Goal: Information Seeking & Learning: Learn about a topic

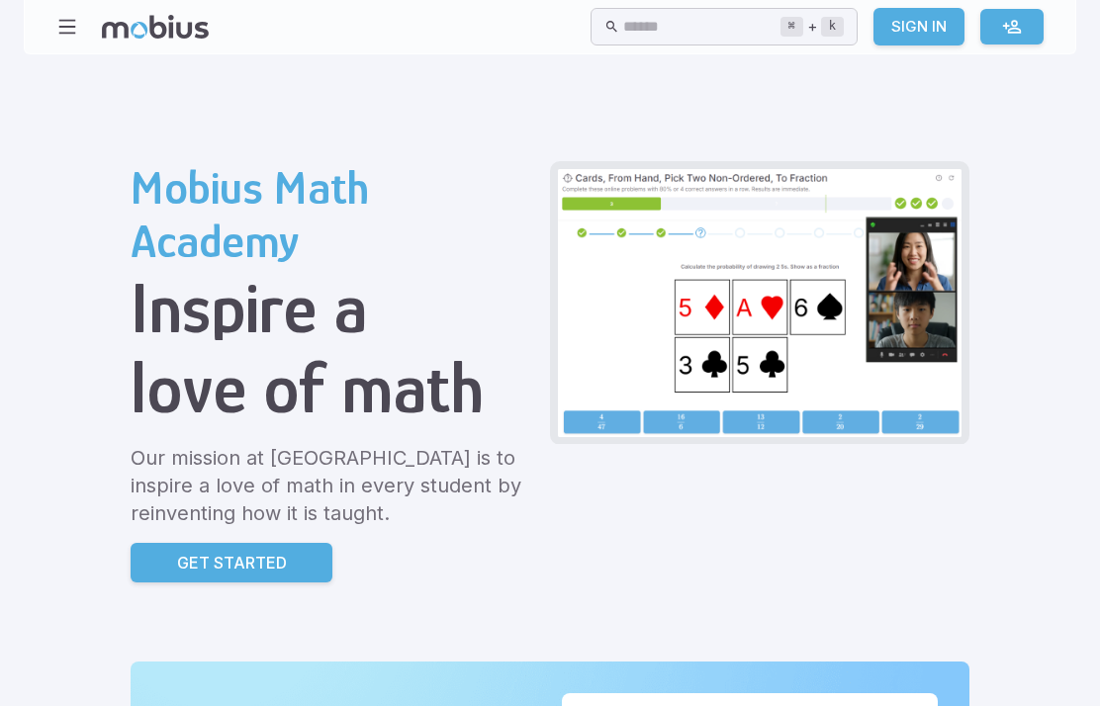
click at [623, 14] on input "text" at bounding box center [701, 27] width 156 height 39
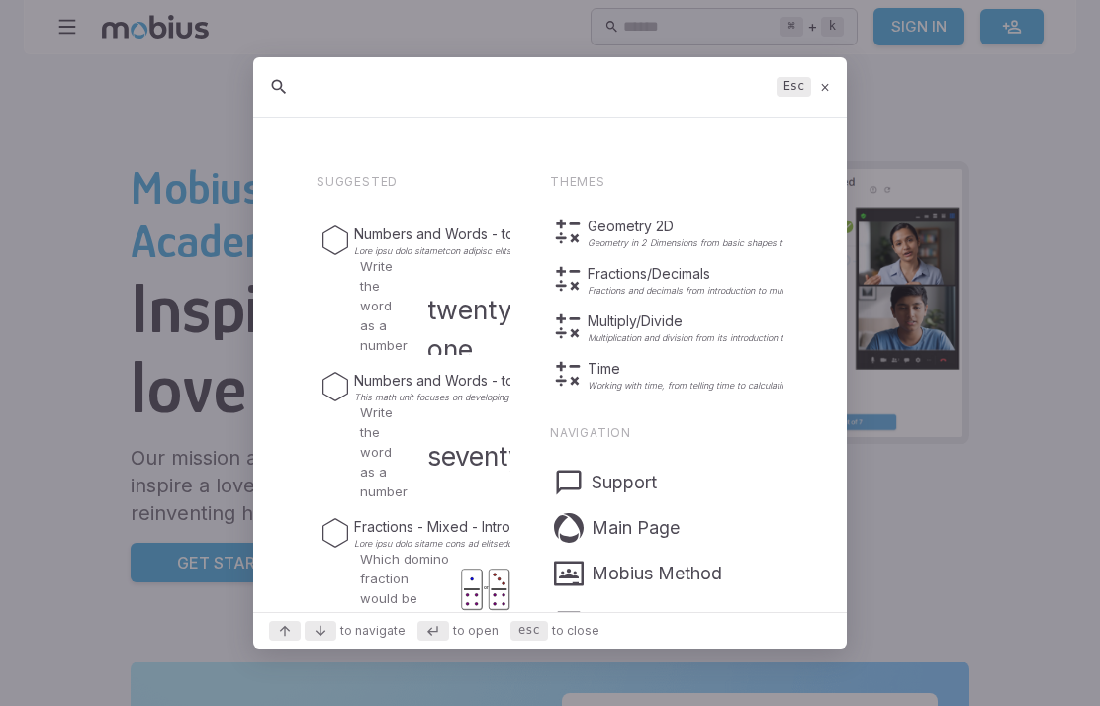
click at [67, 75] on div at bounding box center [550, 353] width 1100 height 706
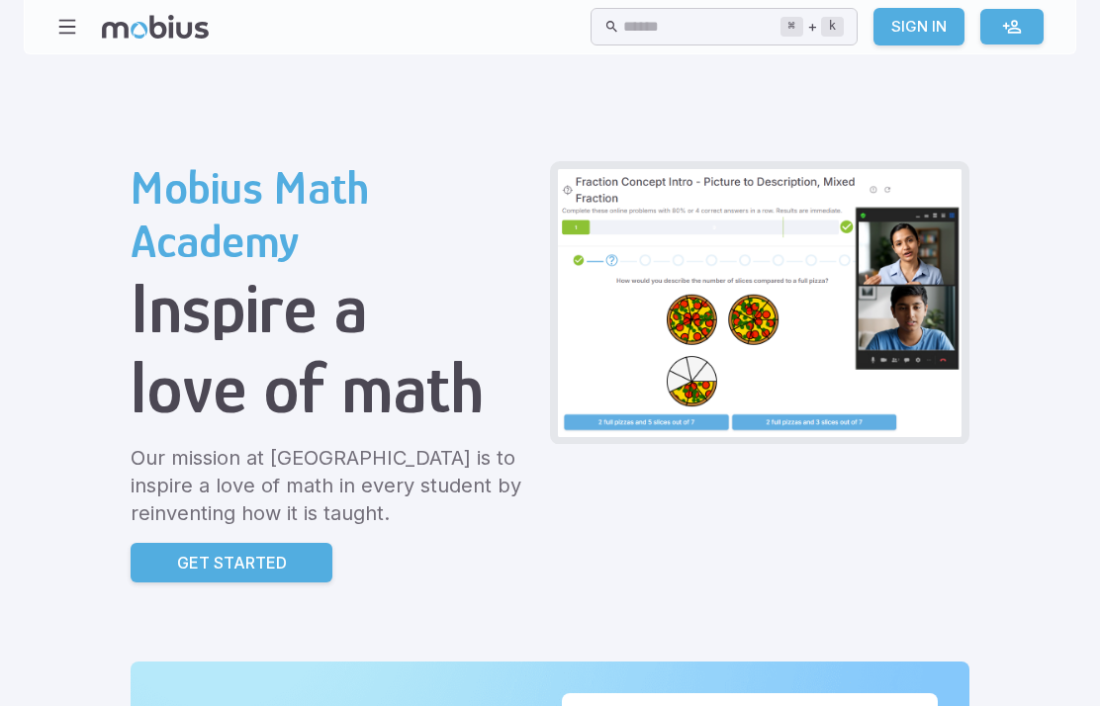
click at [57, 11] on button "button" at bounding box center [67, 27] width 38 height 38
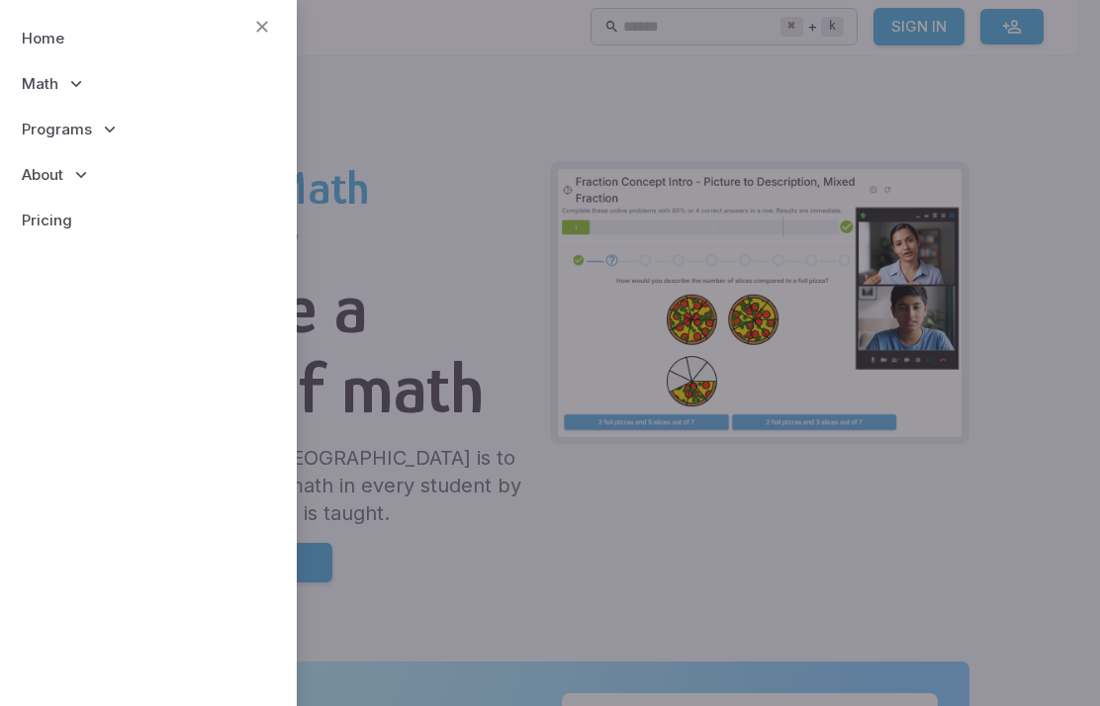
click at [40, 128] on span "Programs" at bounding box center [57, 130] width 70 height 22
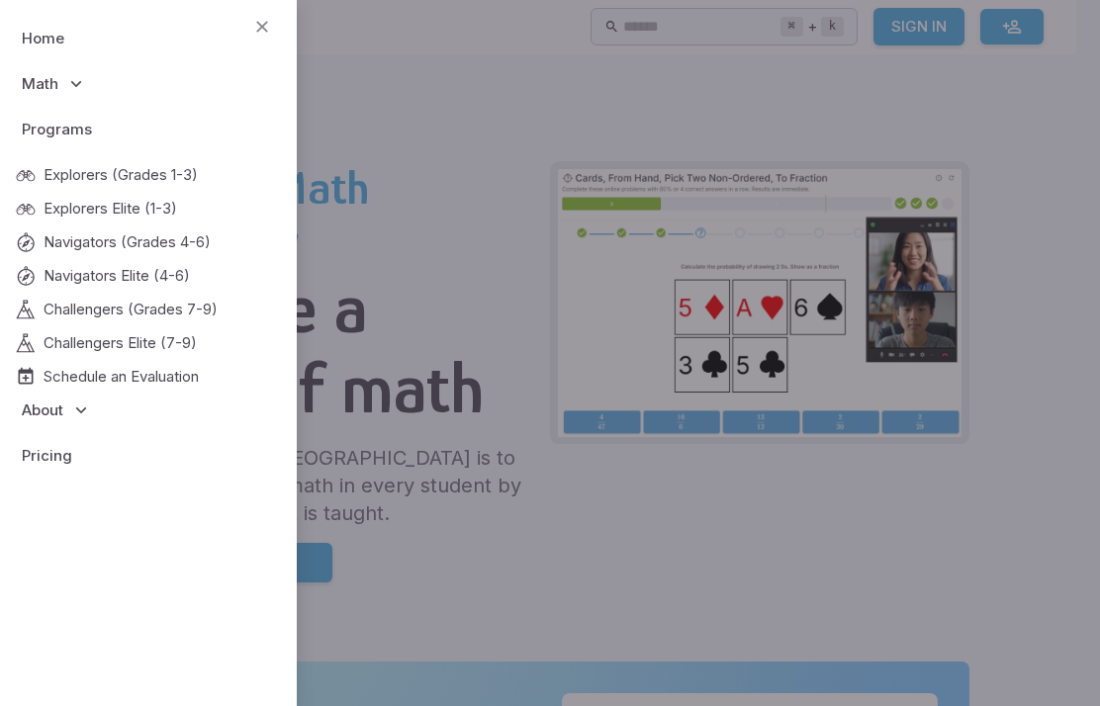
click at [38, 130] on span "Programs" at bounding box center [57, 130] width 70 height 22
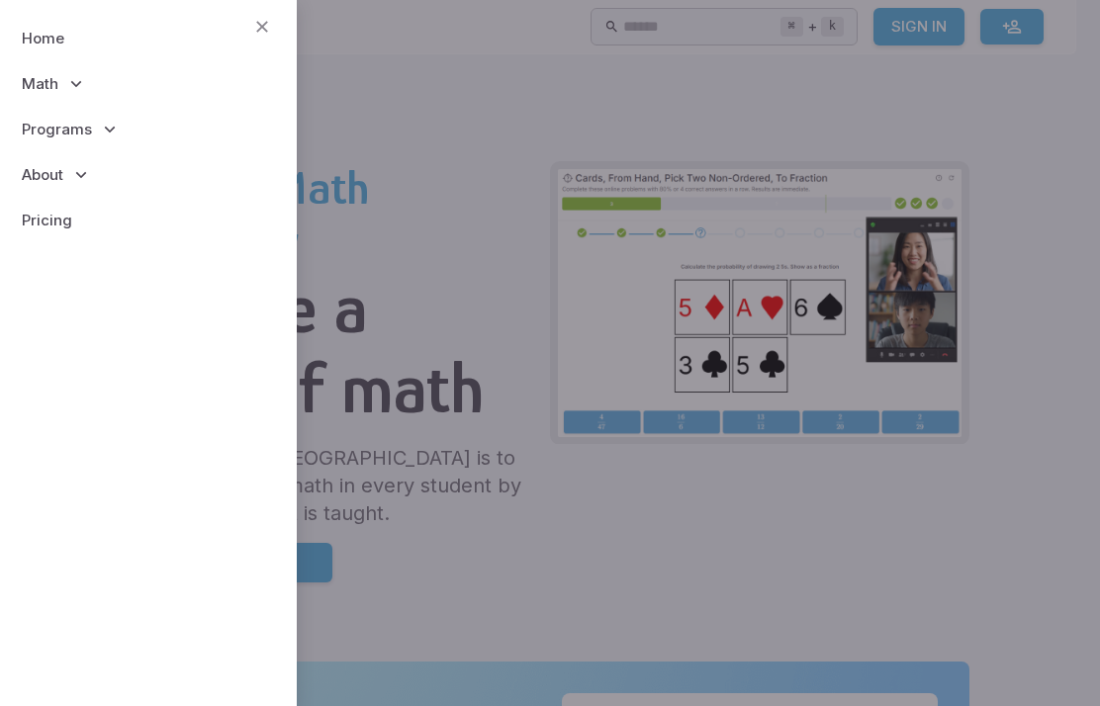
click at [40, 79] on span "Math" at bounding box center [40, 84] width 37 height 22
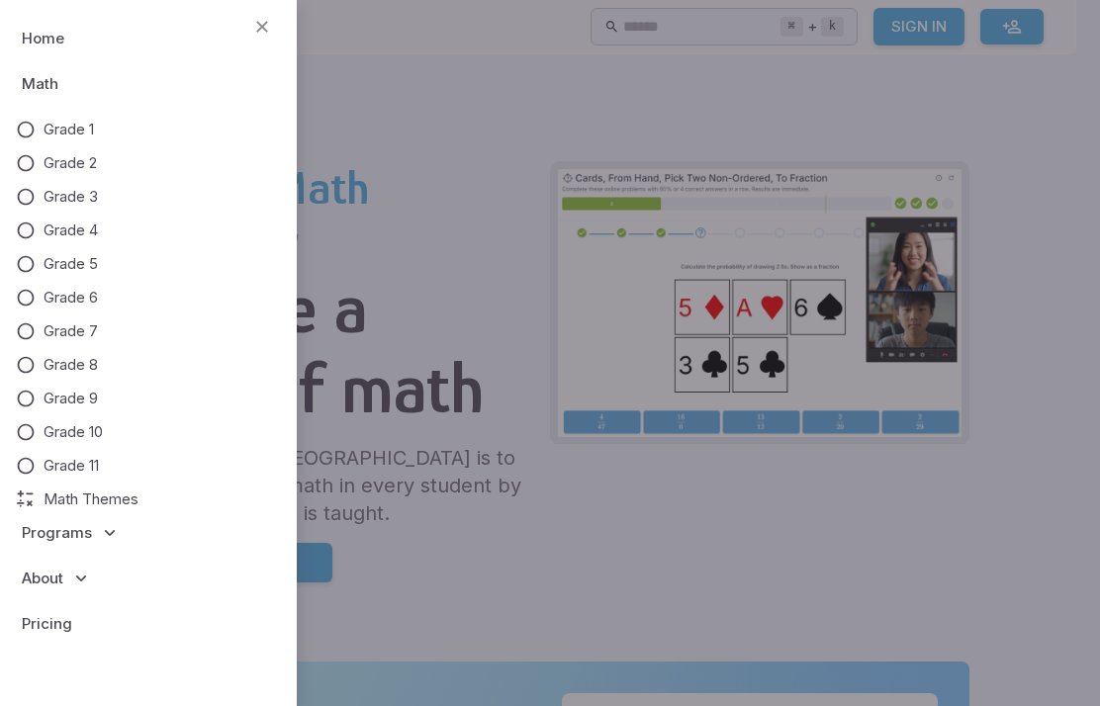
click at [84, 522] on span "Programs" at bounding box center [57, 533] width 70 height 22
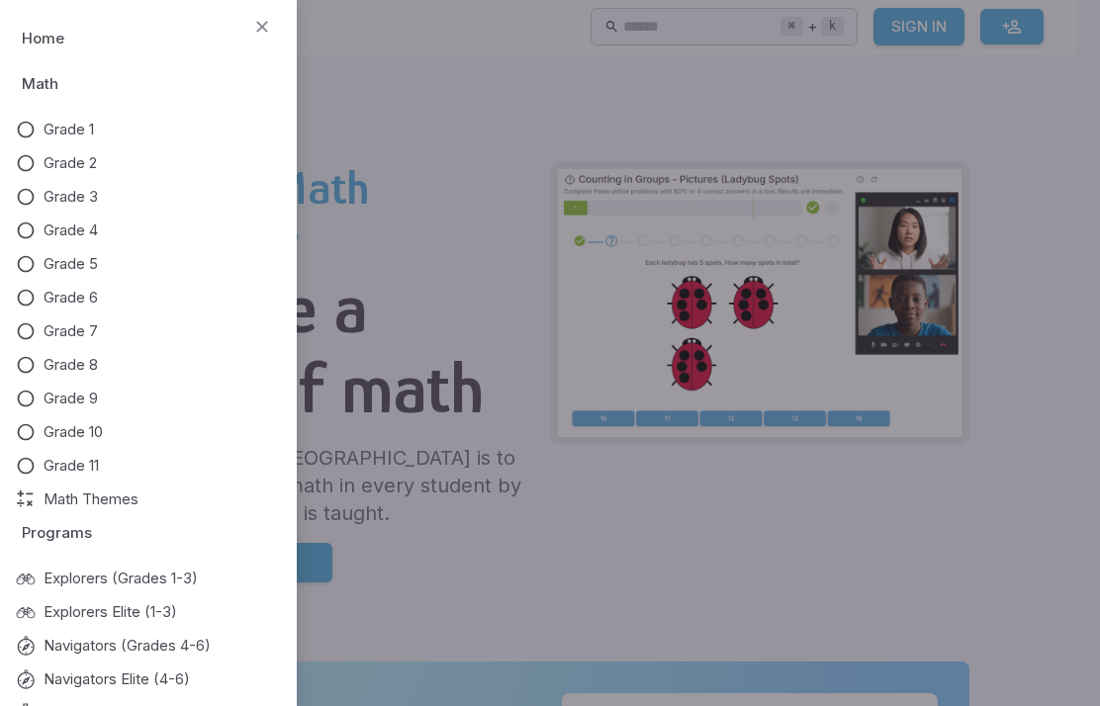
click at [50, 509] on span "Math Themes" at bounding box center [91, 500] width 95 height 22
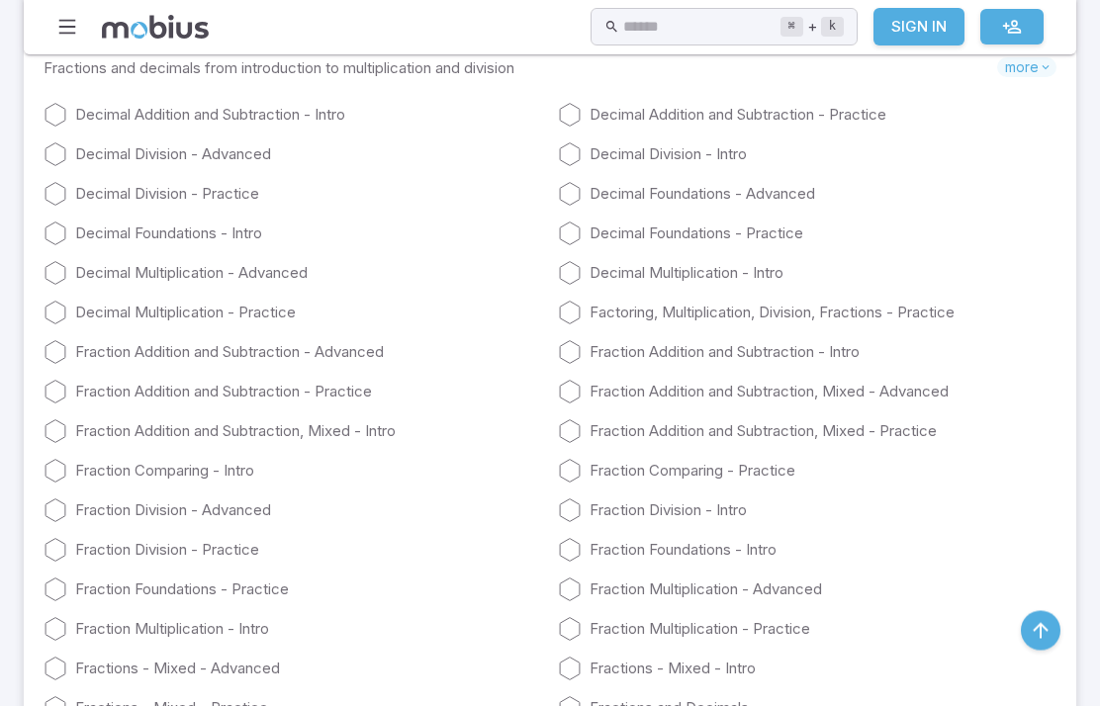
scroll to position [4031, 0]
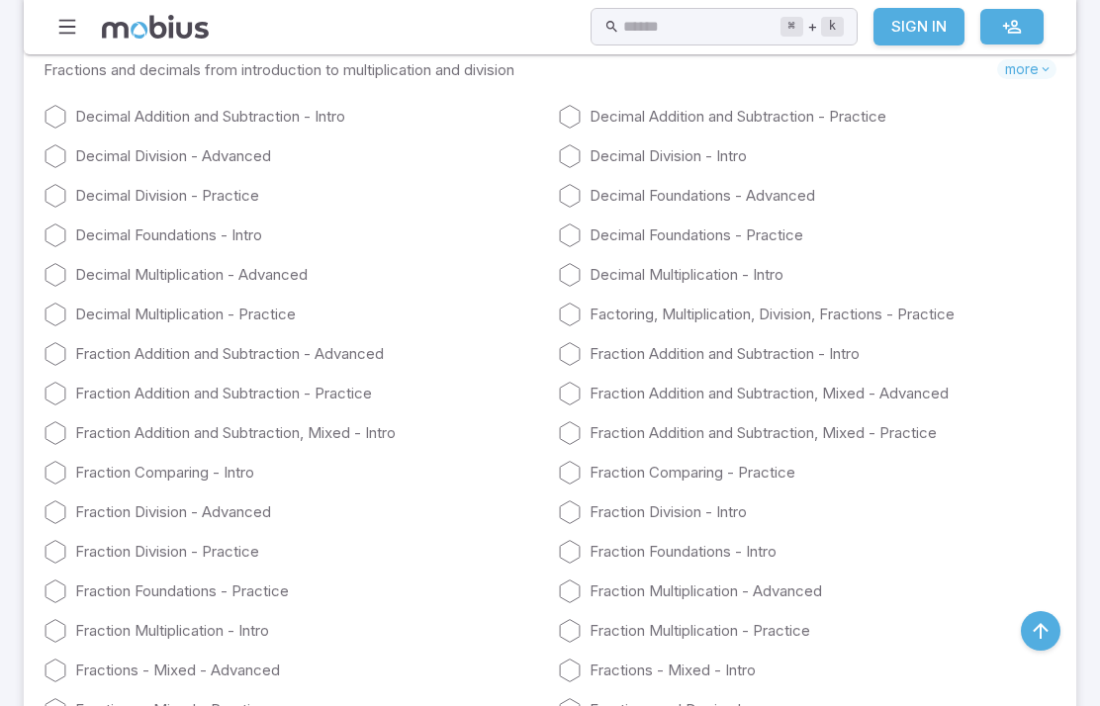
click at [134, 312] on link "Decimal Multiplication - Practice" at bounding box center [293, 315] width 498 height 24
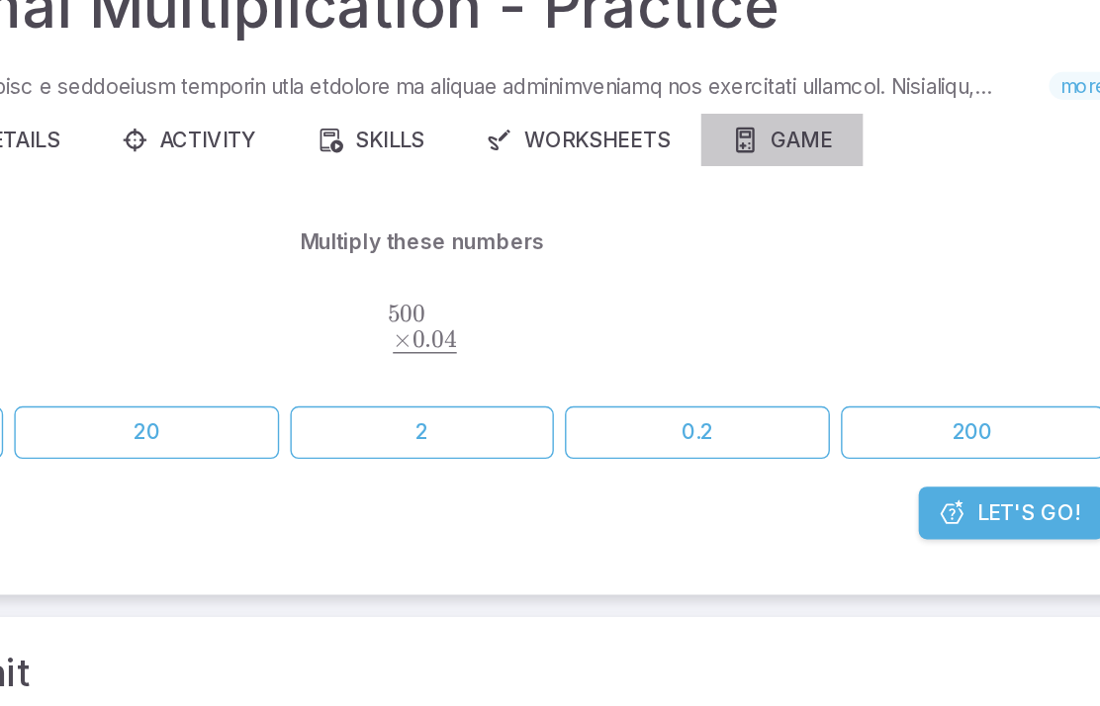
click at [749, 228] on link "Game" at bounding box center [807, 247] width 116 height 38
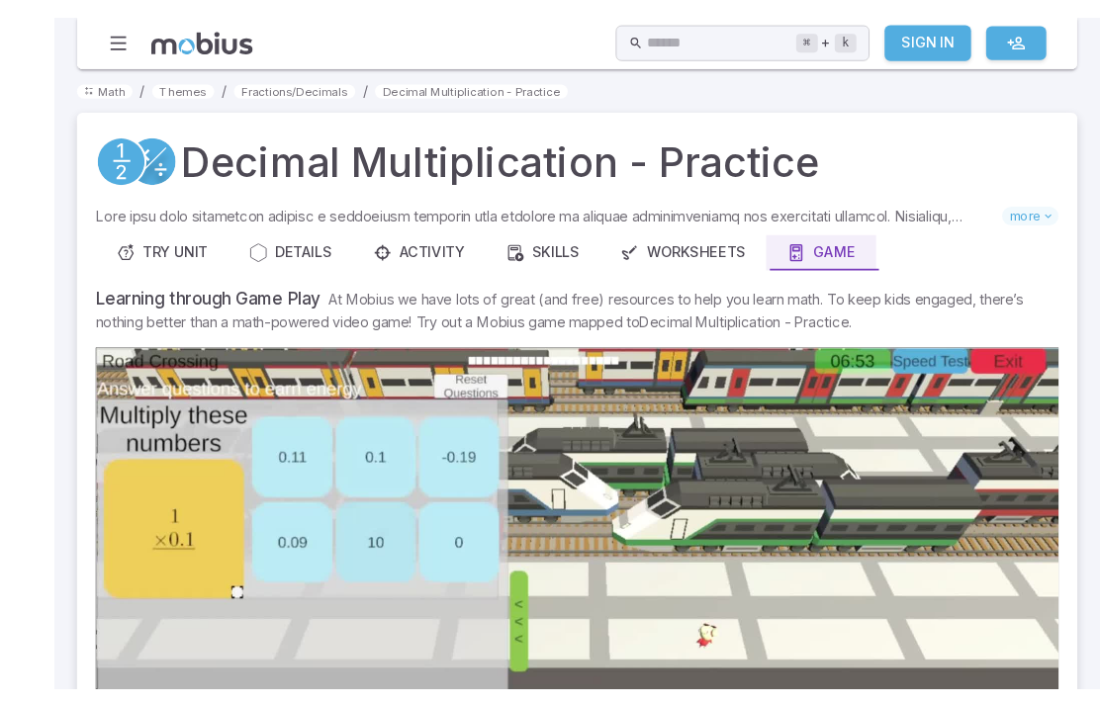
scroll to position [104, 0]
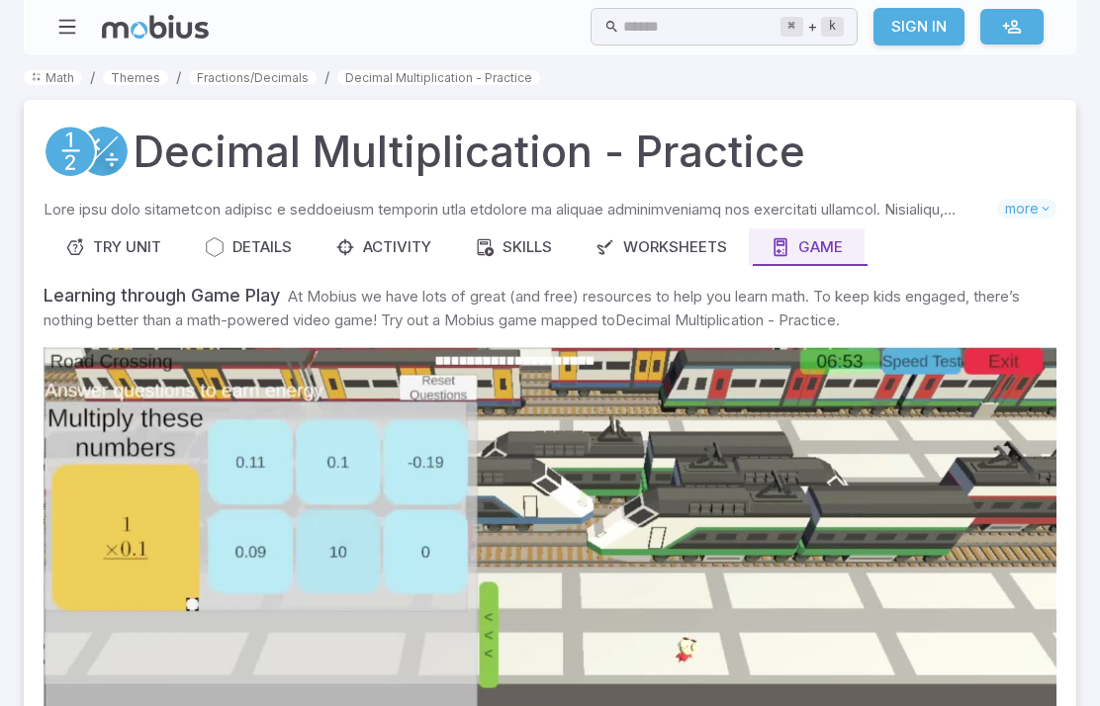
click at [257, 251] on div "Details" at bounding box center [248, 247] width 87 height 22
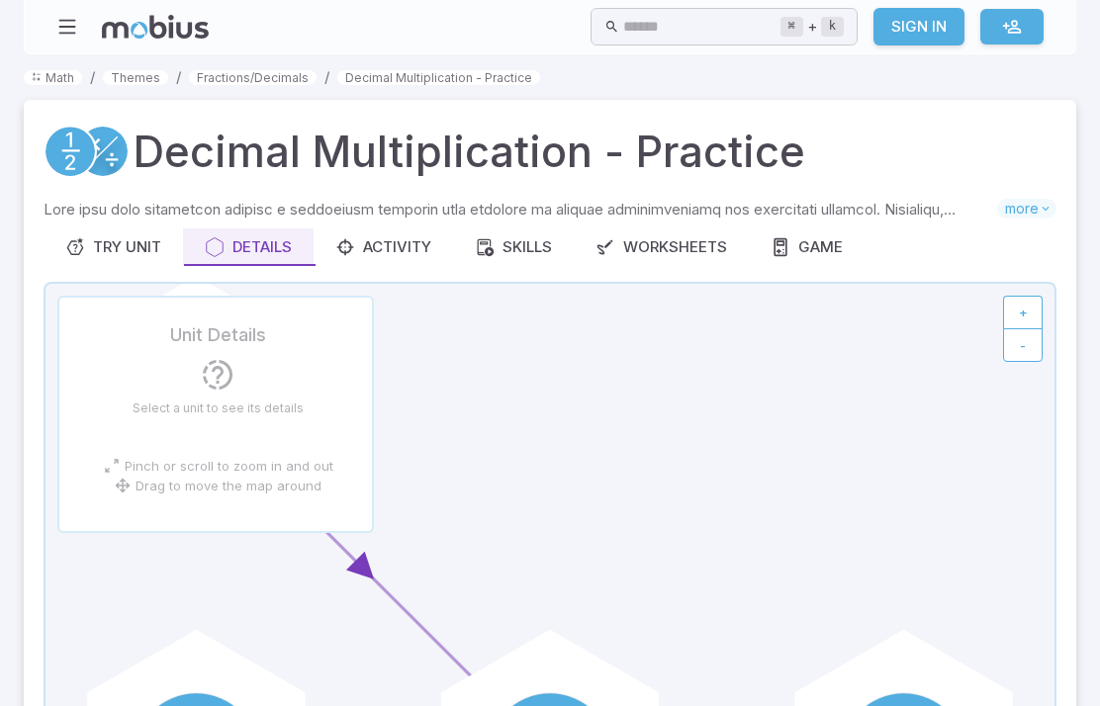
scroll to position [454, 0]
click at [125, 245] on div "Try Unit" at bounding box center [113, 247] width 96 height 22
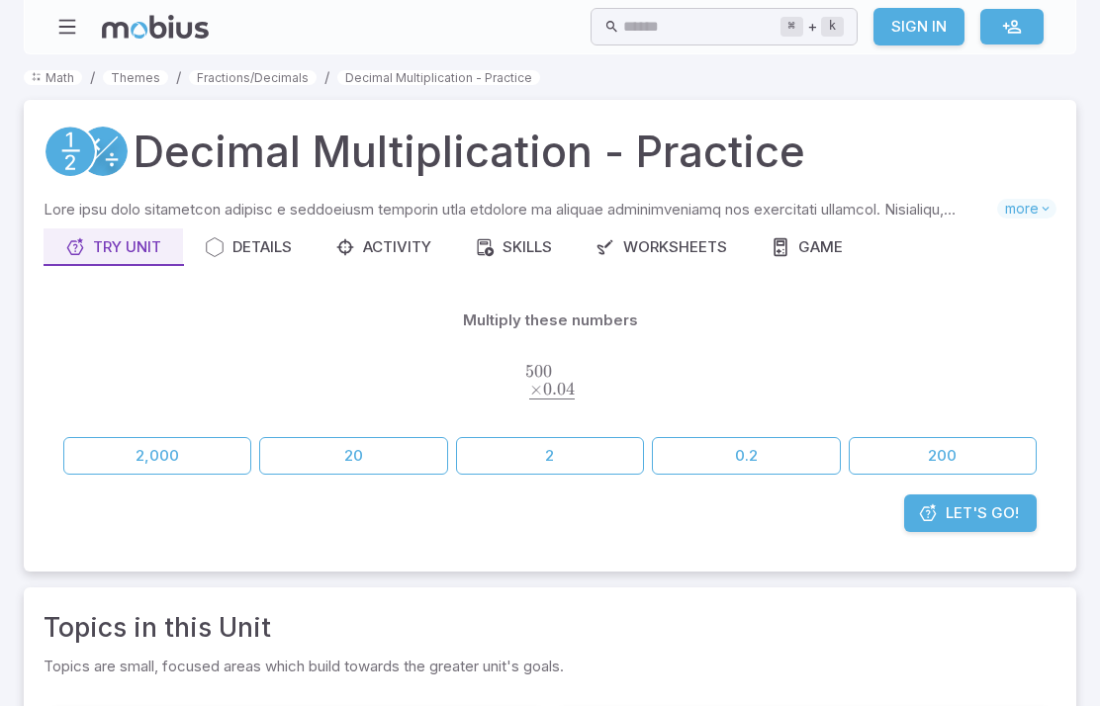
click at [118, 470] on button "2,000" at bounding box center [157, 456] width 188 height 38
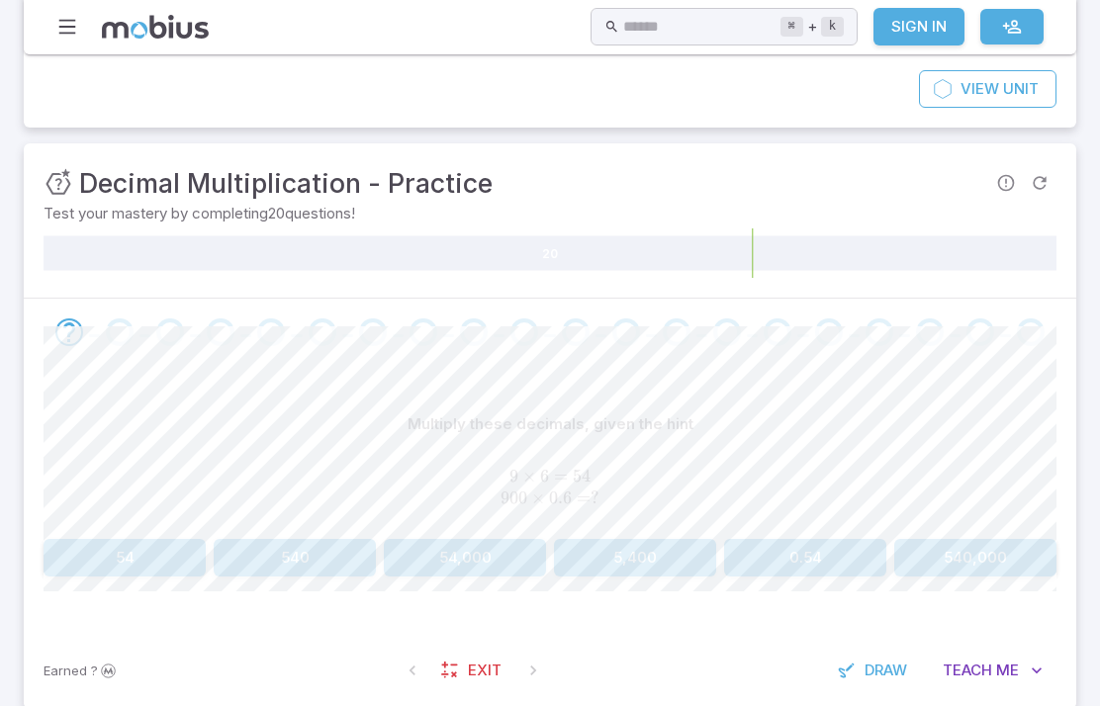
scroll to position [263, 0]
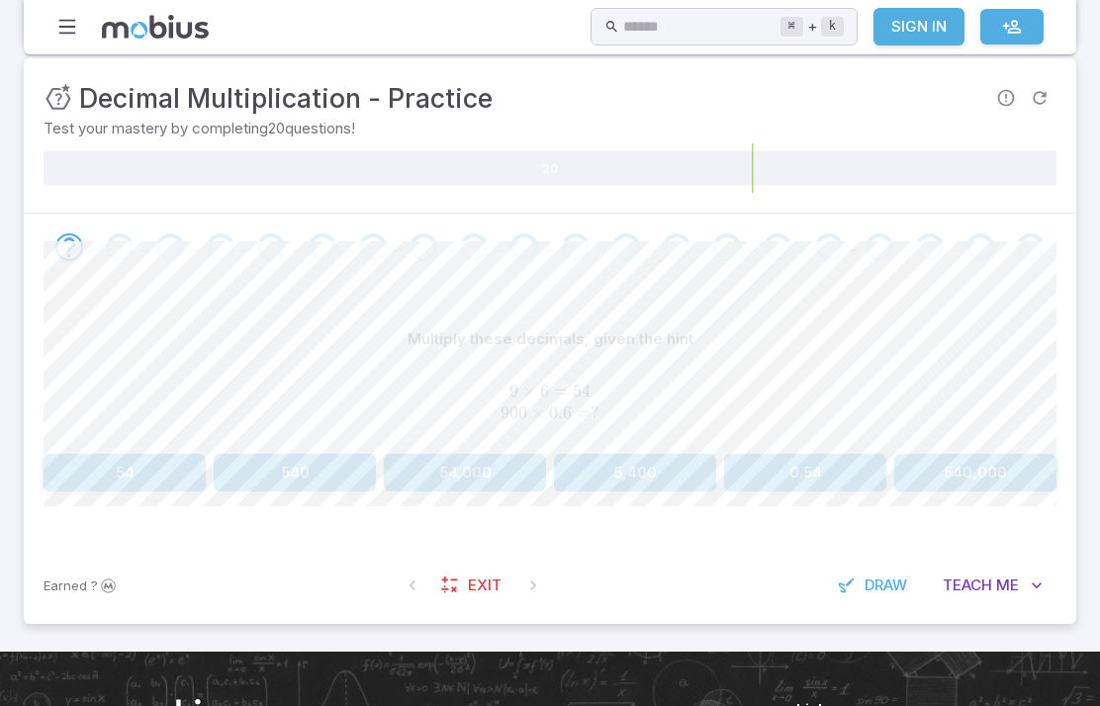
click at [589, 487] on button "5,400" at bounding box center [635, 473] width 162 height 38
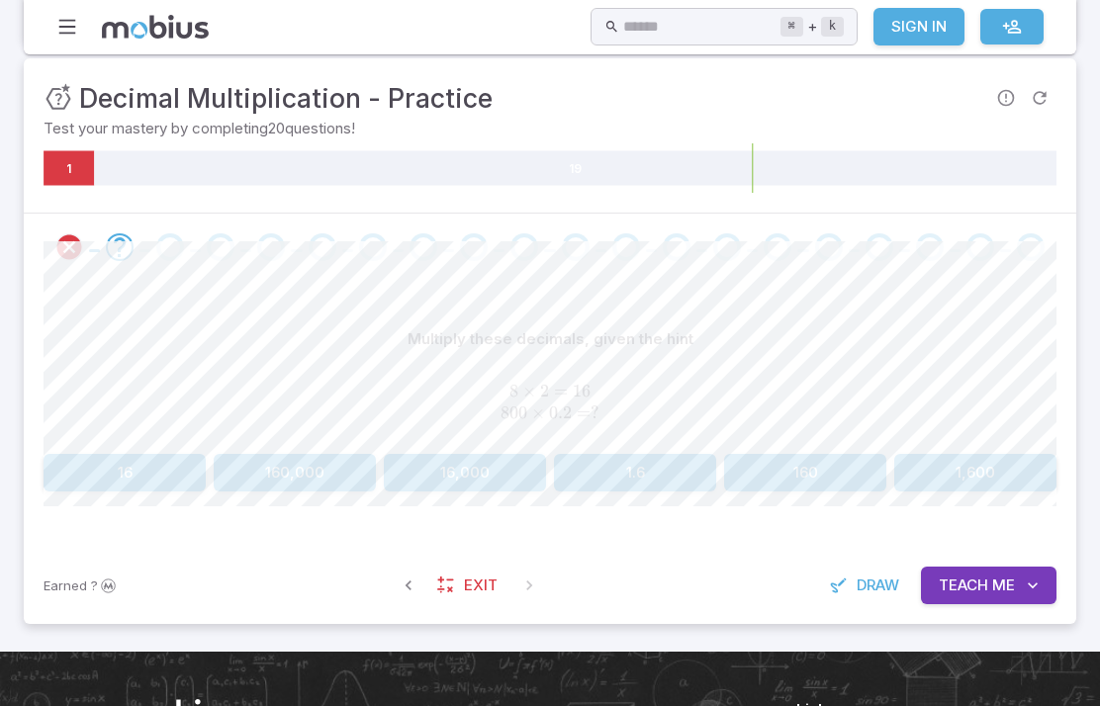
click at [58, 310] on div "Multiply these decimals, given the hint 8 × 2 = 16 800 × 0.2 = ? 8\times2 = 16\…" at bounding box center [550, 414] width 1013 height 267
click at [763, 461] on button "160" at bounding box center [805, 473] width 162 height 38
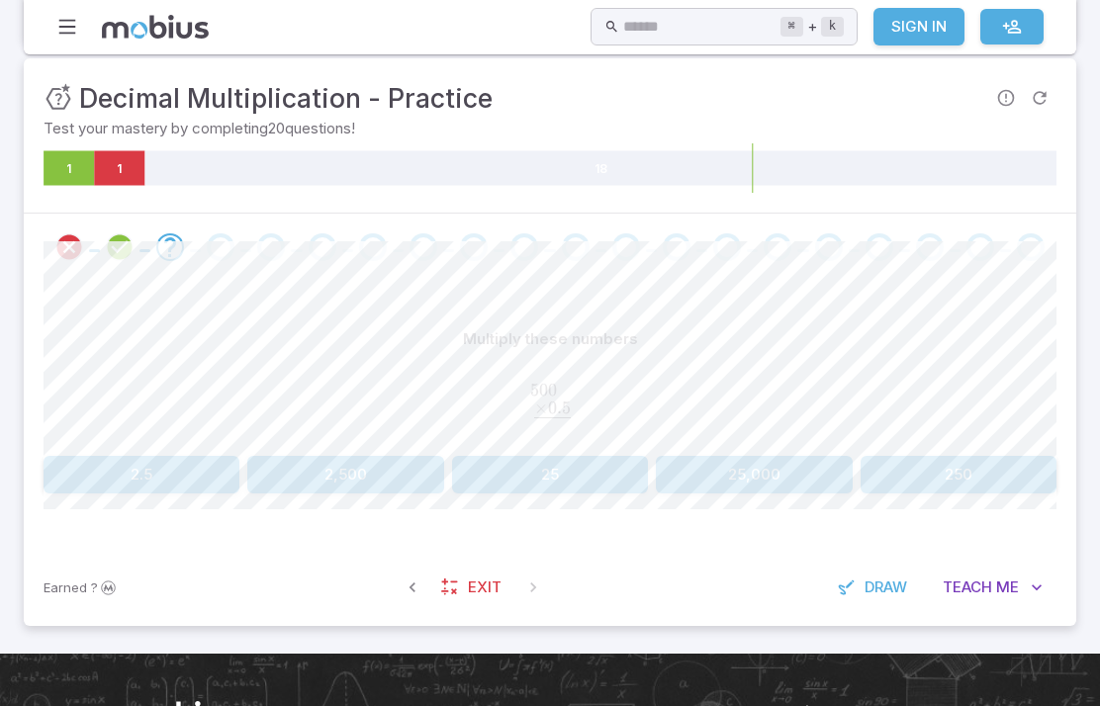
click at [948, 470] on button "250" at bounding box center [958, 475] width 196 height 38
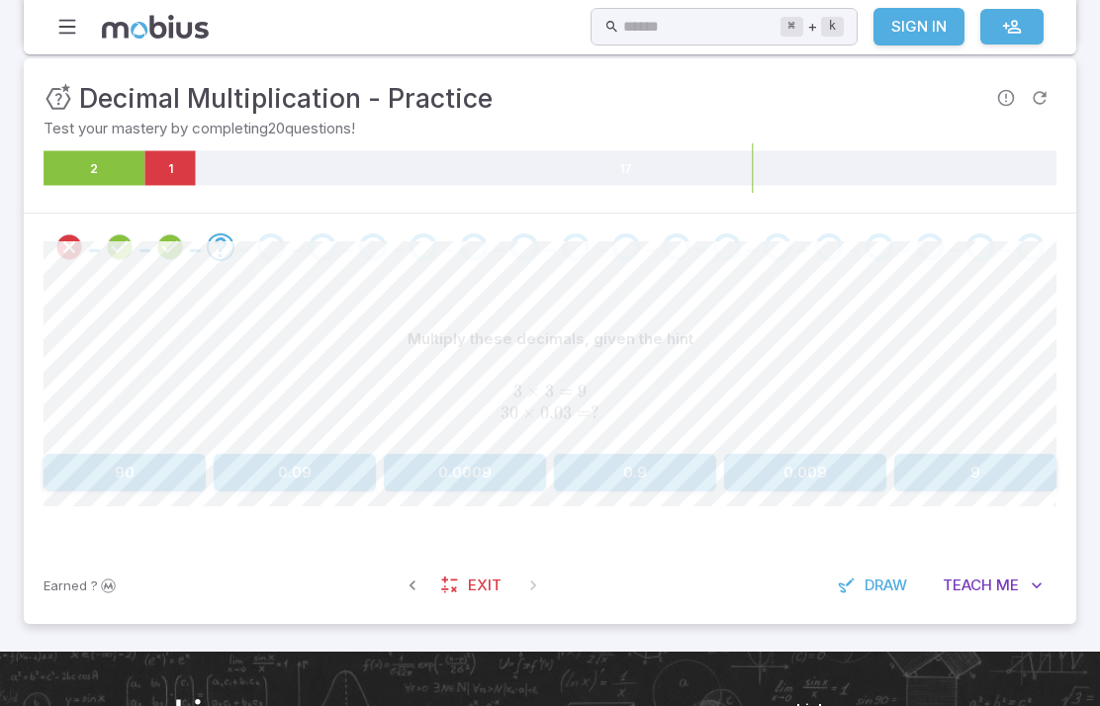
click at [410, 581] on icon "button" at bounding box center [412, 586] width 20 height 20
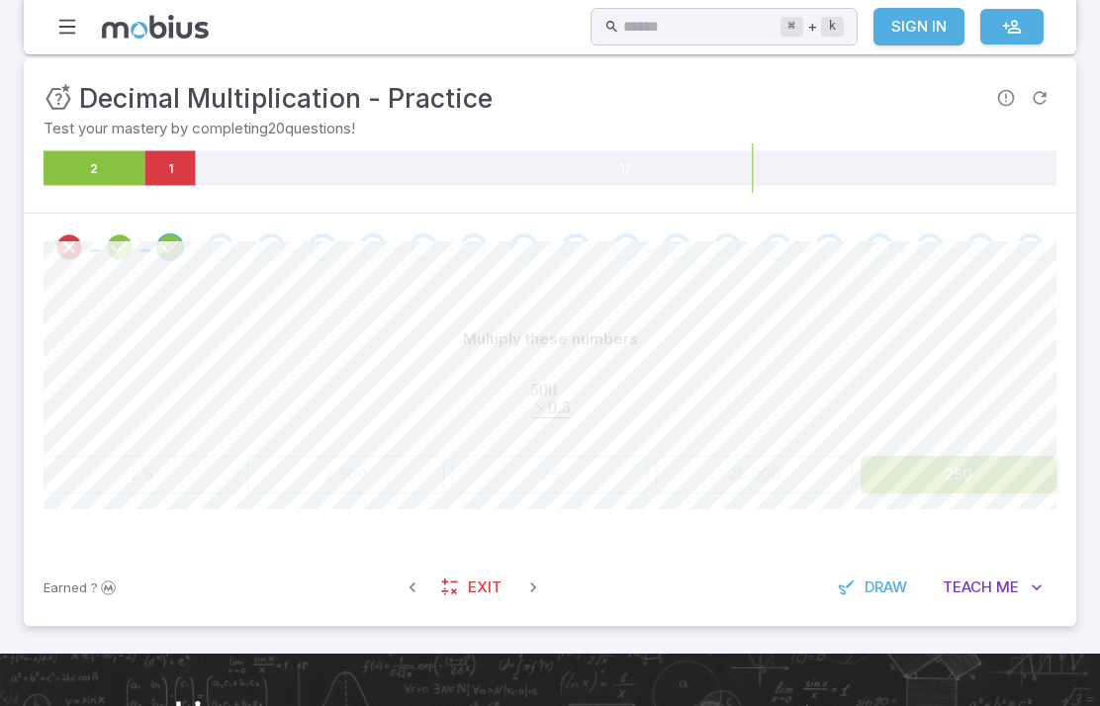
click at [533, 593] on icon "button" at bounding box center [533, 588] width 20 height 20
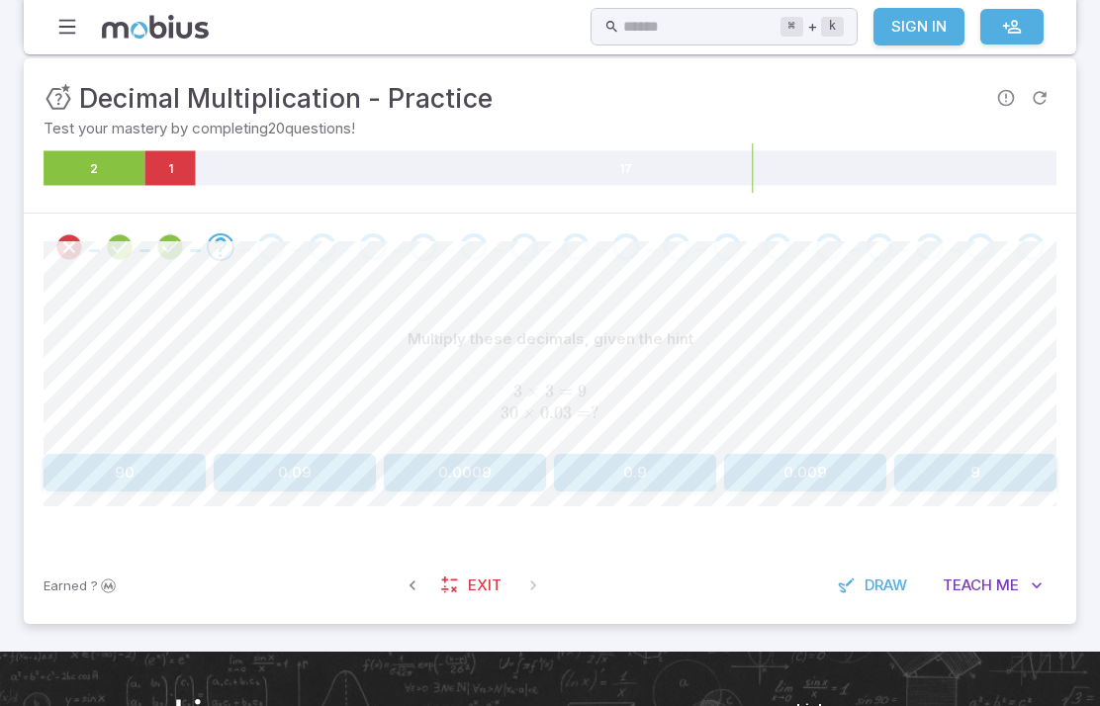
click at [315, 479] on button "0.09" at bounding box center [295, 473] width 162 height 38
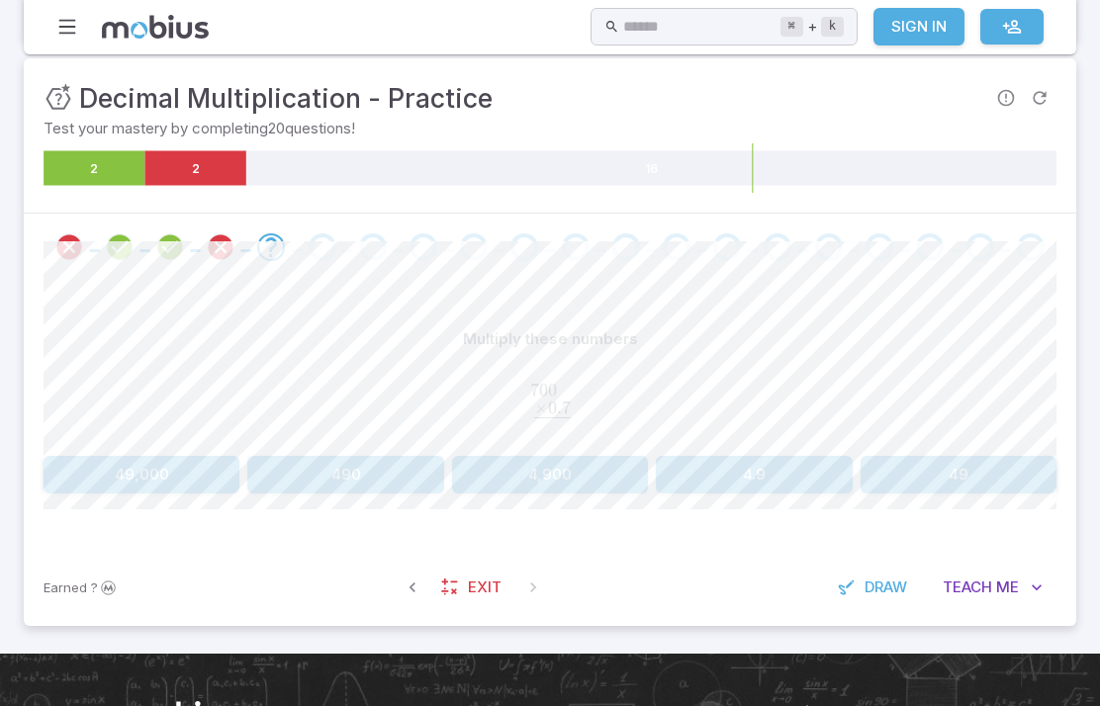
click at [355, 456] on button "490" at bounding box center [345, 475] width 196 height 38
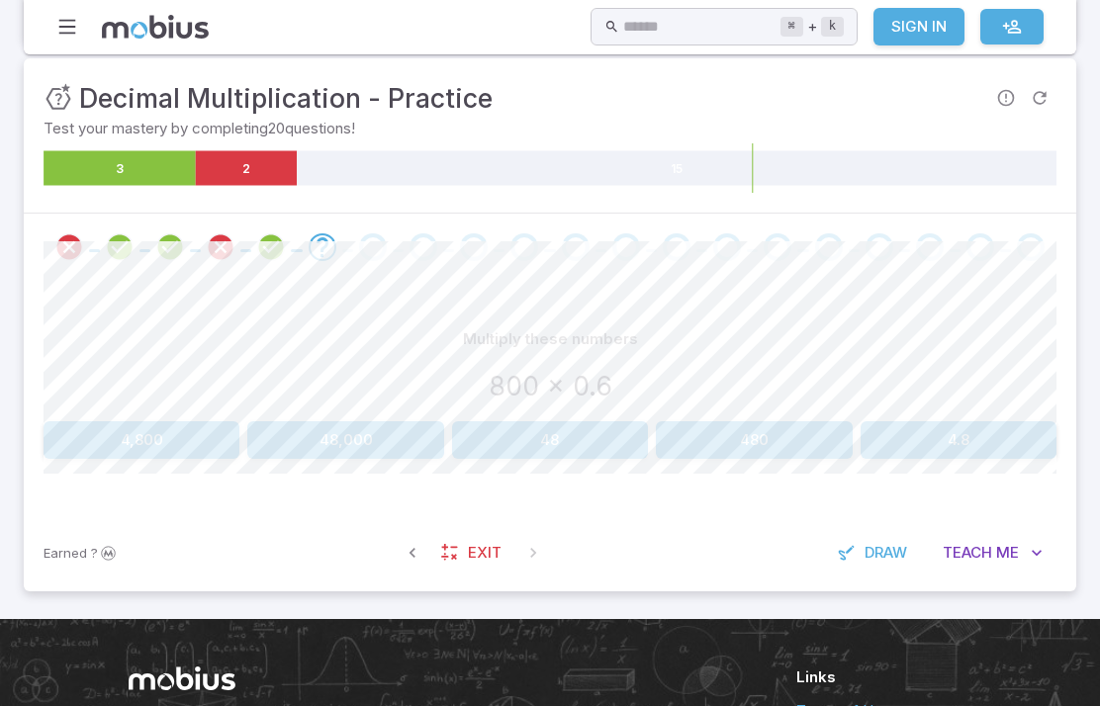
click at [411, 557] on icon "button" at bounding box center [412, 553] width 20 height 20
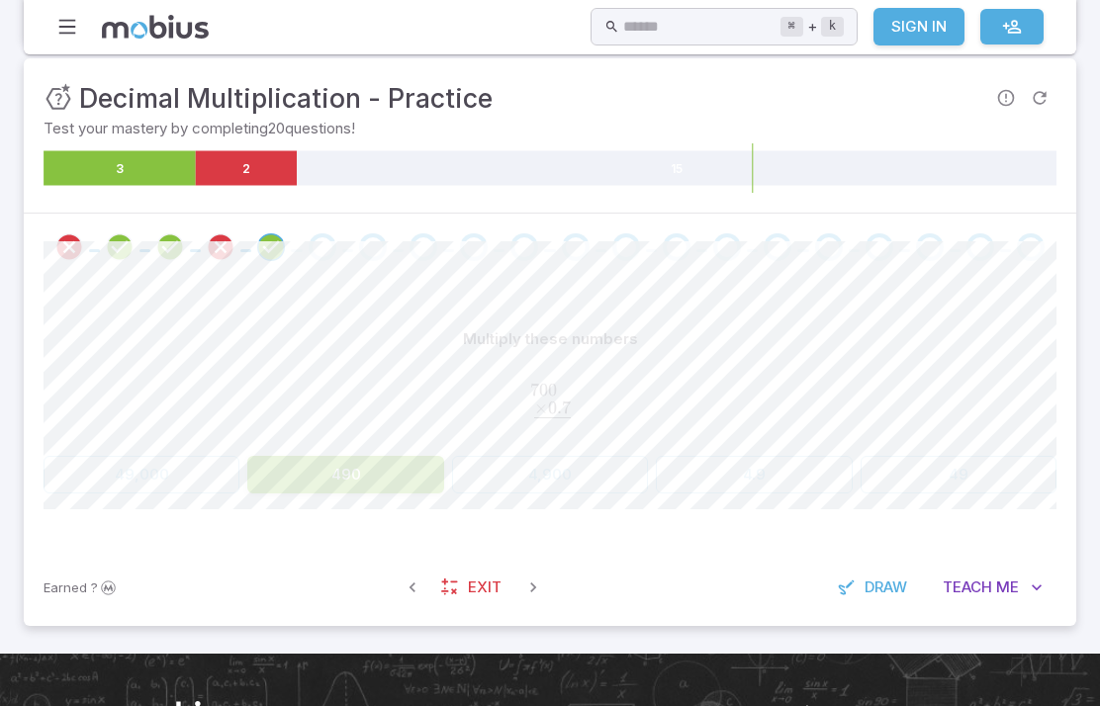
click at [543, 572] on span at bounding box center [533, 588] width 36 height 36
click at [535, 588] on icon "button" at bounding box center [533, 588] width 20 height 20
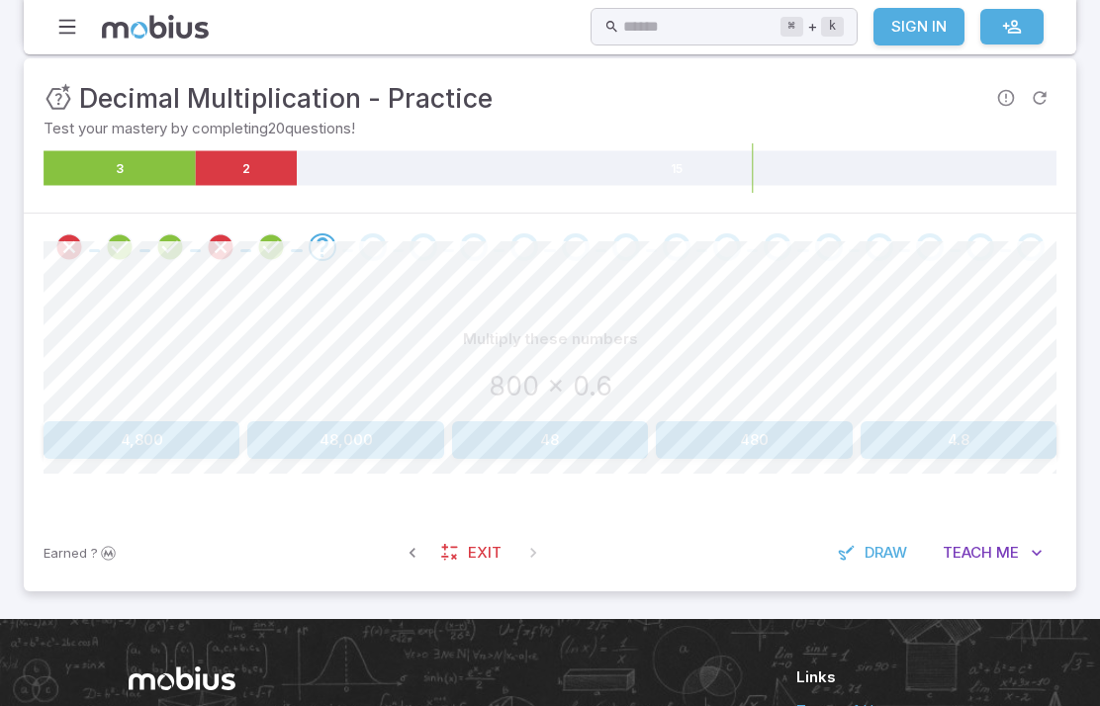
click at [450, 562] on link "Exit" at bounding box center [472, 553] width 85 height 38
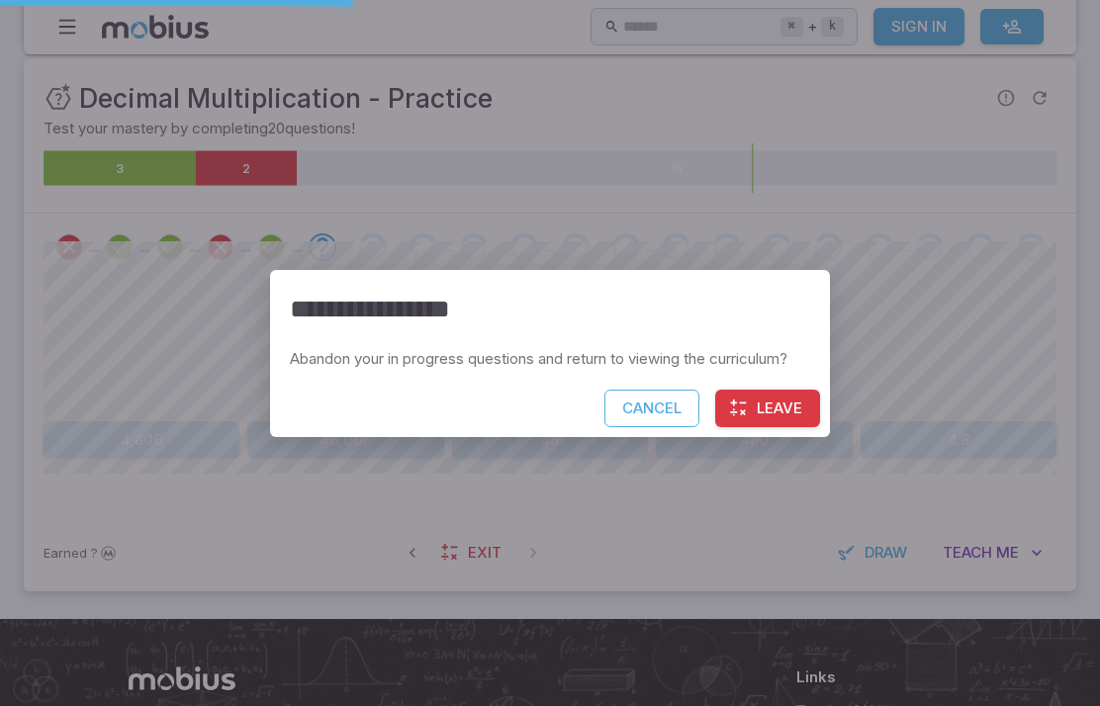
click at [644, 427] on button "Cancel" at bounding box center [651, 409] width 95 height 38
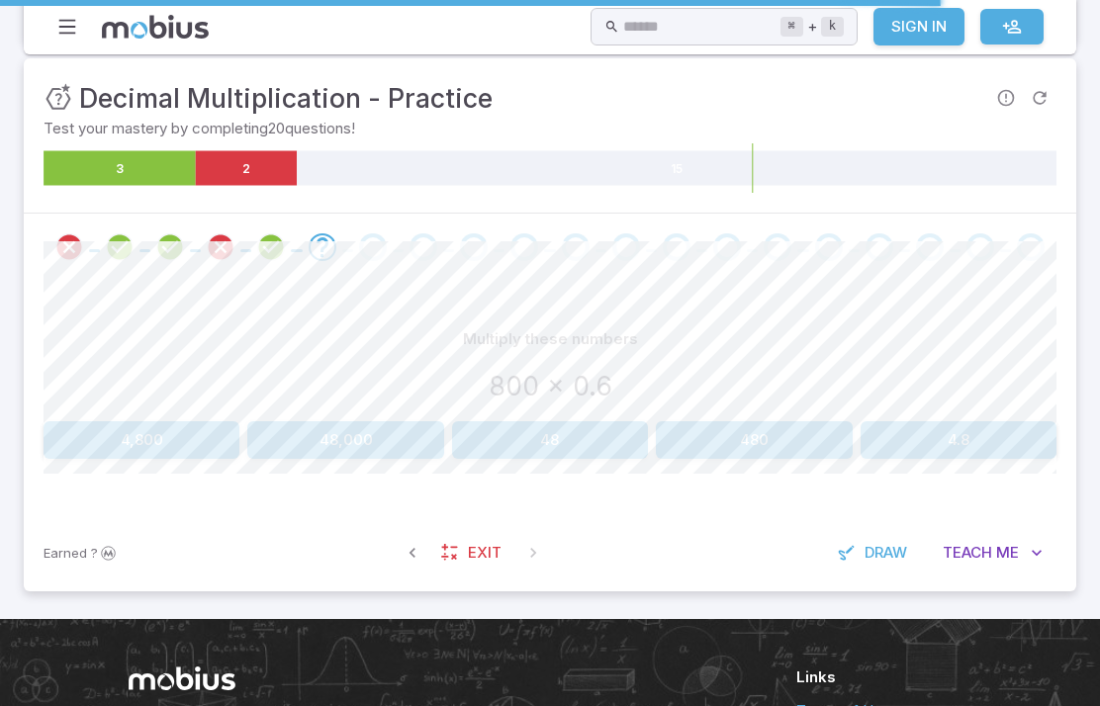
click at [776, 434] on button "480" at bounding box center [754, 440] width 196 height 38
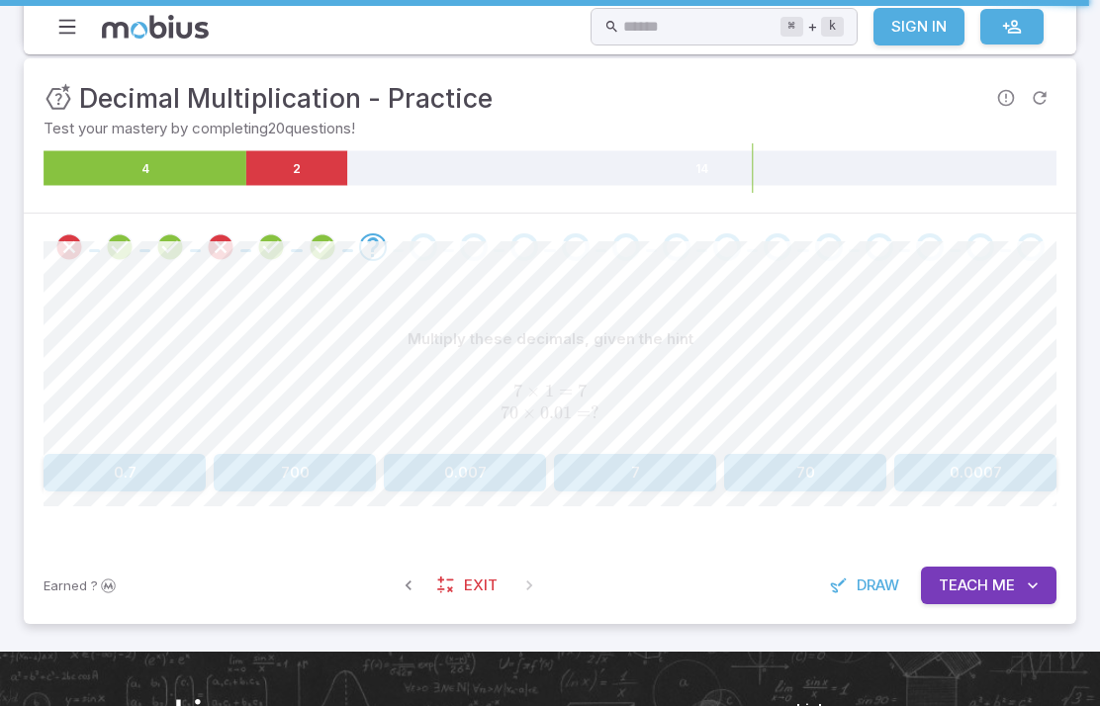
click at [327, 455] on button "700" at bounding box center [295, 473] width 162 height 38
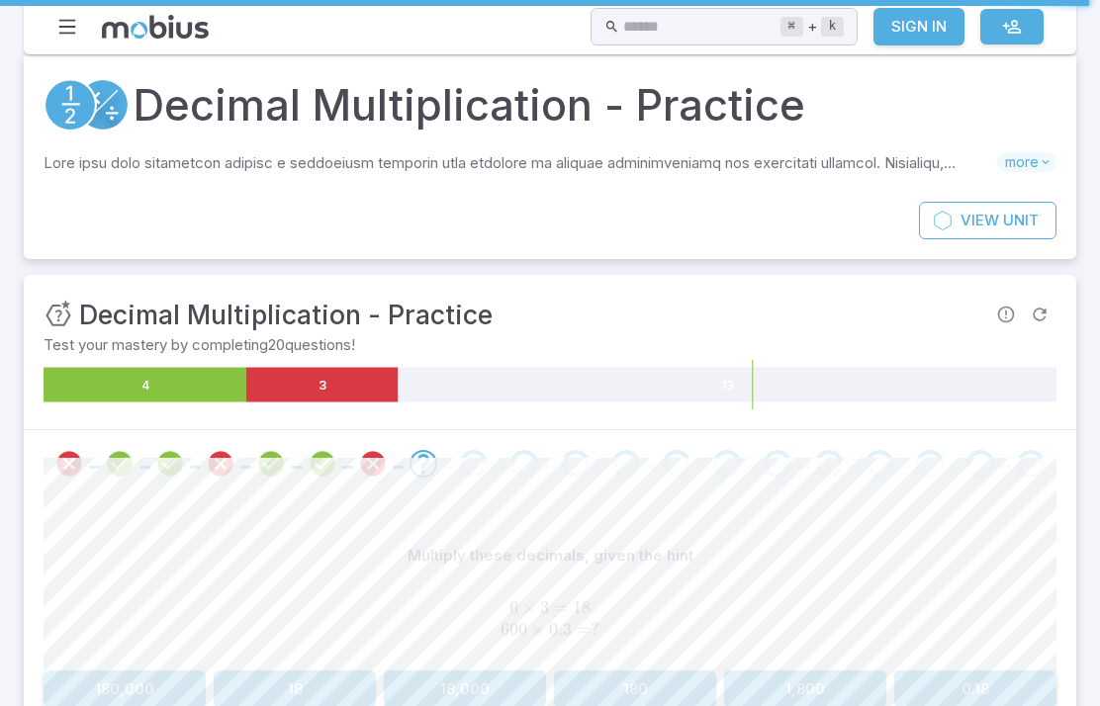
scroll to position [0, 0]
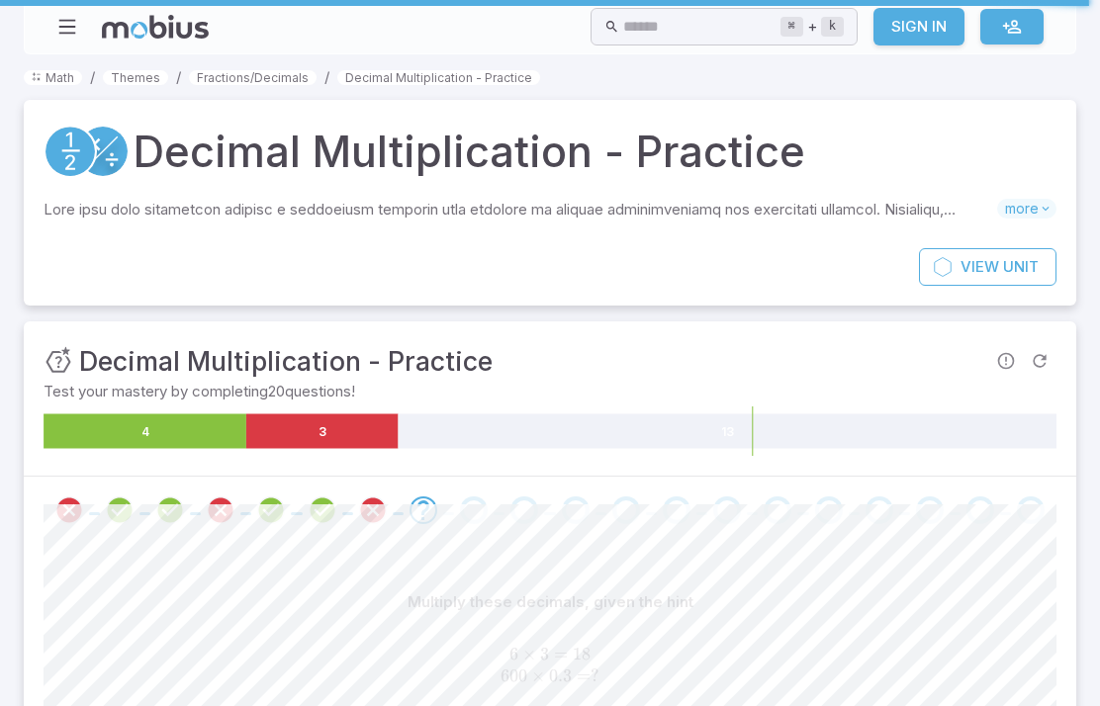
click at [233, 71] on link "Fractions/Decimals" at bounding box center [253, 77] width 128 height 15
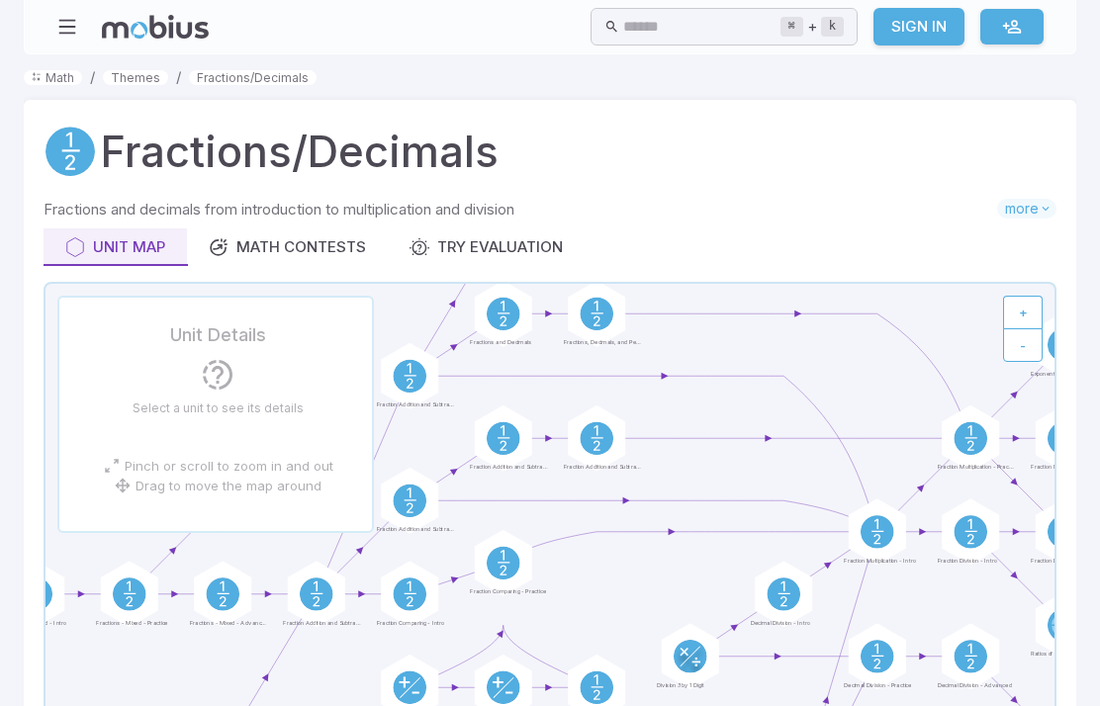
click at [244, 249] on div "Math Contests" at bounding box center [287, 247] width 157 height 22
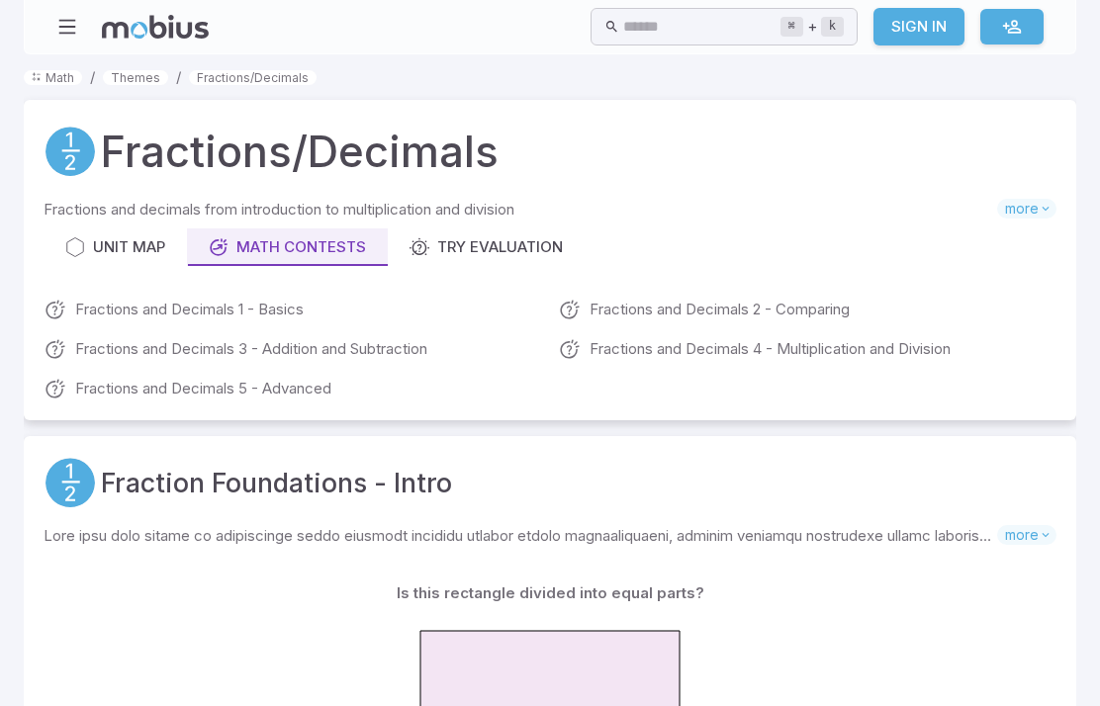
click at [130, 80] on link "Themes" at bounding box center [135, 77] width 65 height 15
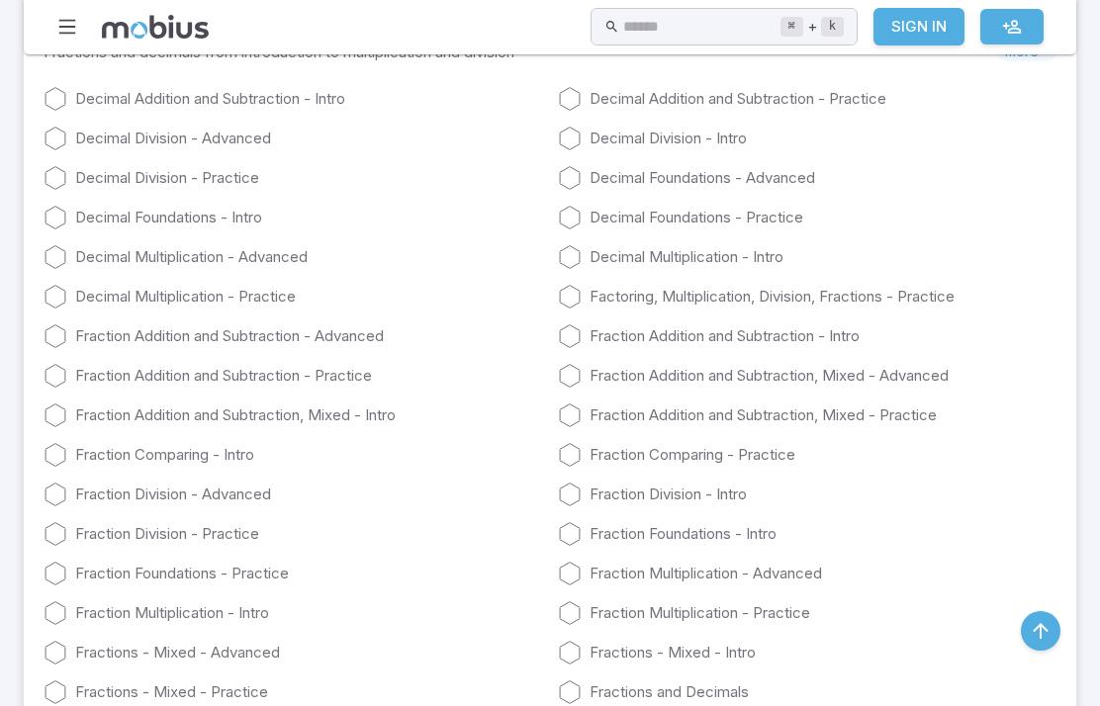
scroll to position [4052, 0]
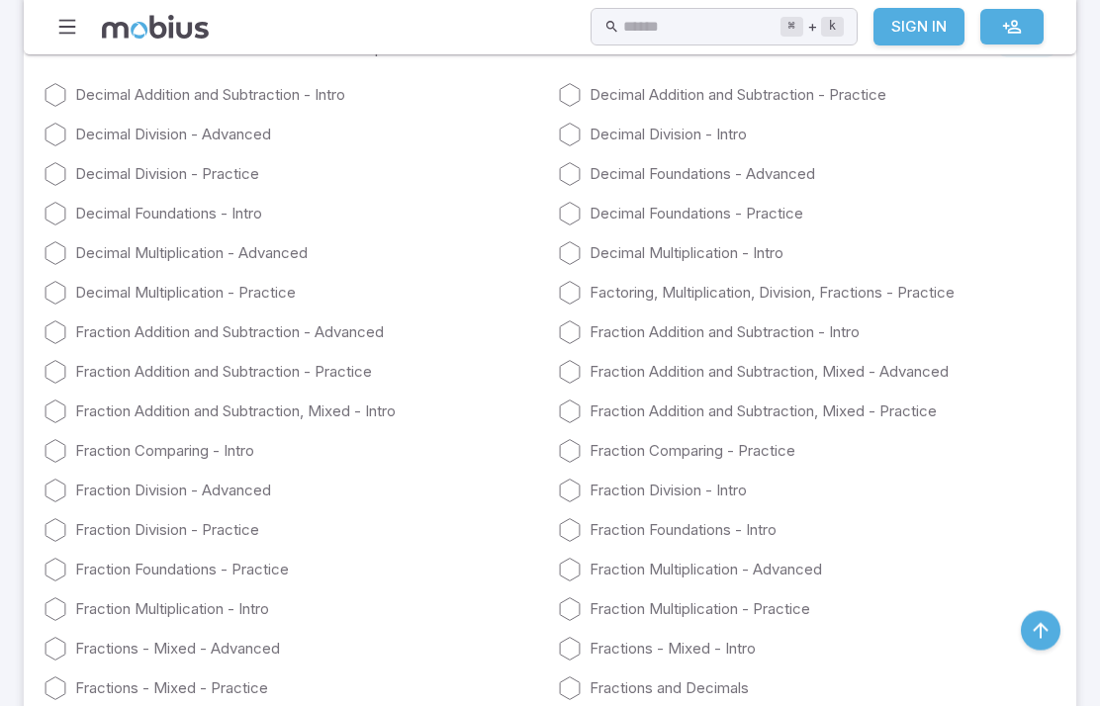
click at [121, 371] on link "Fraction Addition and Subtraction - Practice" at bounding box center [293, 373] width 498 height 24
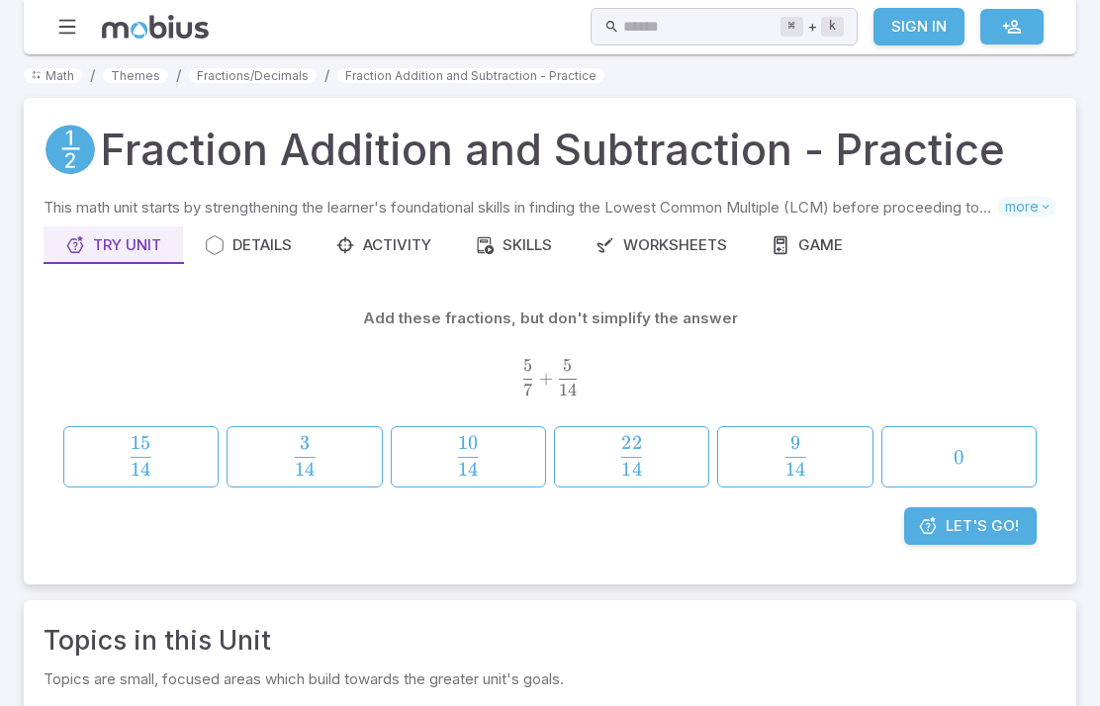
scroll to position [22, 0]
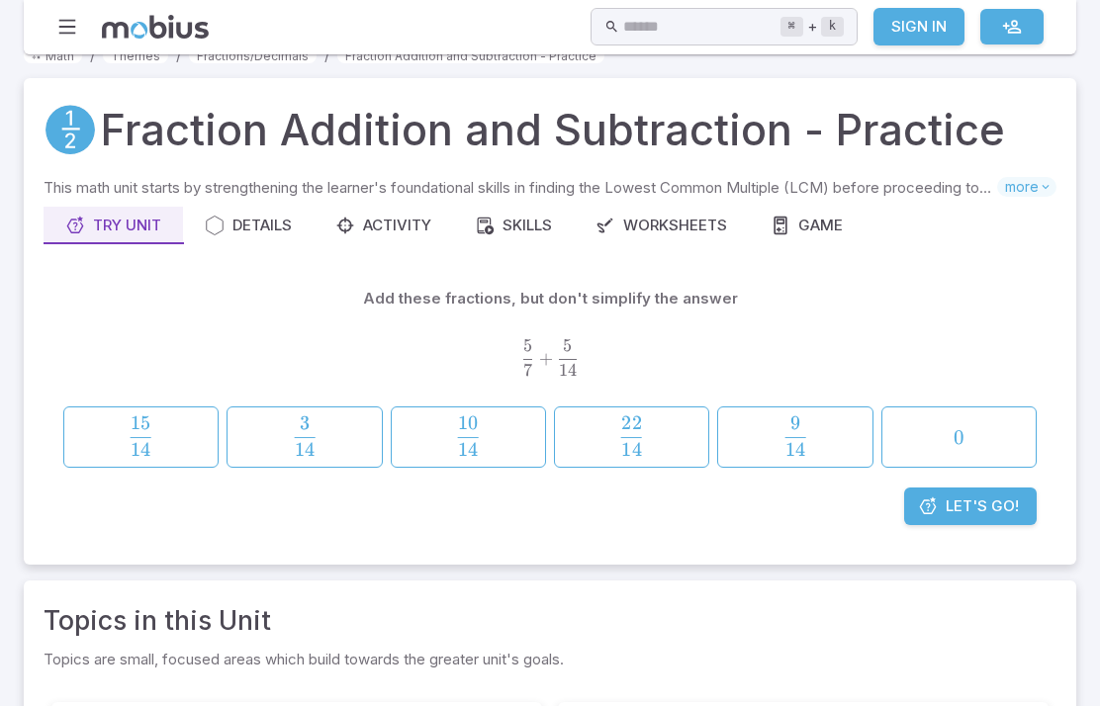
click at [997, 522] on link "Let's Go!" at bounding box center [970, 507] width 133 height 38
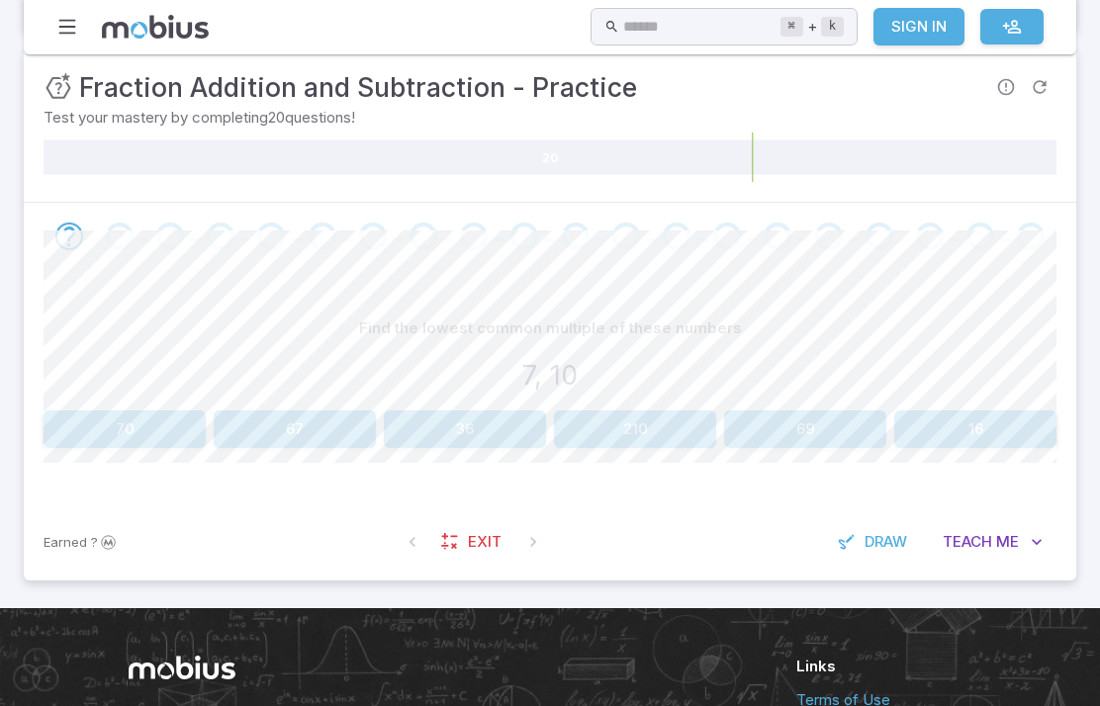
scroll to position [285, 0]
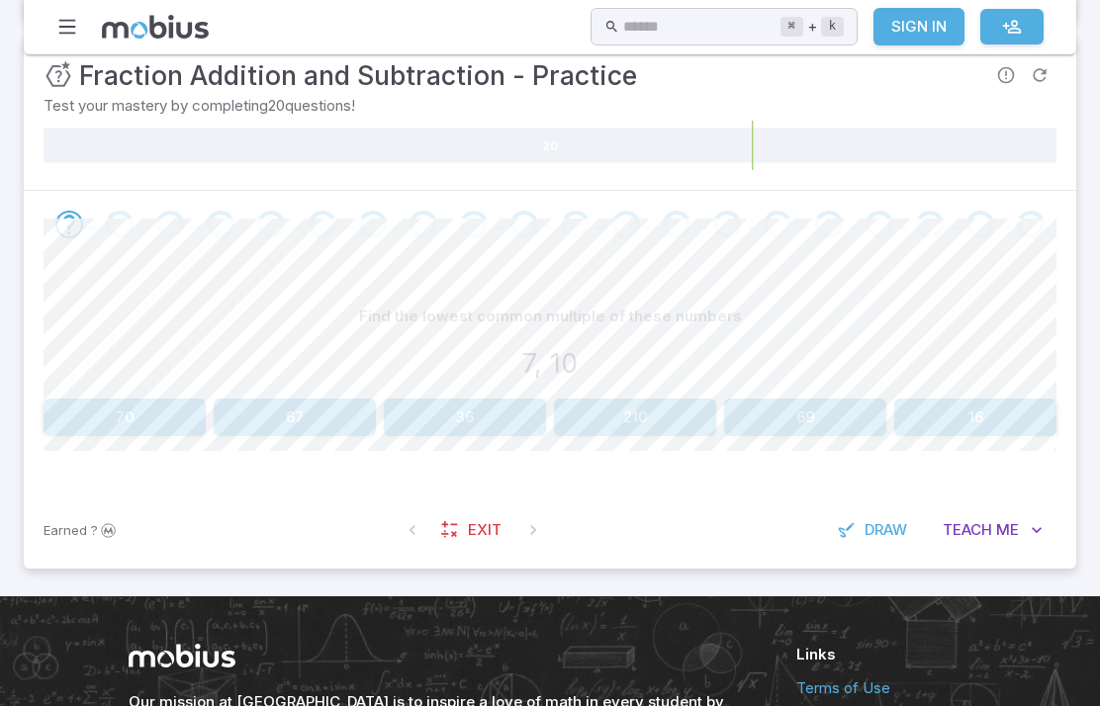
click at [481, 416] on button "36" at bounding box center [465, 419] width 162 height 38
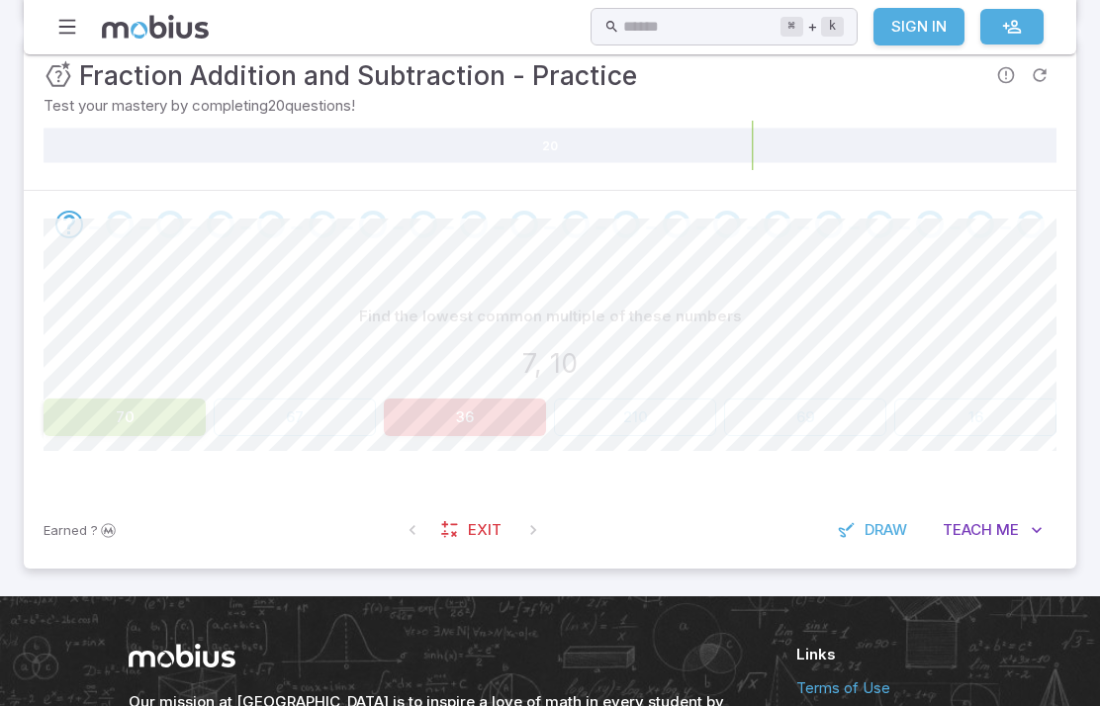
scroll to position [286, 0]
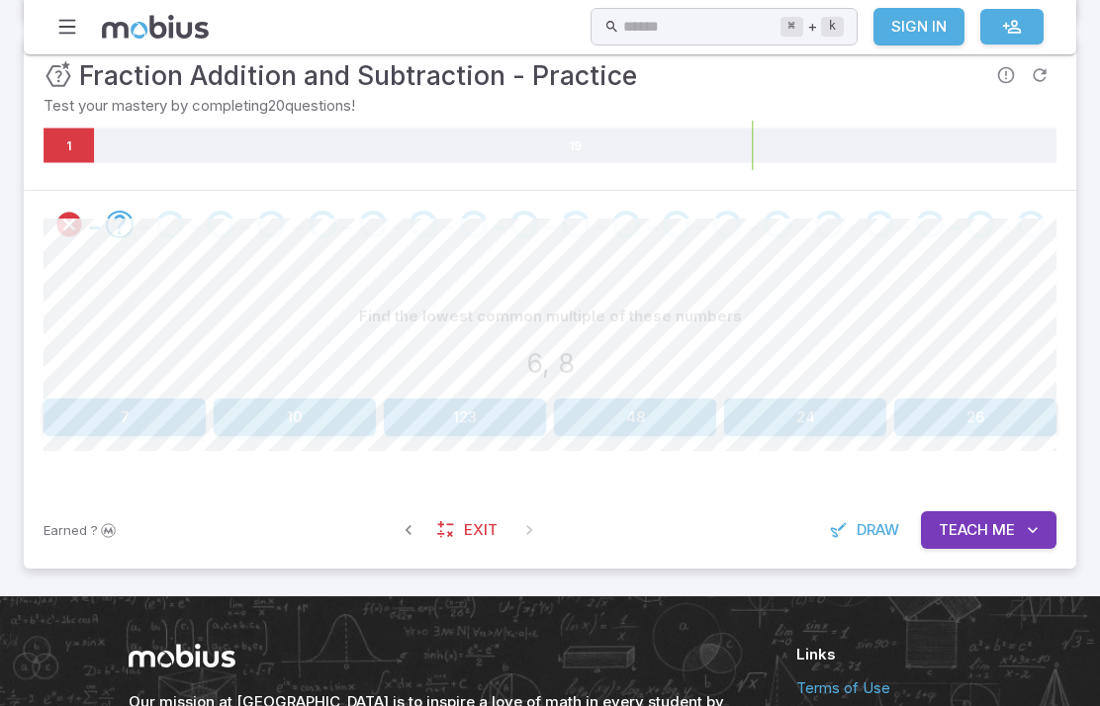
click at [294, 417] on button "10" at bounding box center [295, 418] width 162 height 38
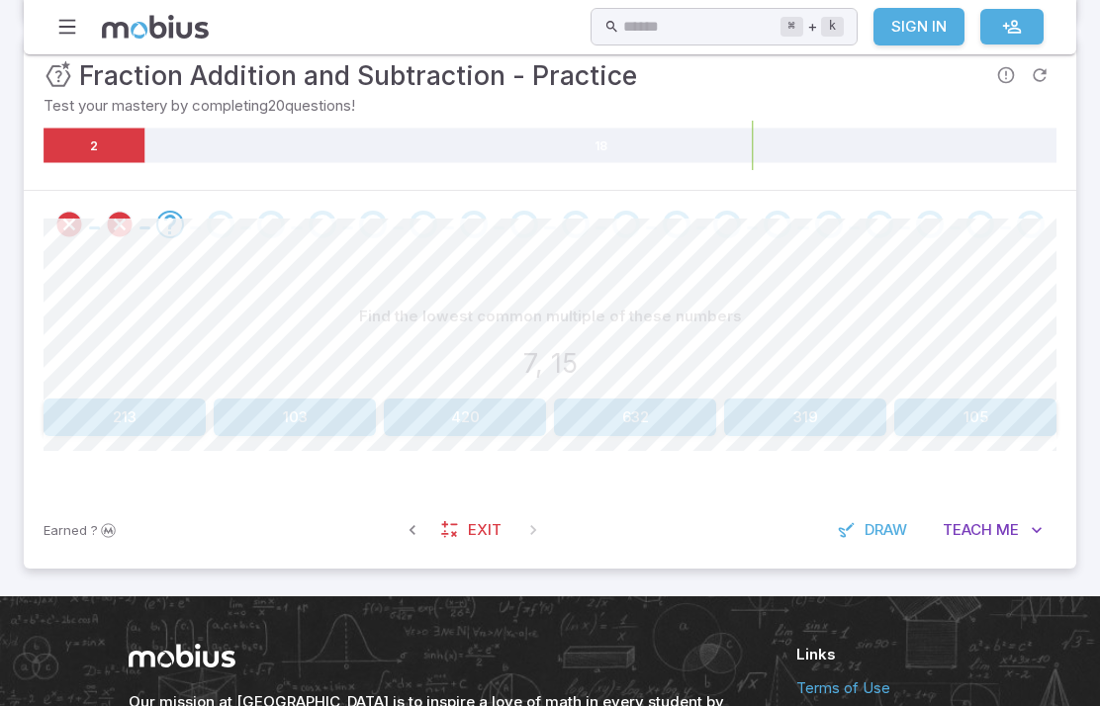
click at [1096, 432] on section "Math / Themes / Fractions/Decimals / Fraction Addition and Subtraction - Practi…" at bounding box center [550, 183] width 1100 height 828
click at [992, 519] on span "Teach" at bounding box center [966, 530] width 49 height 22
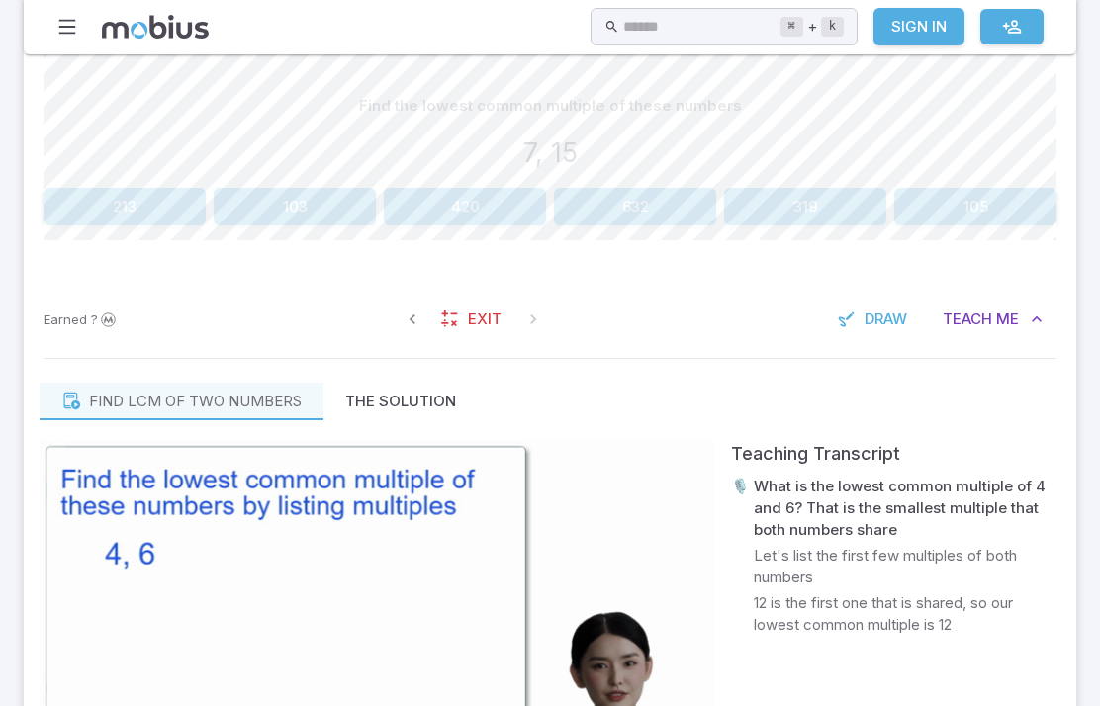
scroll to position [462, 0]
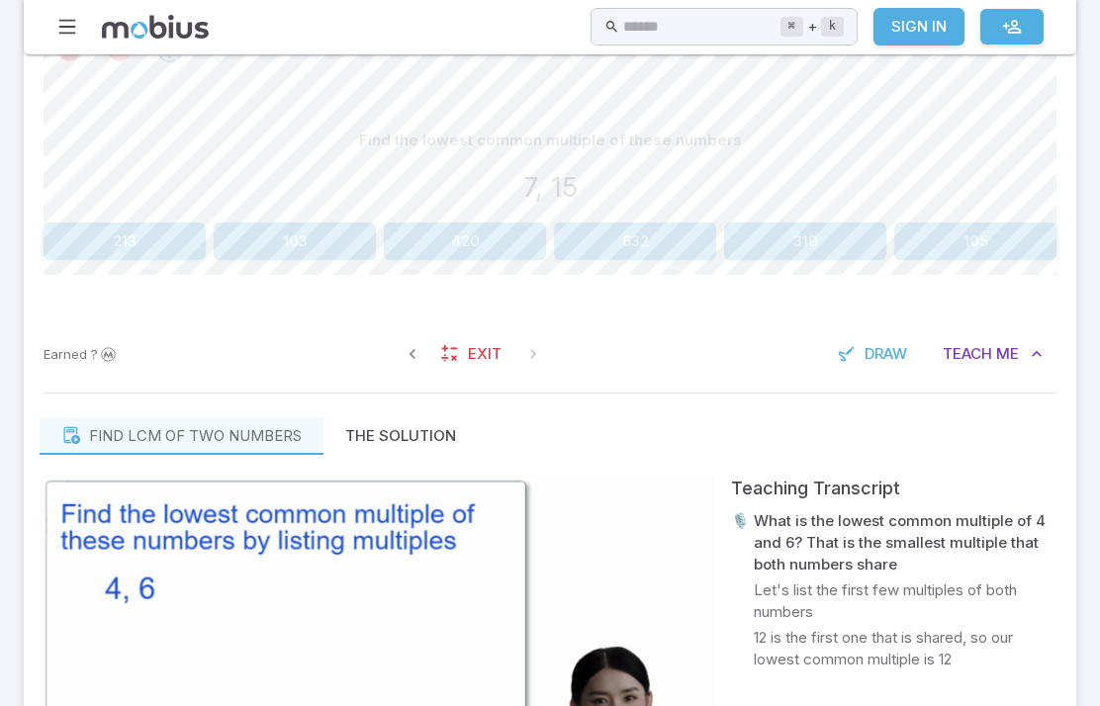
click at [1043, 344] on icon "button" at bounding box center [1036, 354] width 20 height 20
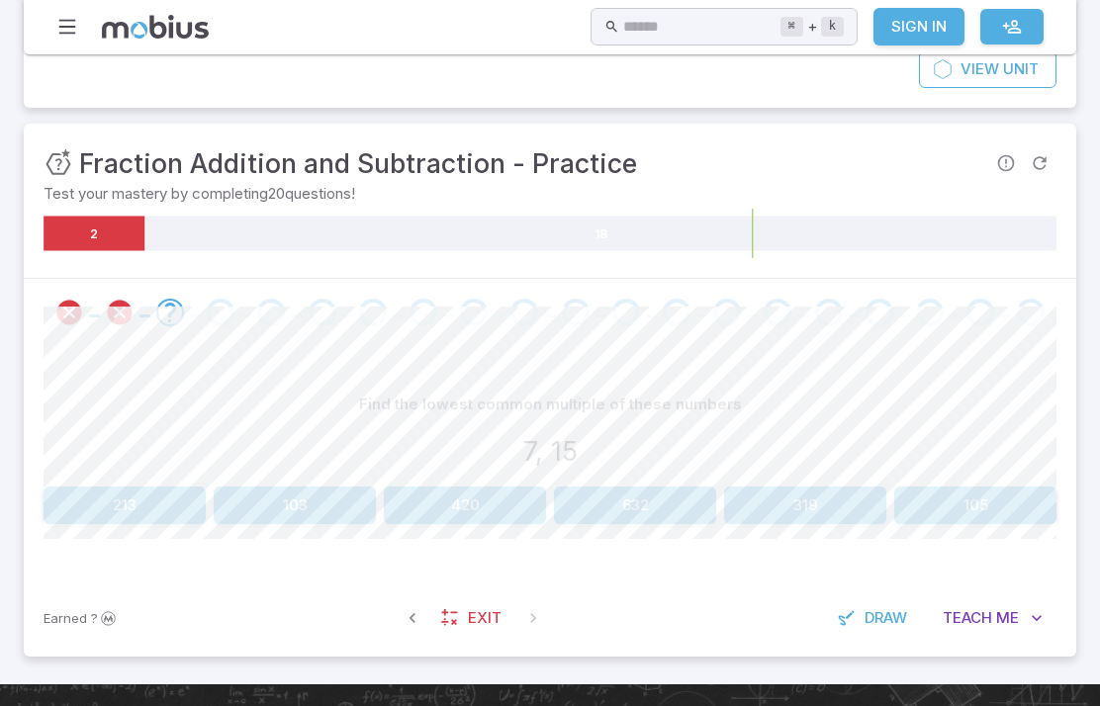
scroll to position [202, 0]
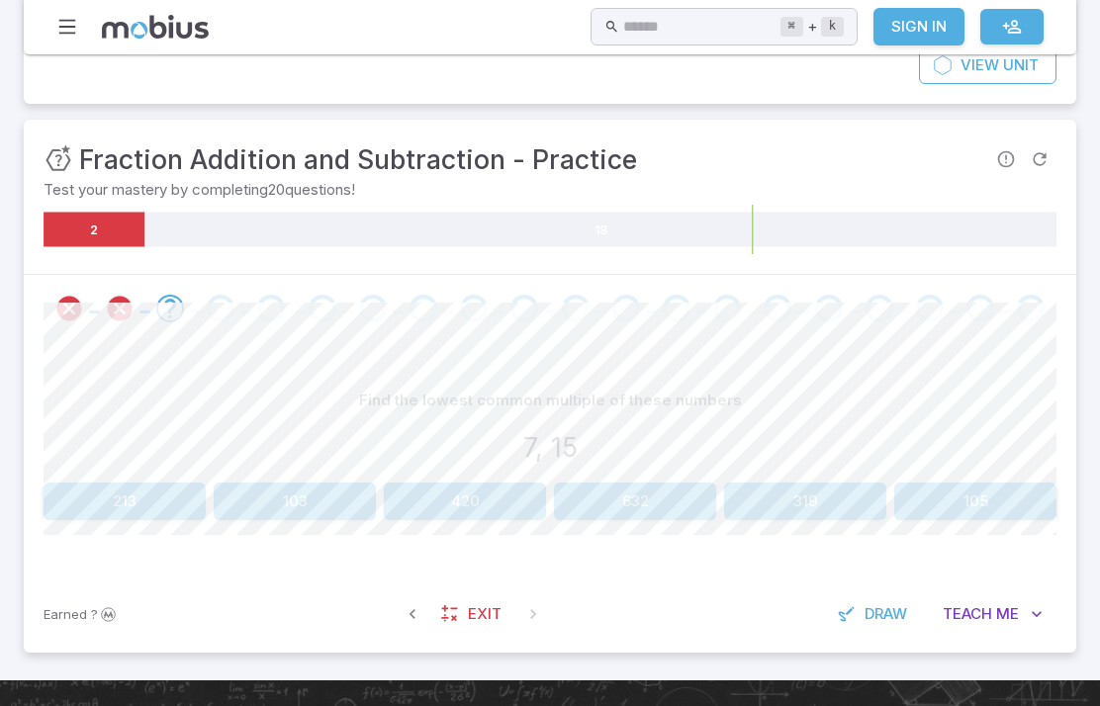
click at [862, 490] on button "319" at bounding box center [805, 502] width 162 height 38
click at [128, 38] on icon at bounding box center [155, 27] width 107 height 24
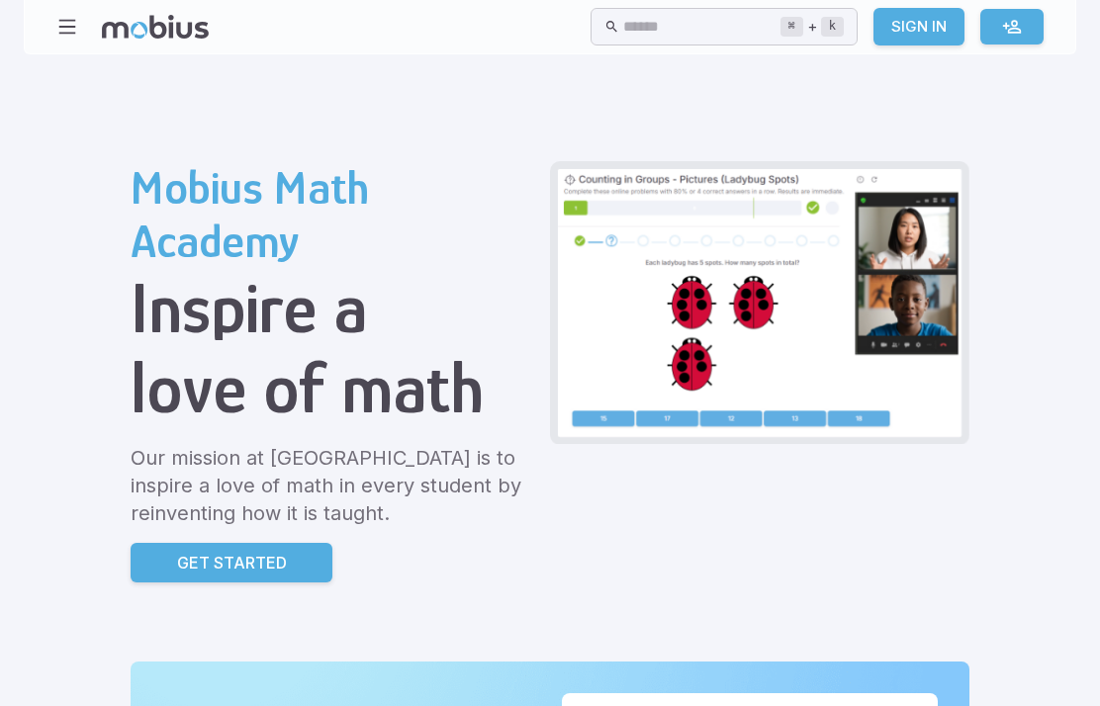
click at [67, 27] on icon "button" at bounding box center [67, 27] width 22 height 22
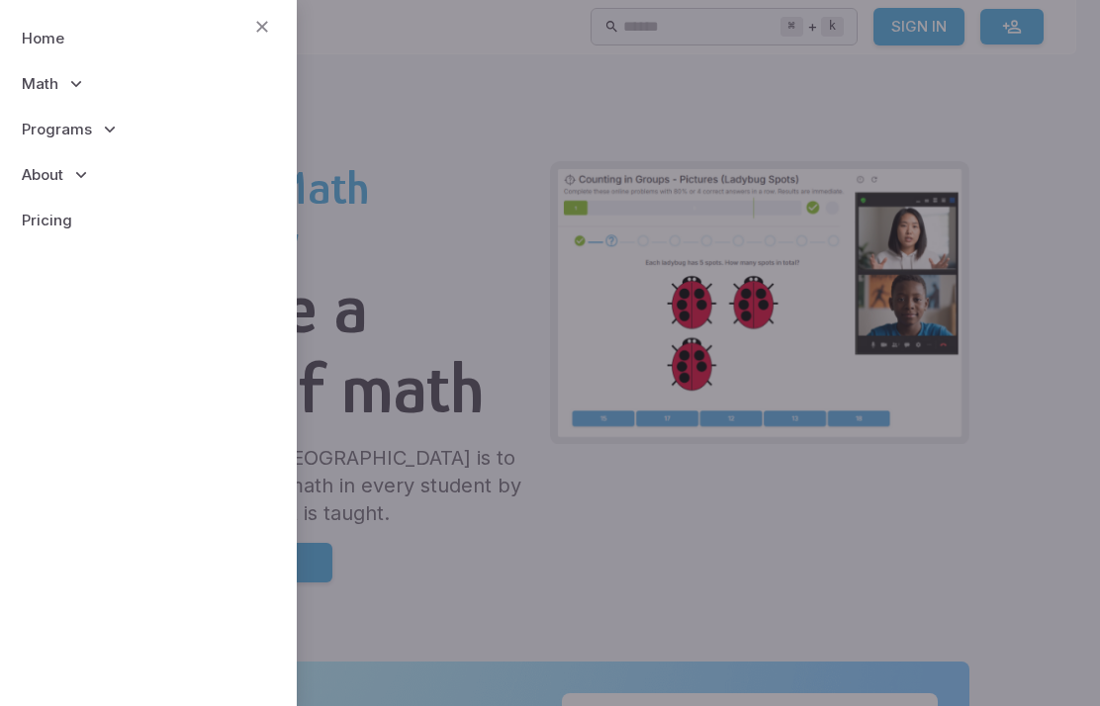
click at [46, 78] on span "Math" at bounding box center [40, 84] width 37 height 22
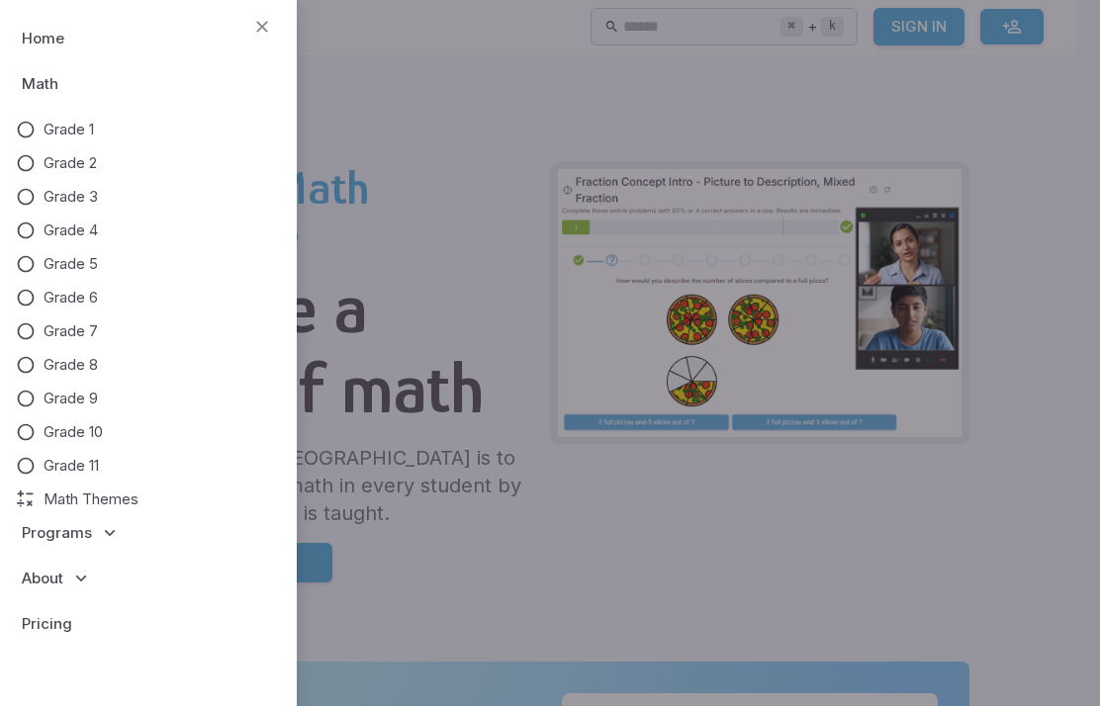
click at [50, 511] on p "Programs" at bounding box center [148, 532] width 265 height 45
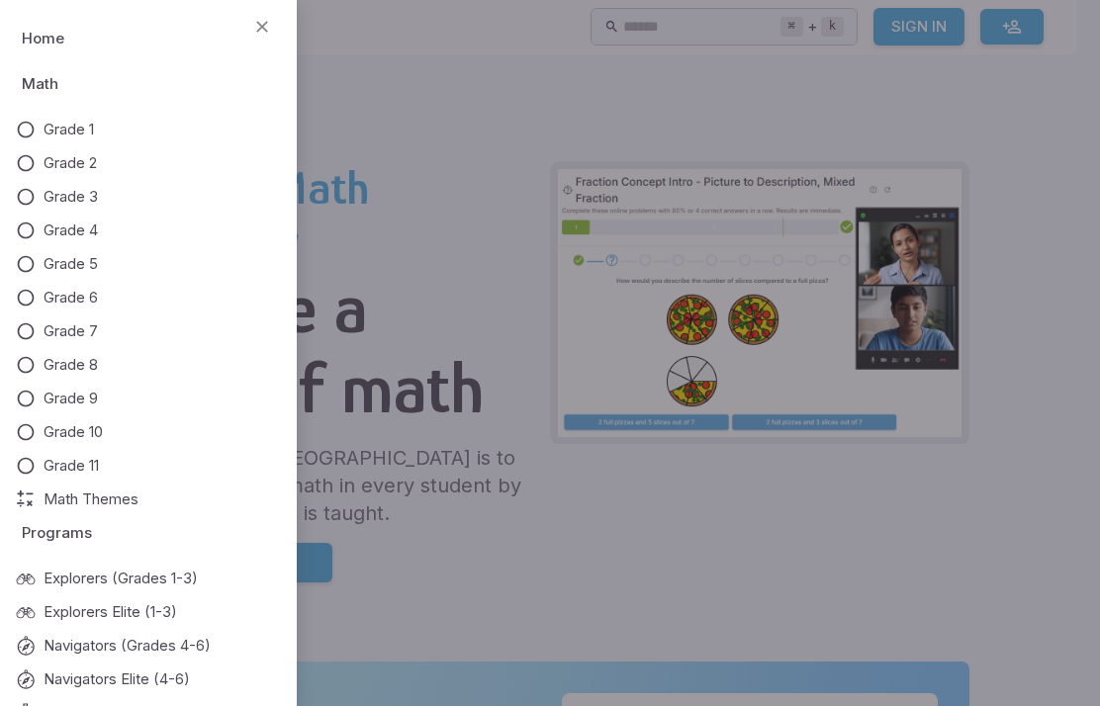
click at [50, 503] on span "Math Themes" at bounding box center [91, 500] width 95 height 22
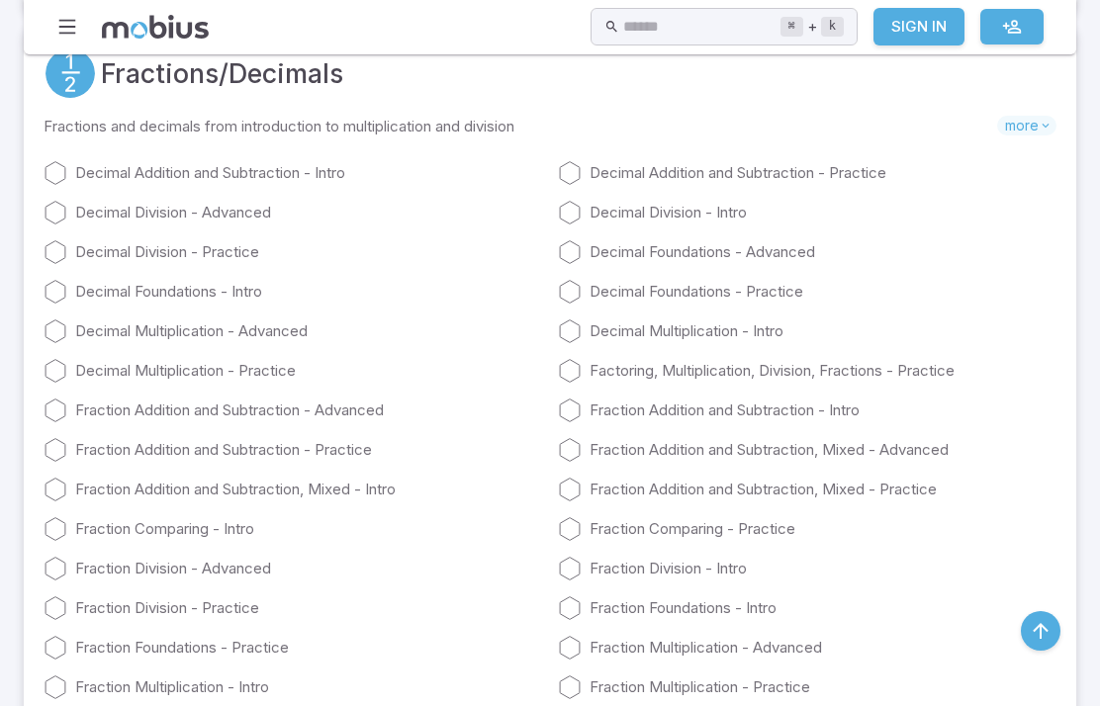
scroll to position [3960, 0]
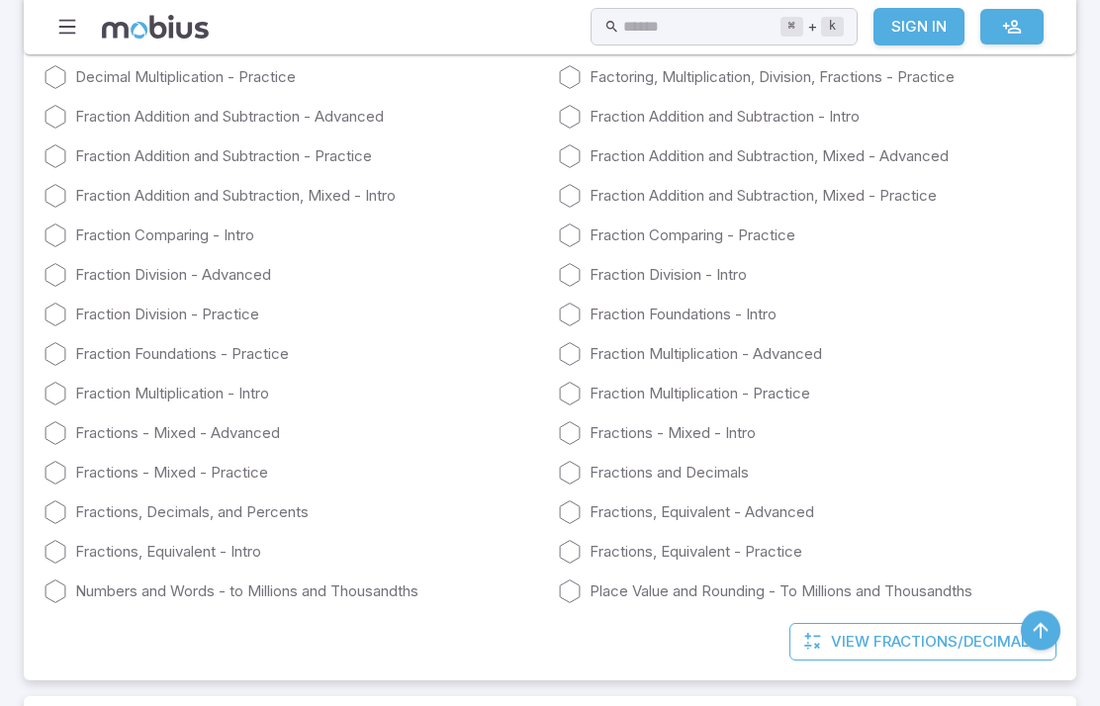
click at [131, 477] on link "Fractions - Mixed - Practice" at bounding box center [293, 474] width 498 height 24
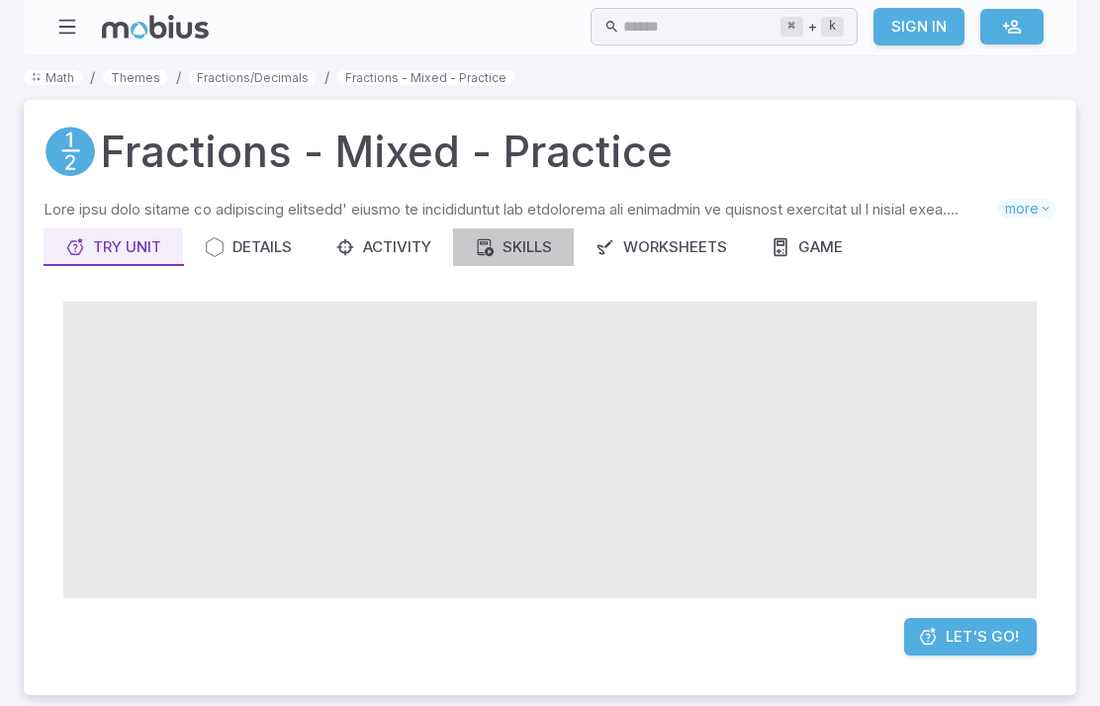
click at [527, 253] on div "Skills" at bounding box center [513, 247] width 77 height 22
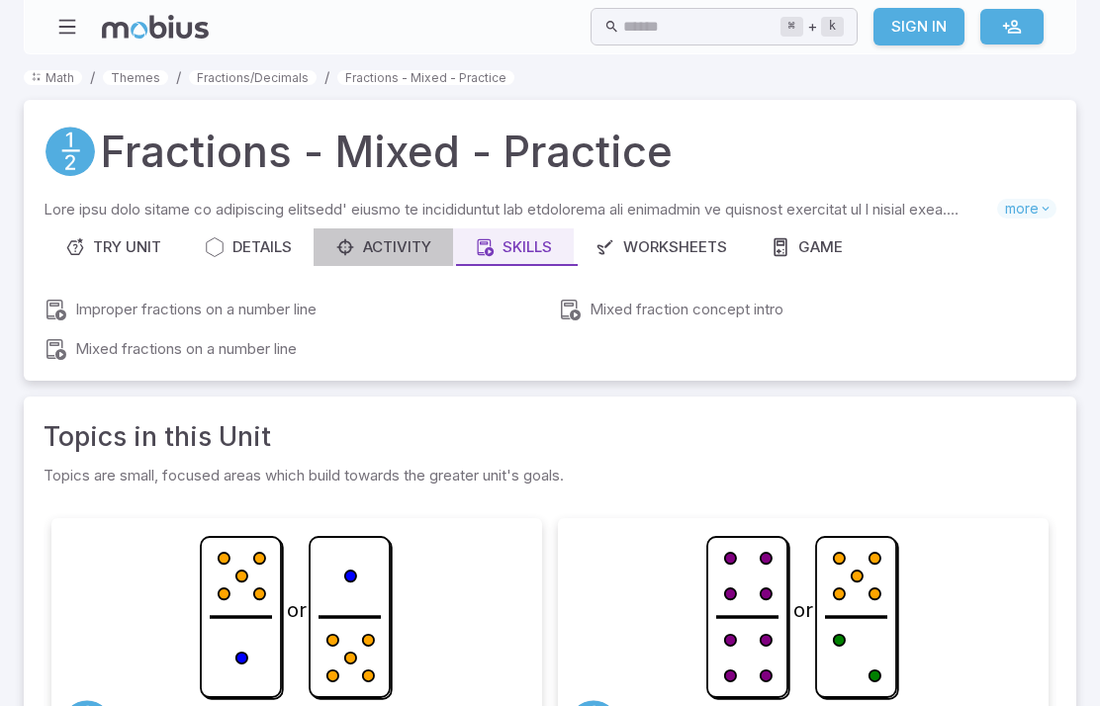
click at [360, 236] on div "Activity" at bounding box center [383, 247] width 96 height 22
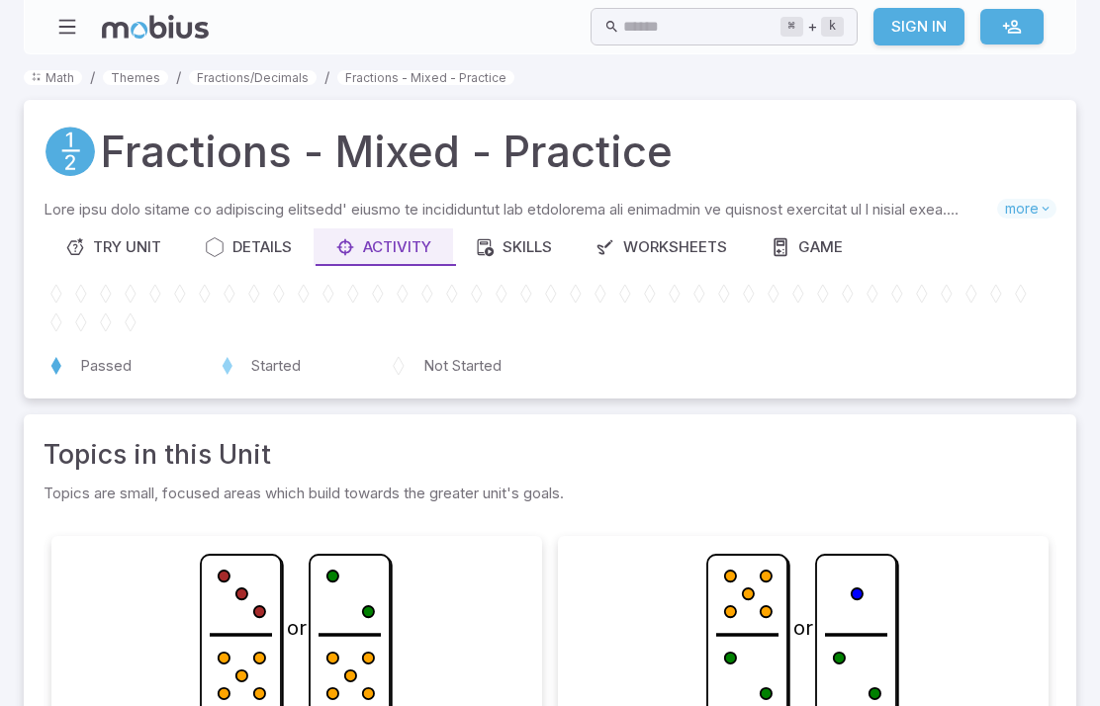
click at [62, 25] on icon "button" at bounding box center [67, 27] width 22 height 22
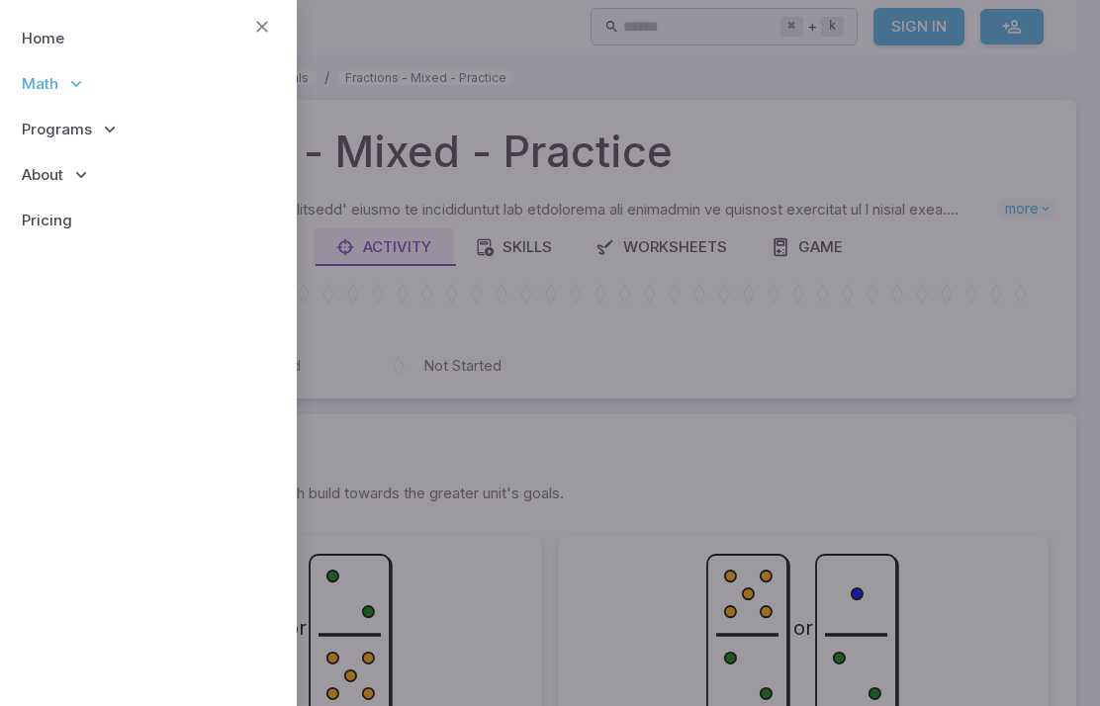
click at [38, 88] on span "Math" at bounding box center [40, 84] width 37 height 22
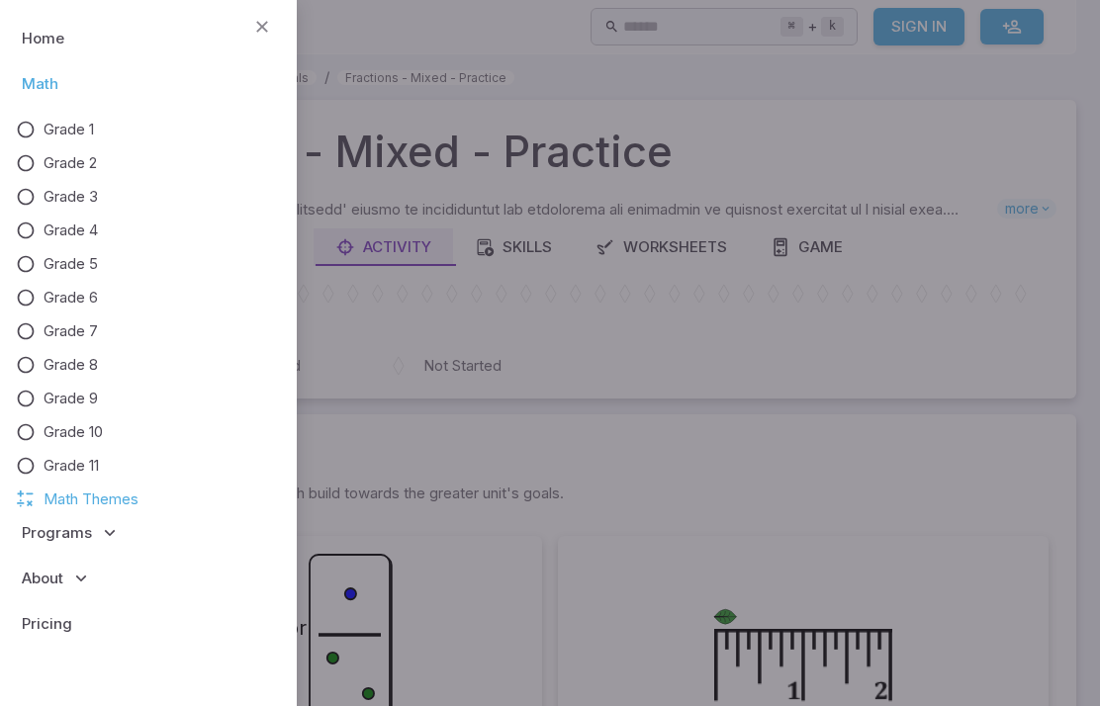
click at [51, 504] on span "Math Themes" at bounding box center [91, 500] width 95 height 22
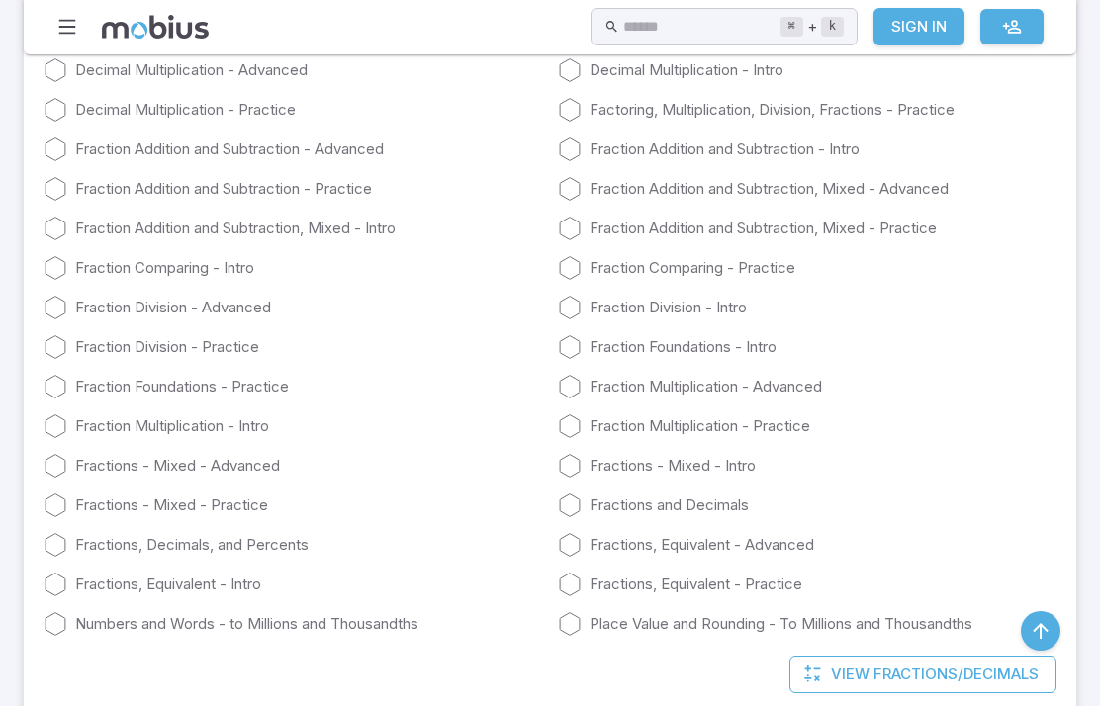
scroll to position [4234, 0]
click at [110, 511] on link "Fractions - Mixed - Practice" at bounding box center [293, 506] width 498 height 24
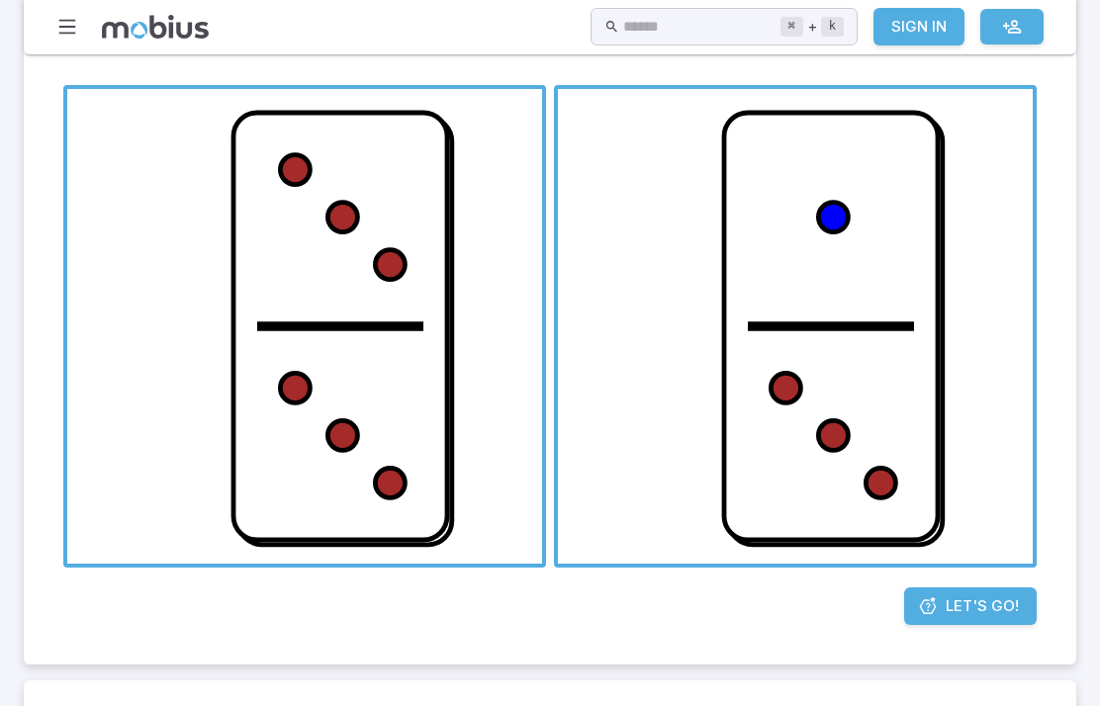
scroll to position [566, 0]
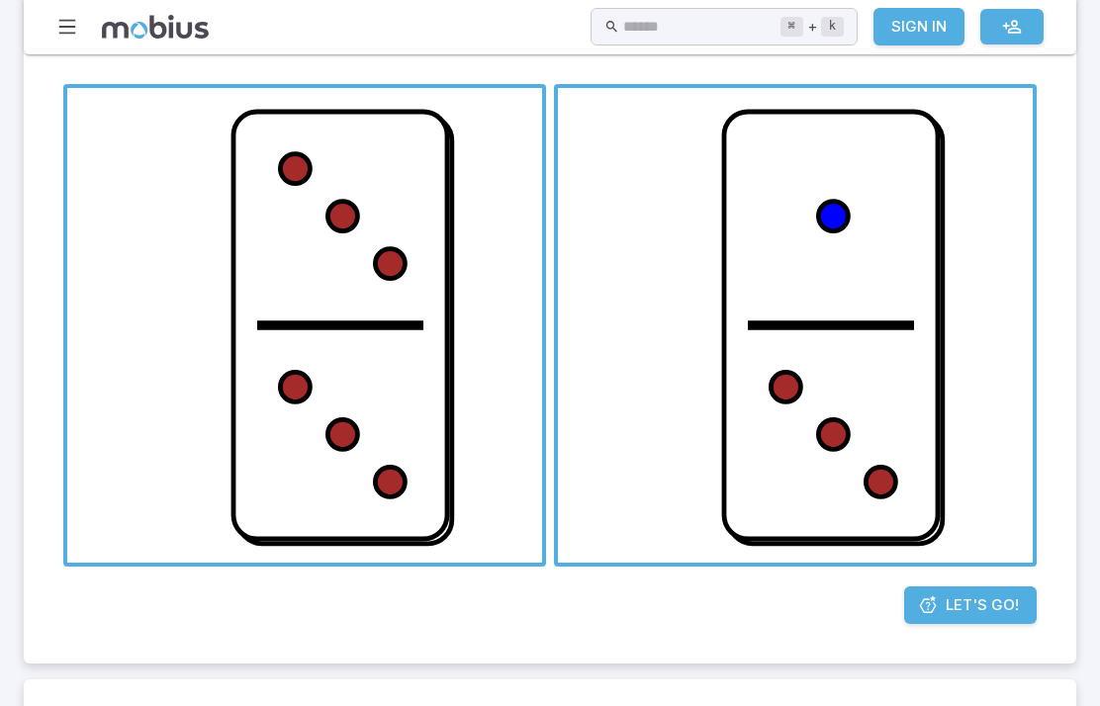
click at [955, 600] on span "Let's Go!" at bounding box center [981, 605] width 73 height 22
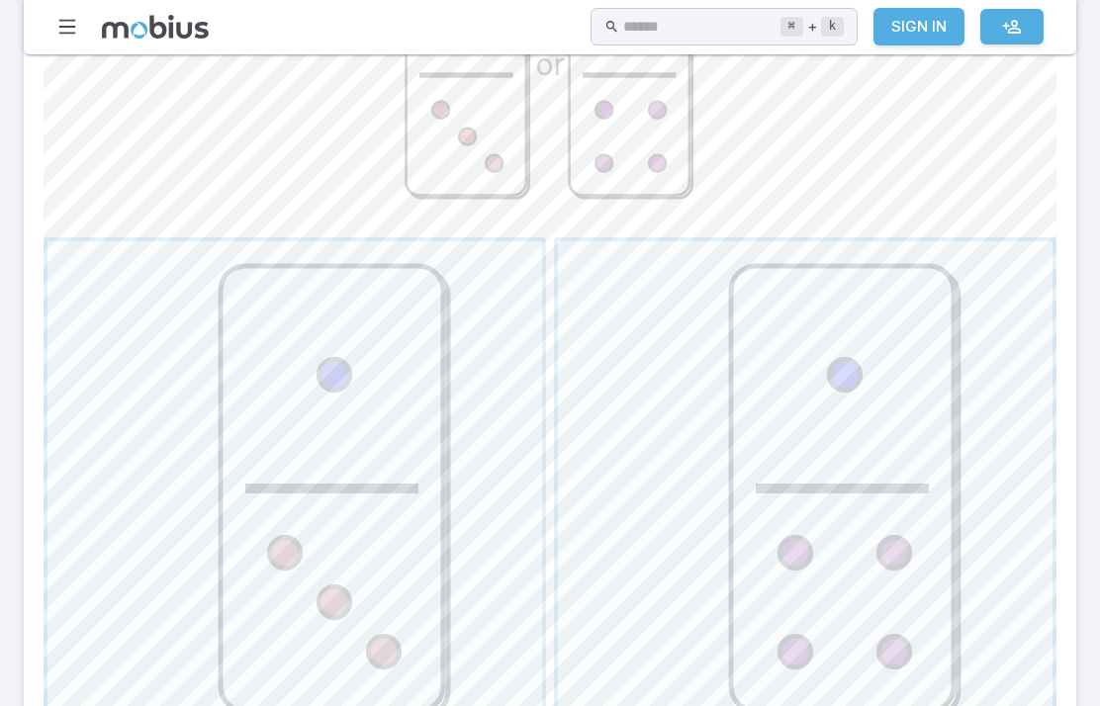
scroll to position [700, 0]
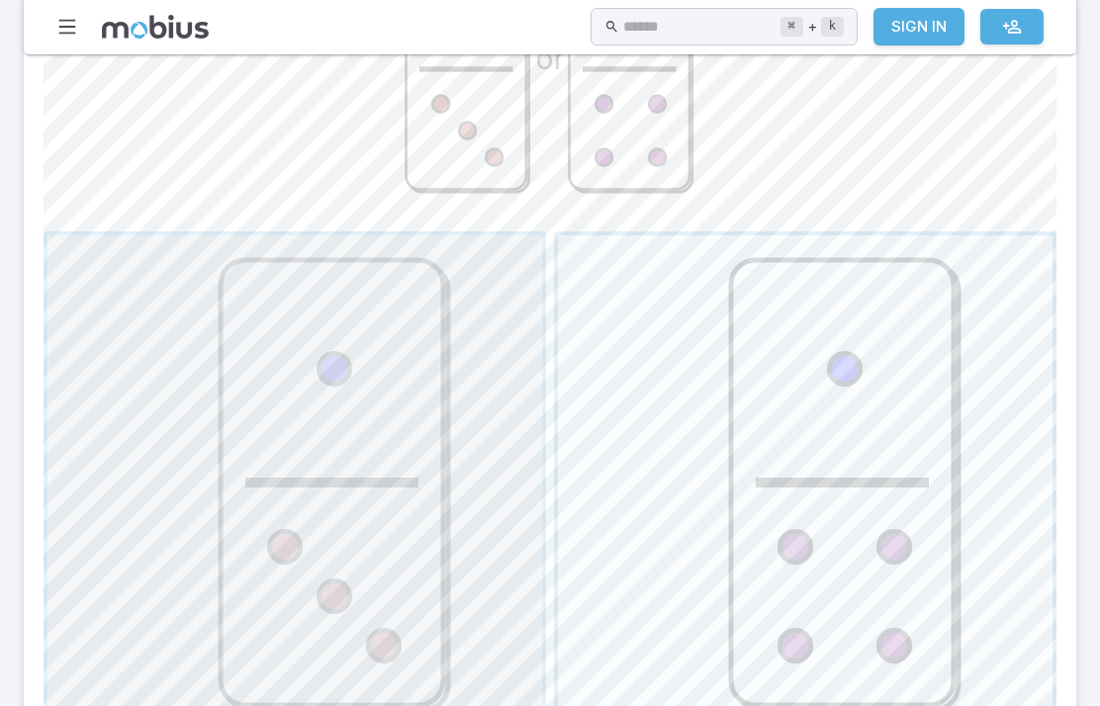
click at [226, 392] on span "button" at bounding box center [294, 482] width 494 height 494
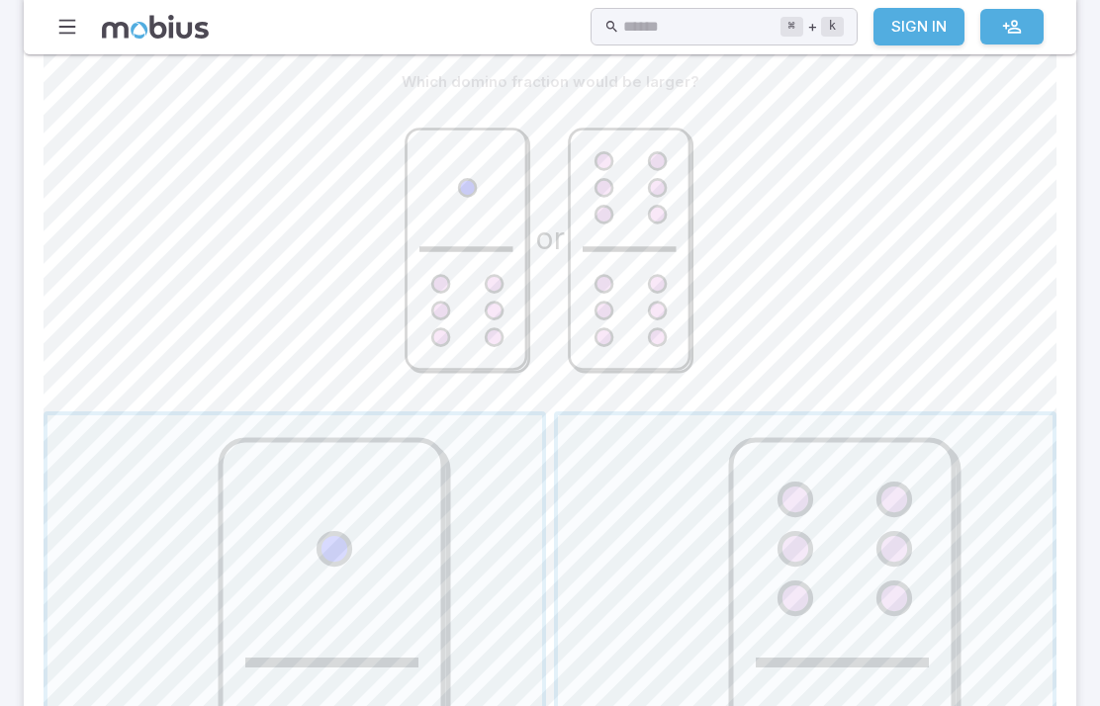
scroll to position [453, 0]
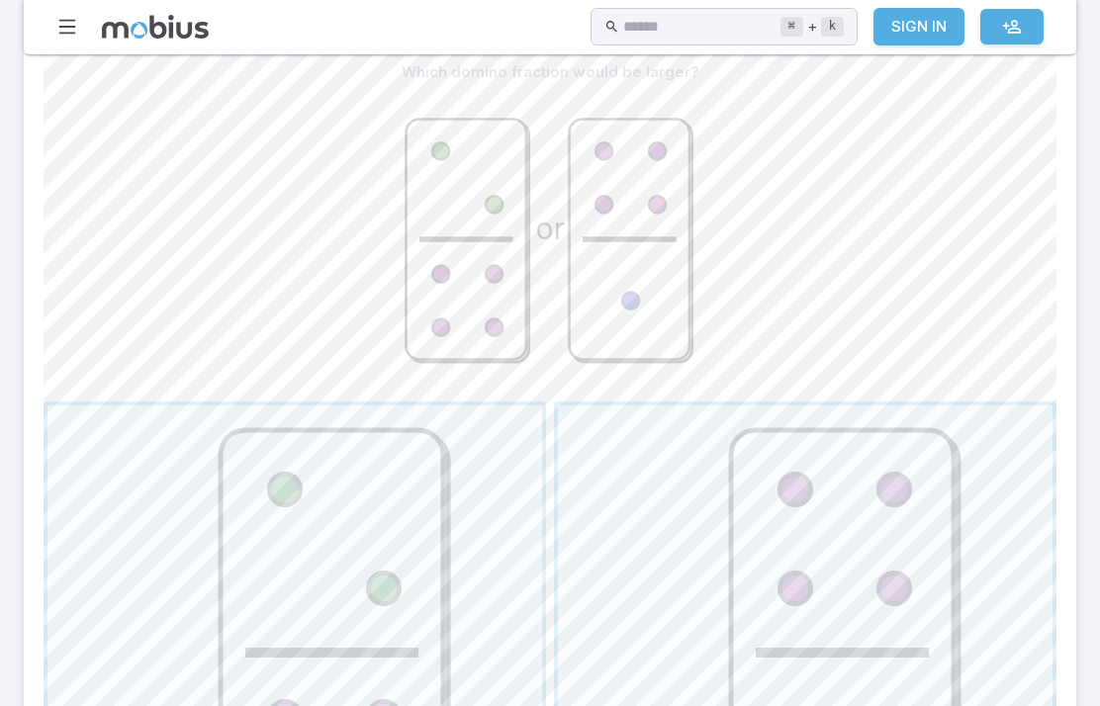
scroll to position [531, 0]
click at [66, 244] on div "or" at bounding box center [550, 241] width 1013 height 303
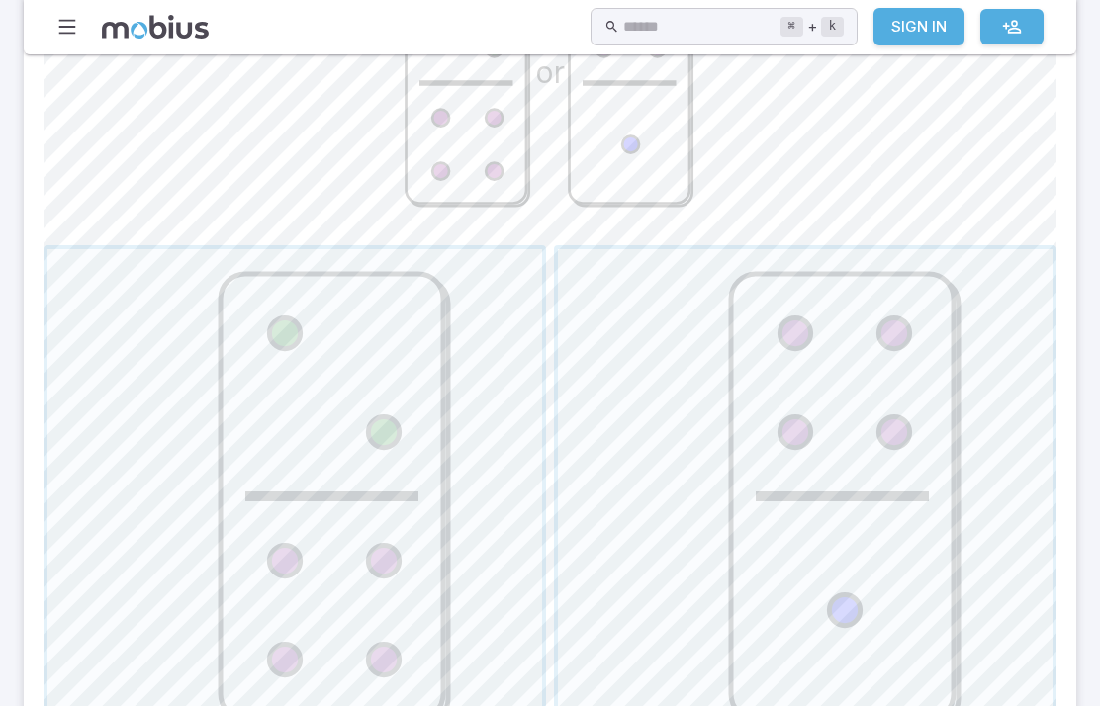
click at [693, 464] on span "button" at bounding box center [805, 497] width 494 height 494
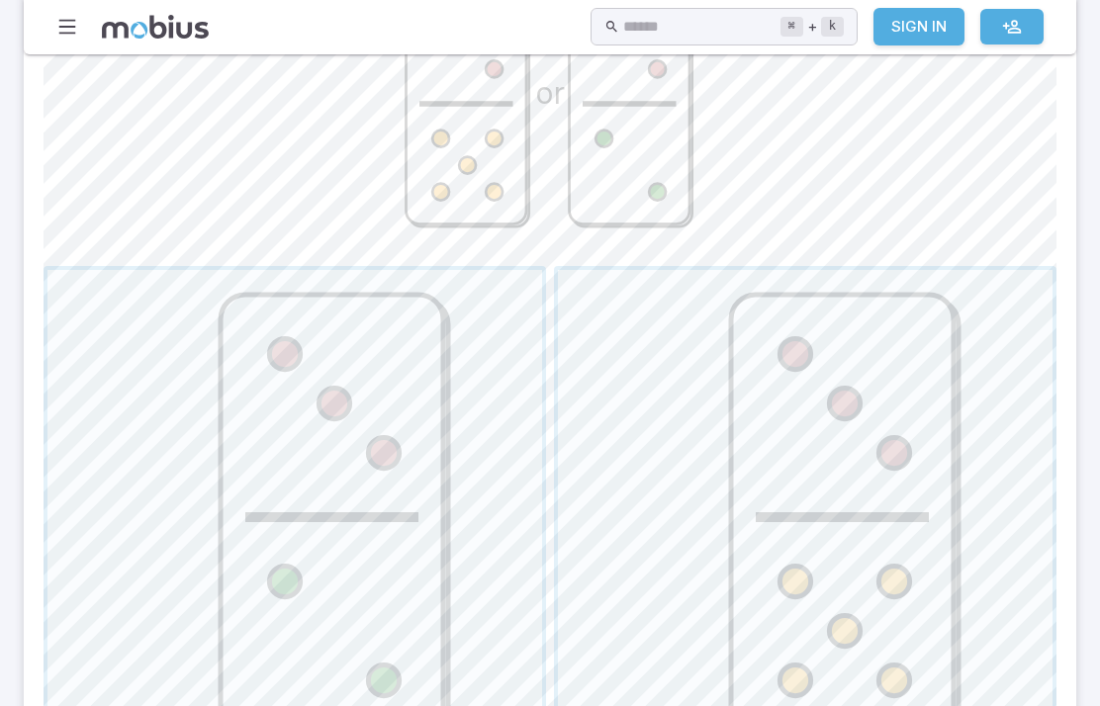
scroll to position [668, 0]
click at [176, 408] on span "button" at bounding box center [294, 514] width 494 height 494
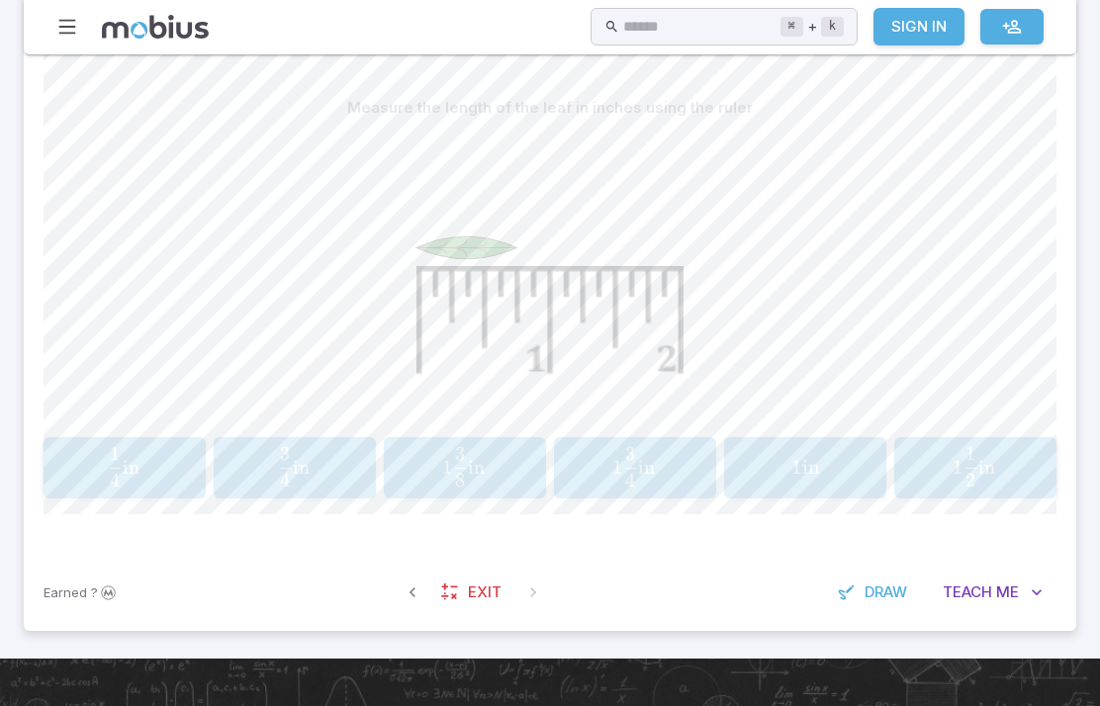
scroll to position [495, 0]
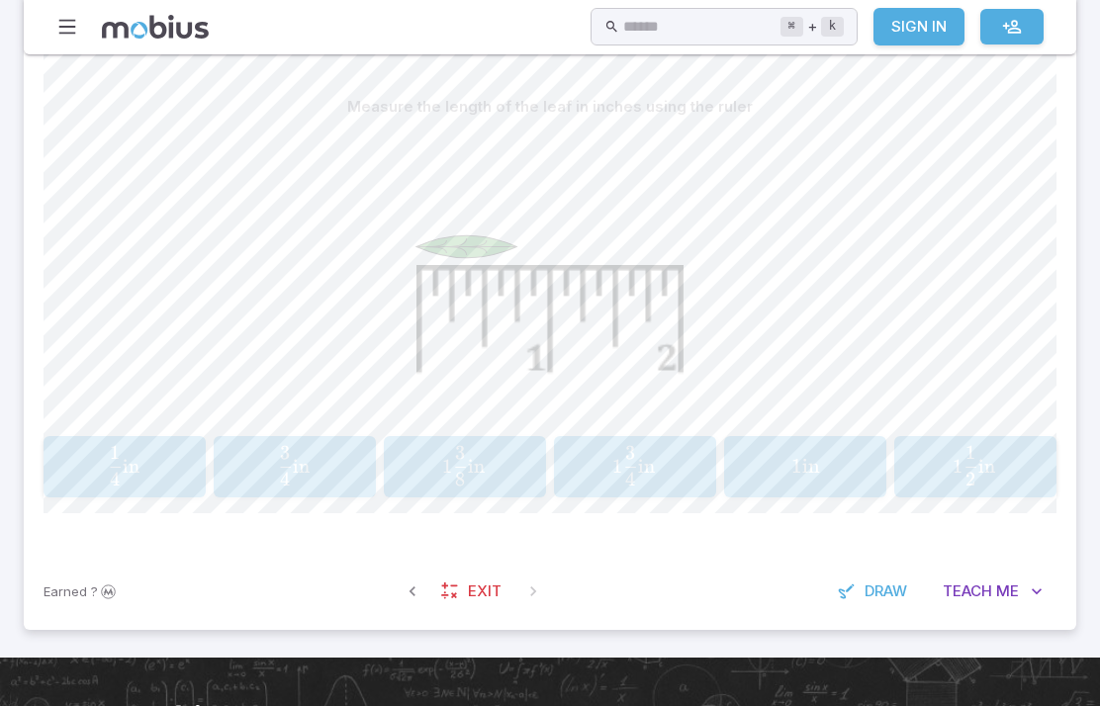
click at [318, 473] on span "4 3 ​ in" at bounding box center [293, 466] width 138 height 40
click at [178, 467] on span "1 4 3 ​ in" at bounding box center [123, 466] width 140 height 40
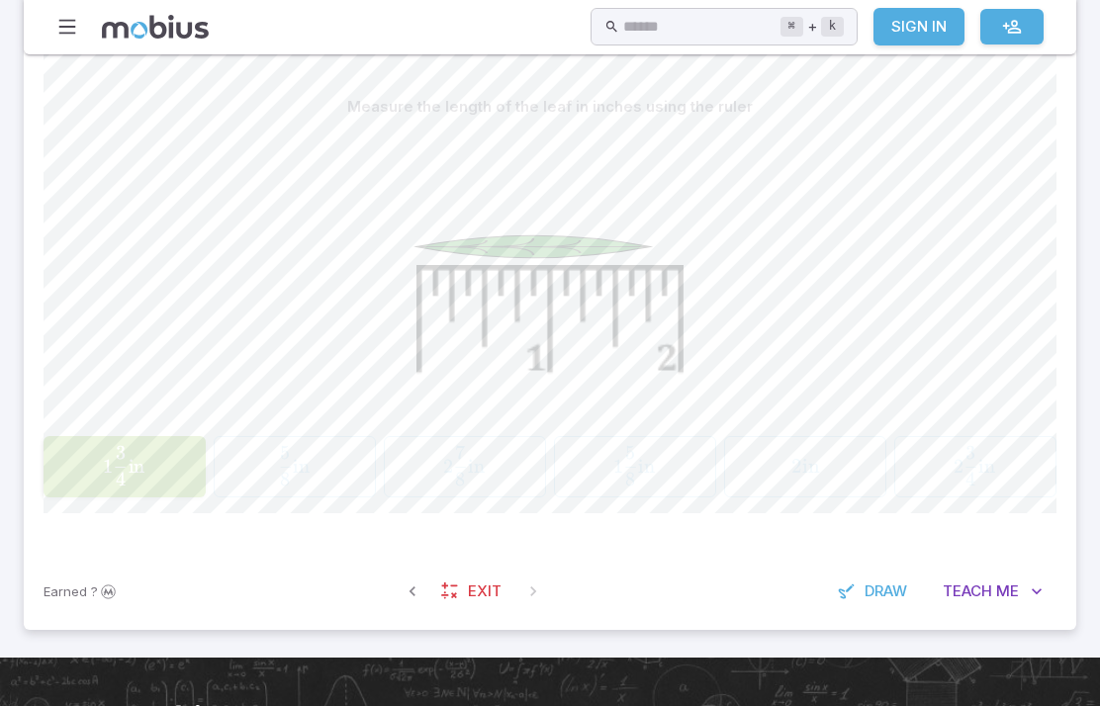
scroll to position [479, 0]
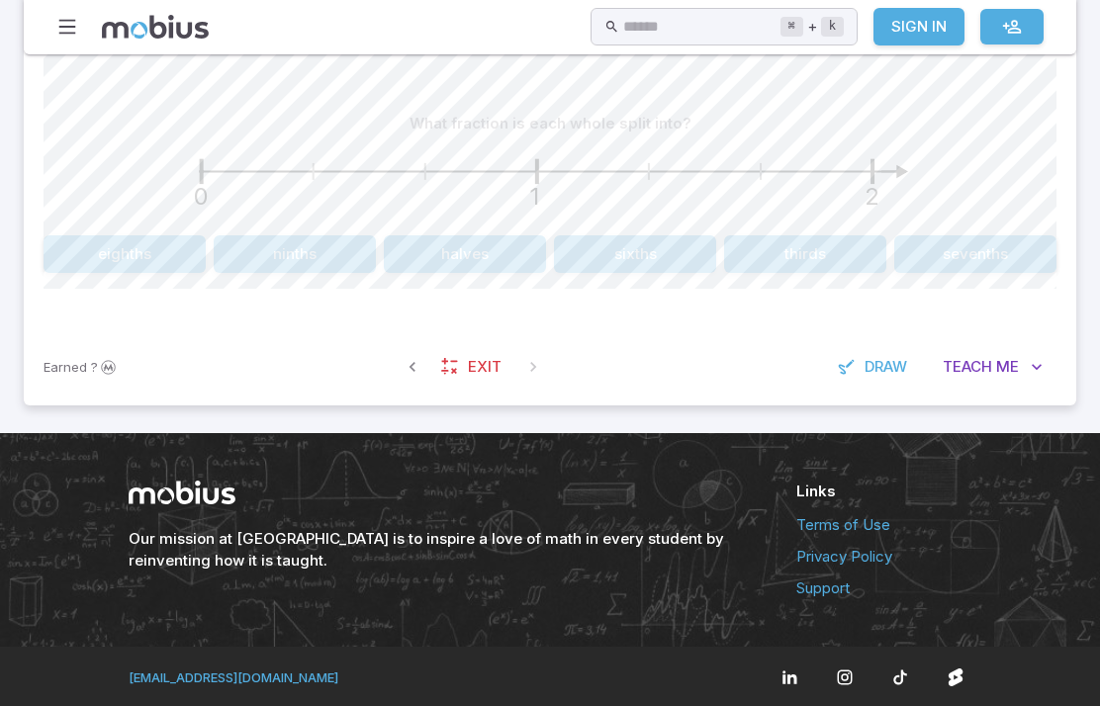
click at [460, 289] on div "What fraction is each whole split into? 0 1 2 eighths ninths halves sixths thir…" at bounding box center [550, 196] width 1013 height 263
click at [431, 253] on button "halves" at bounding box center [465, 254] width 162 height 38
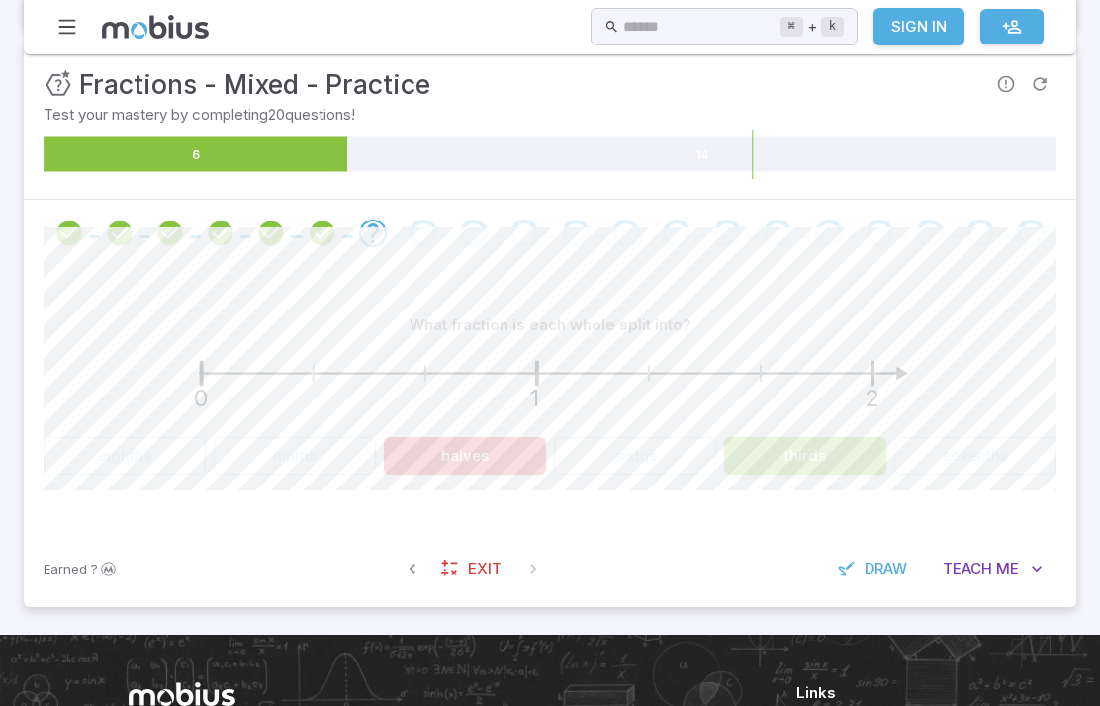
scroll to position [275, 0]
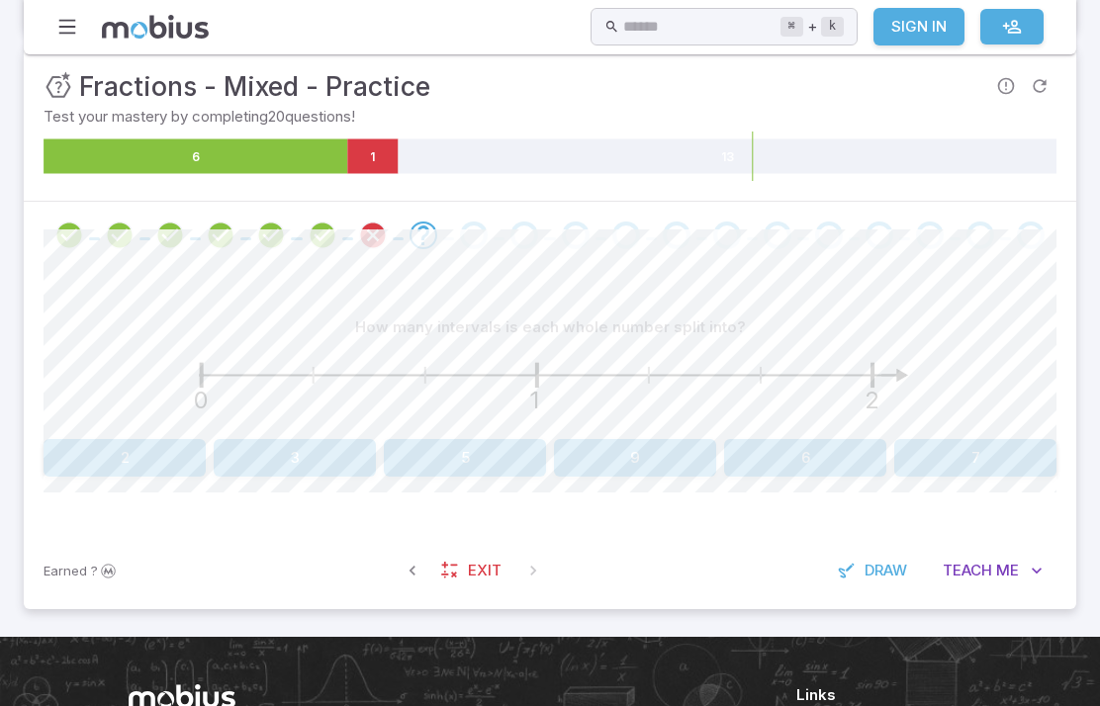
click at [764, 443] on button "6" at bounding box center [805, 458] width 162 height 38
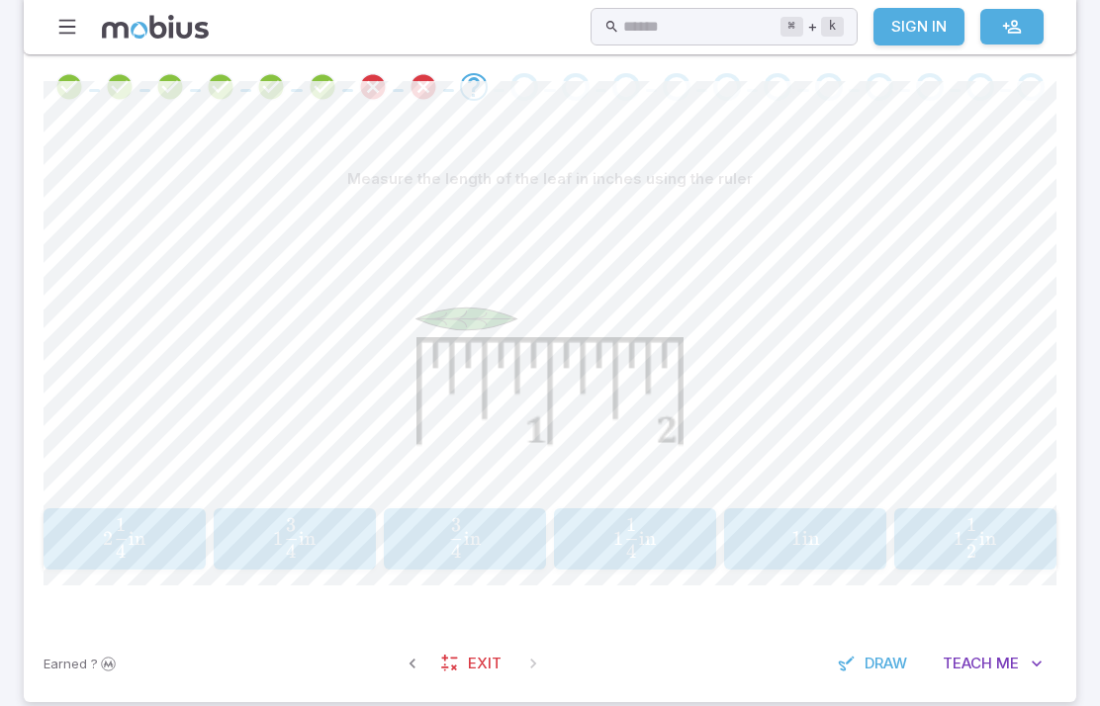
scroll to position [423, 0]
click at [460, 548] on span "4 3 ​" at bounding box center [457, 538] width 12 height 40
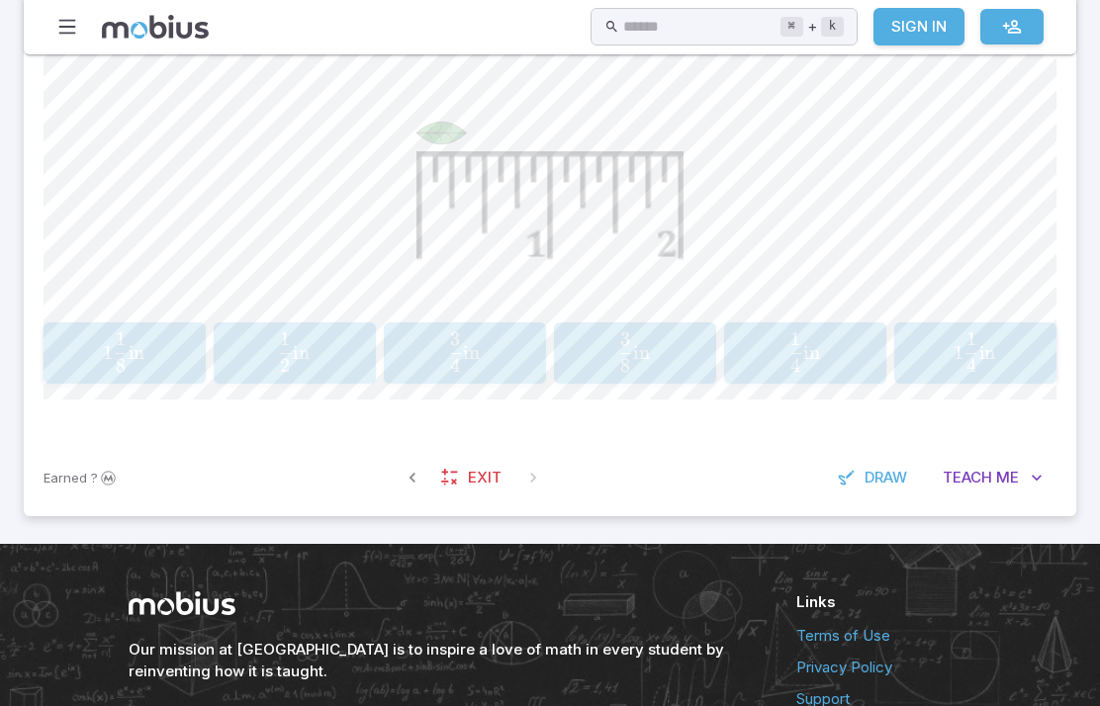
scroll to position [621, 0]
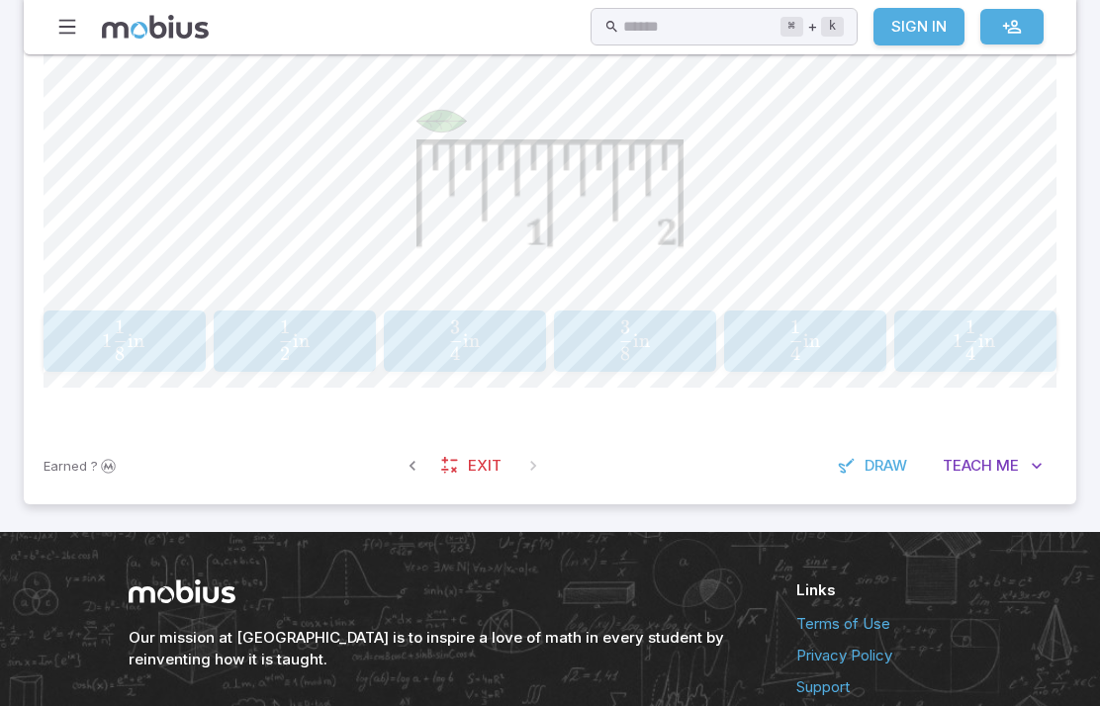
click at [408, 452] on button "button" at bounding box center [413, 466] width 36 height 36
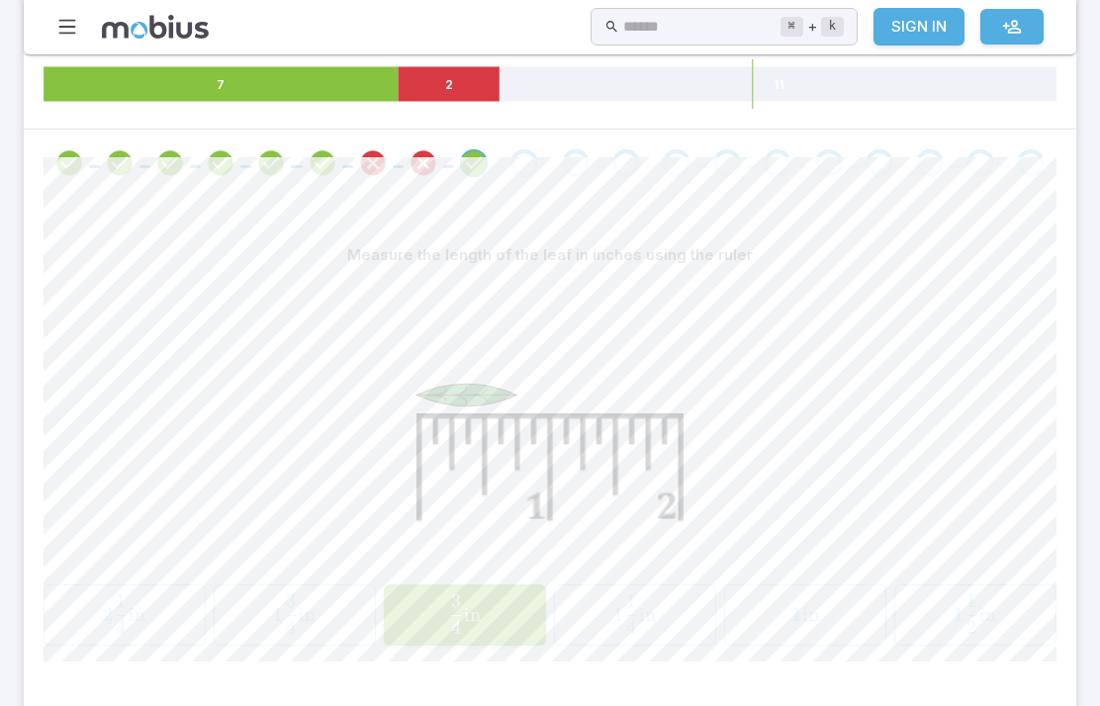
scroll to position [373, 0]
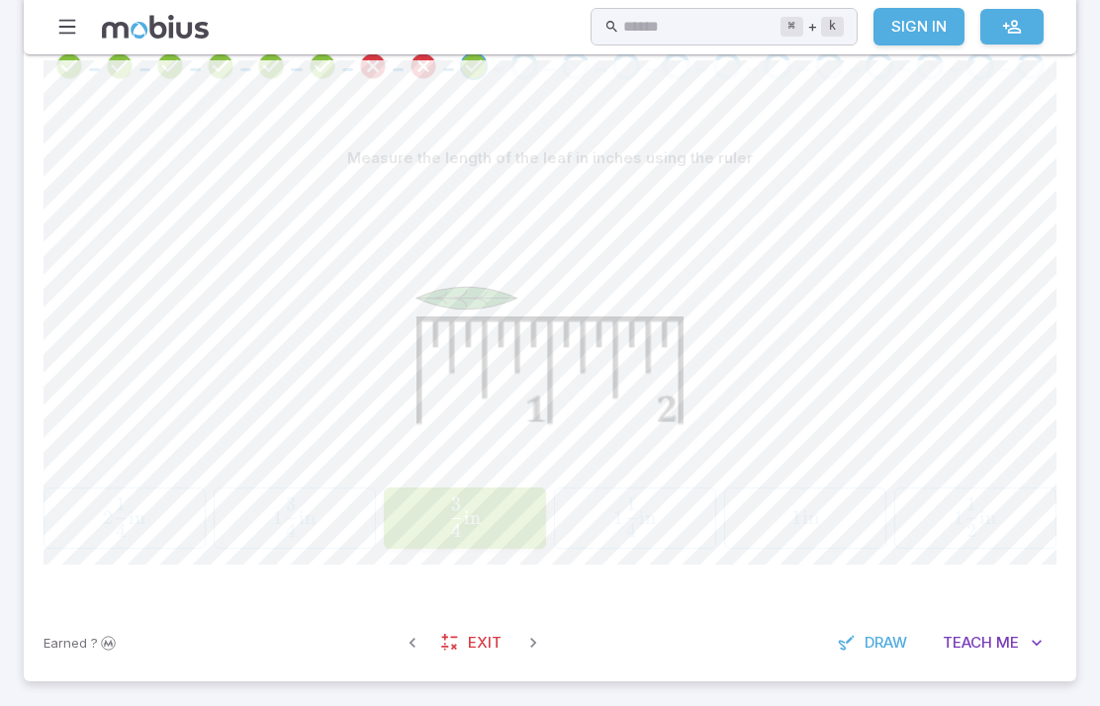
click at [528, 641] on icon "button" at bounding box center [533, 644] width 20 height 20
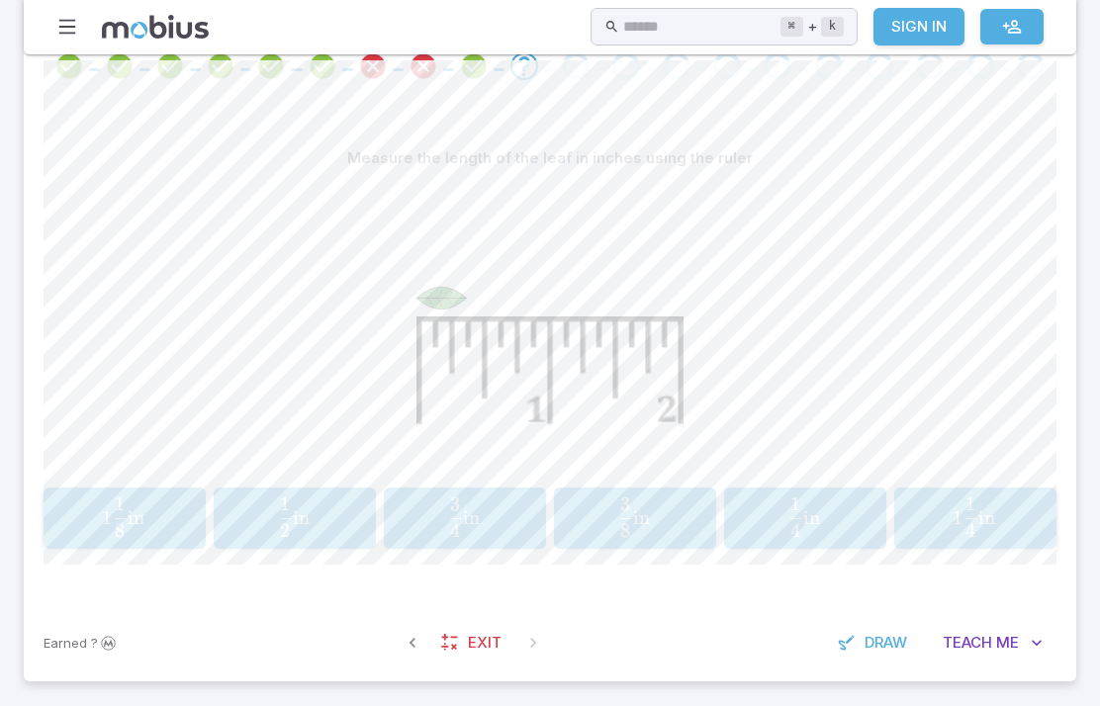
scroll to position [444, 0]
click at [626, 498] on span "3" at bounding box center [625, 503] width 11 height 24
click at [247, 535] on div "1 in 1\text{ in} 1 in" at bounding box center [294, 517] width 149 height 45
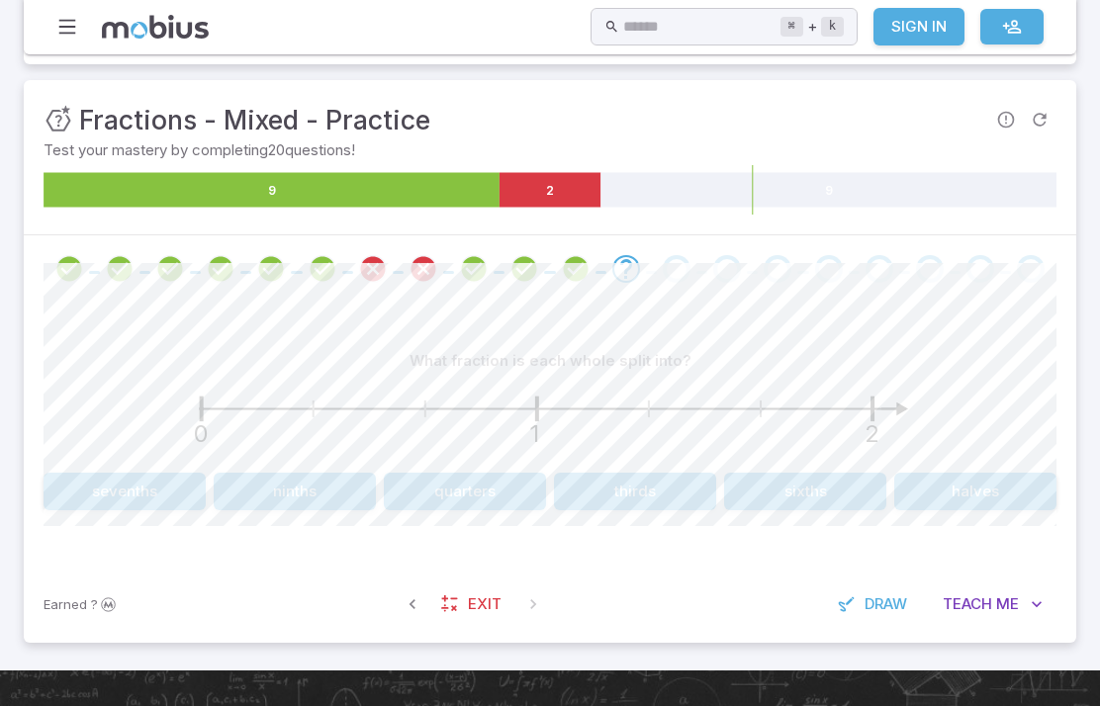
scroll to position [223, 0]
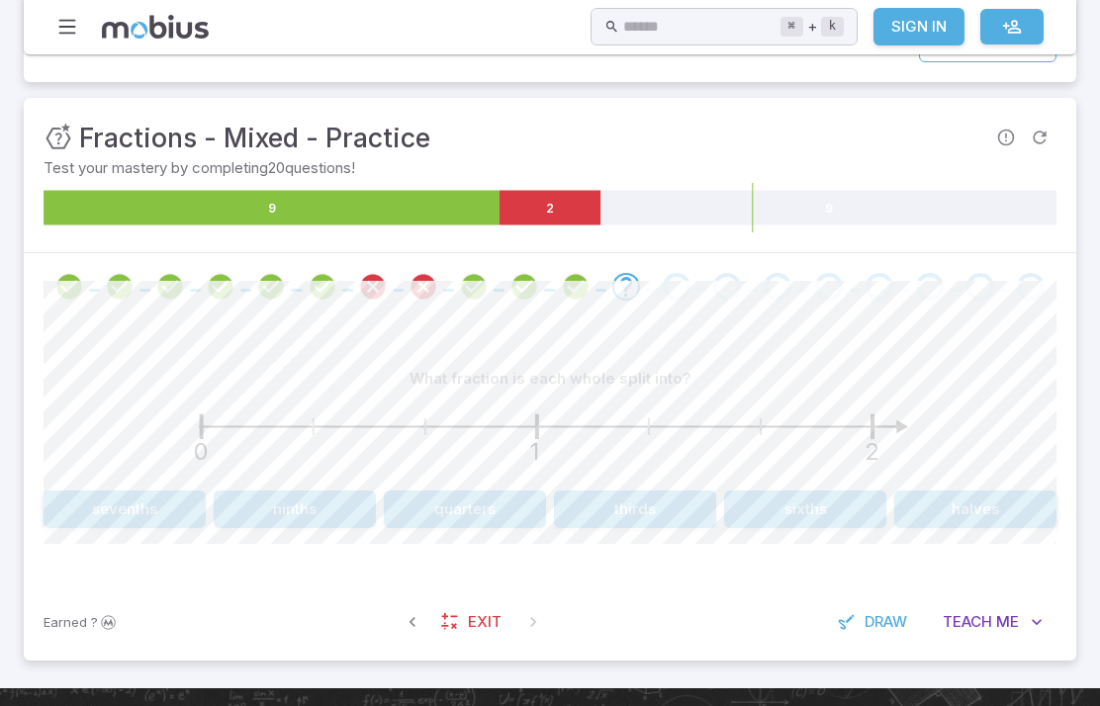
click at [924, 505] on button "halves" at bounding box center [975, 510] width 162 height 38
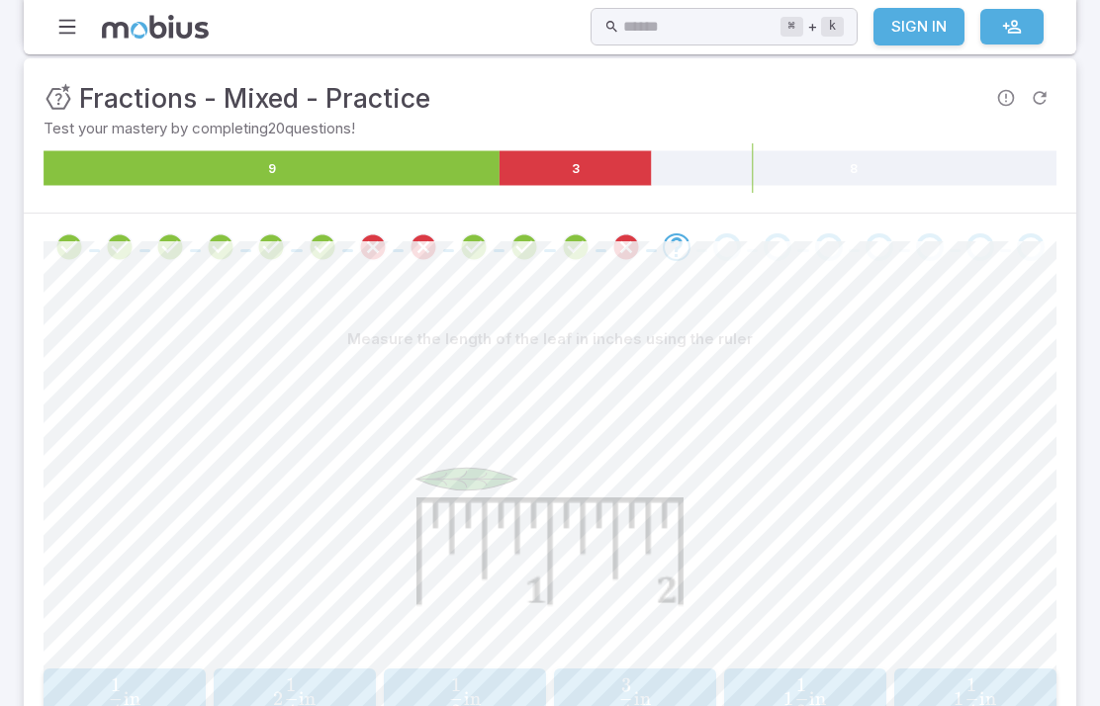
scroll to position [262, 0]
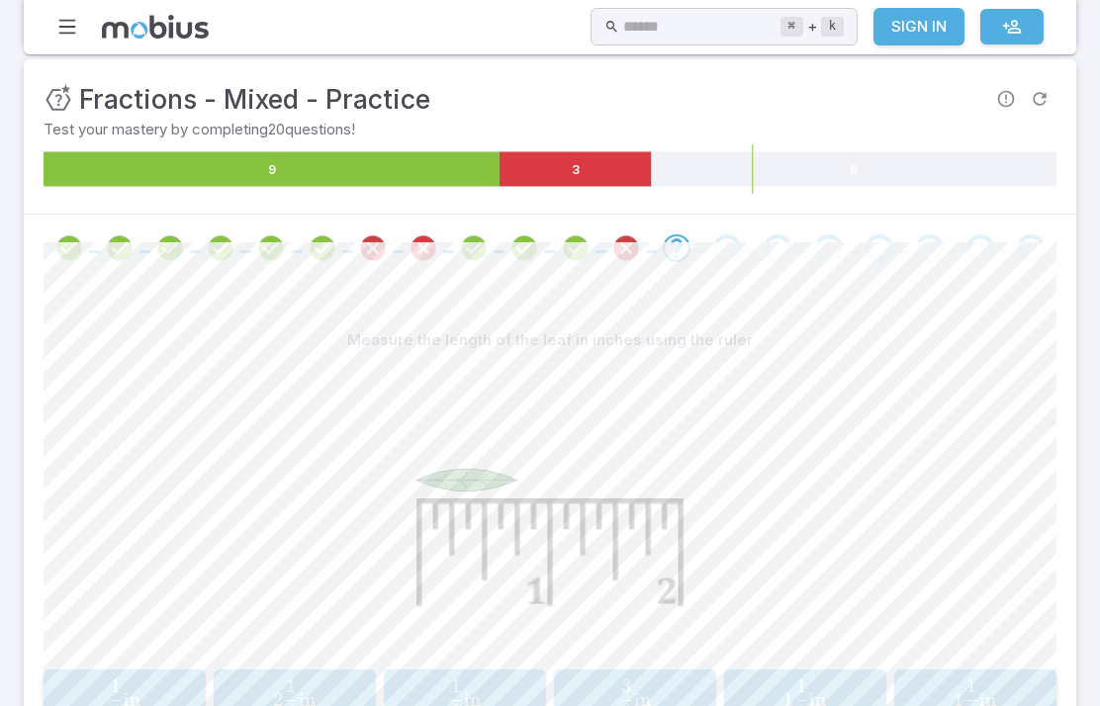
click at [626, 681] on span "3" at bounding box center [626, 685] width 11 height 24
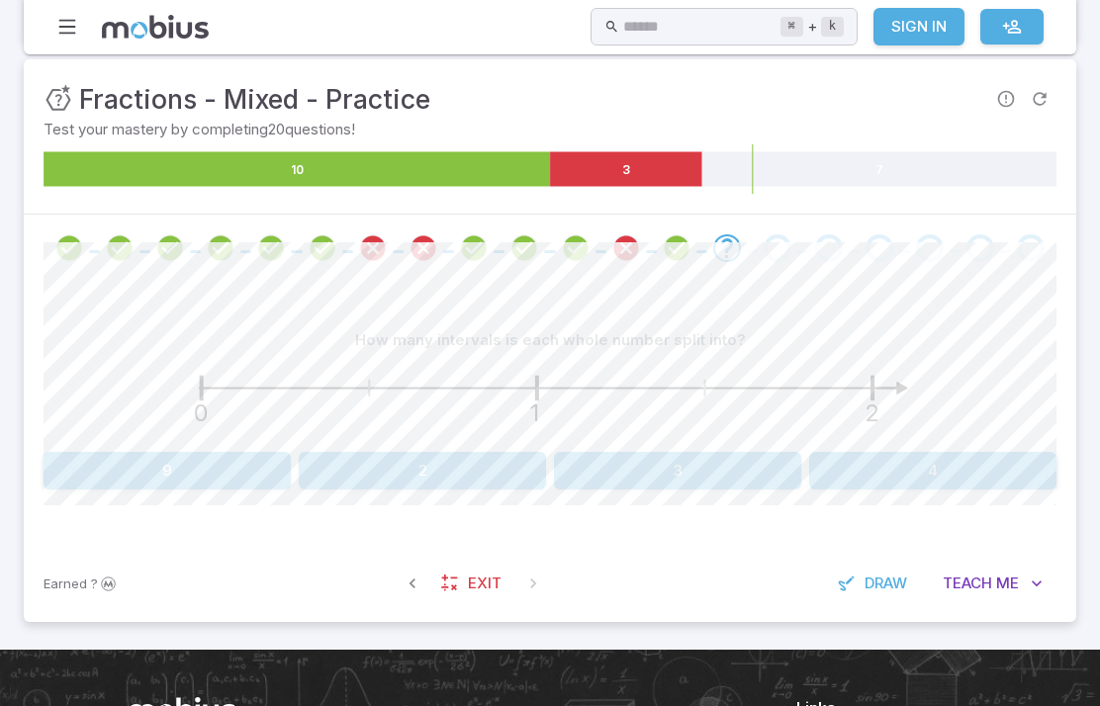
click at [961, 471] on button "4" at bounding box center [932, 471] width 247 height 38
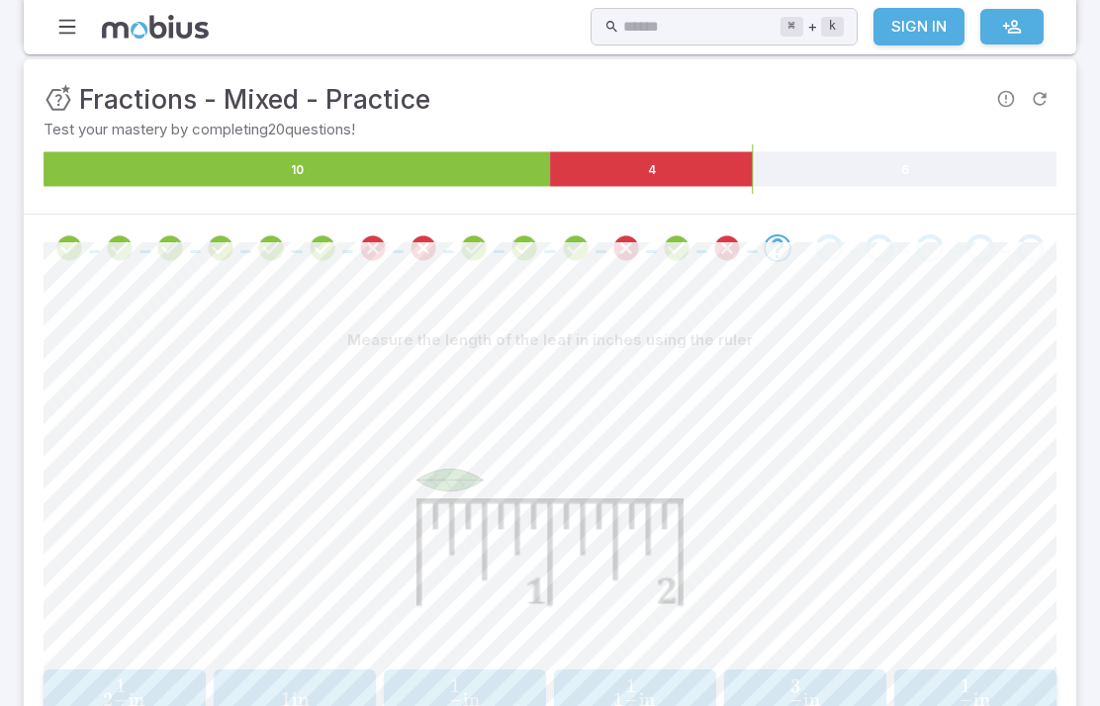
click at [948, 698] on span "2 1 ​ in" at bounding box center [974, 699] width 139 height 40
click at [432, 669] on button "7 8 in \frac{7}{8}\text{ in} 8 7 ​ in" at bounding box center [465, 699] width 162 height 61
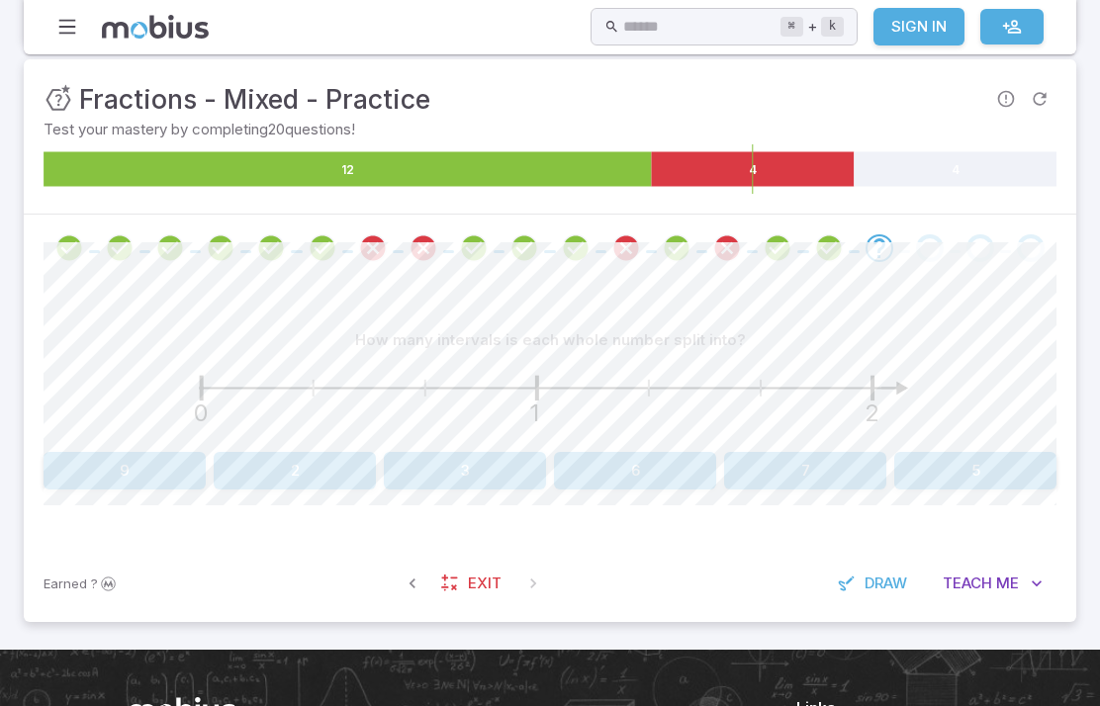
click at [278, 465] on button "2" at bounding box center [295, 471] width 162 height 38
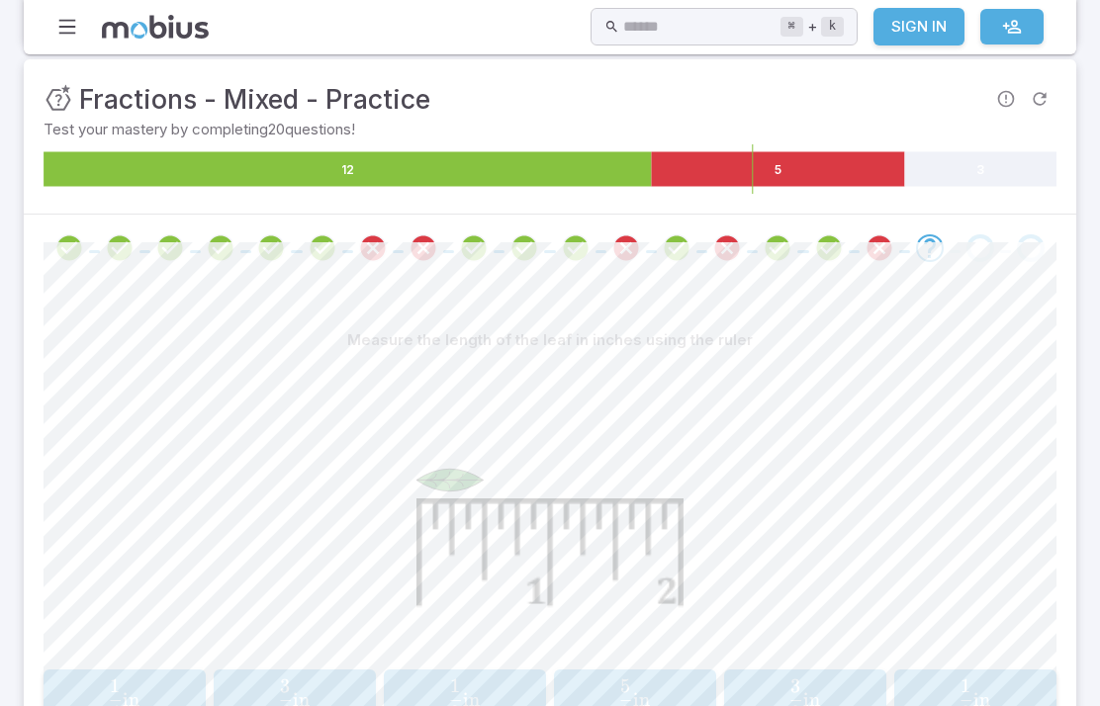
click at [436, 689] on span "2 1 ​ in" at bounding box center [464, 699] width 139 height 40
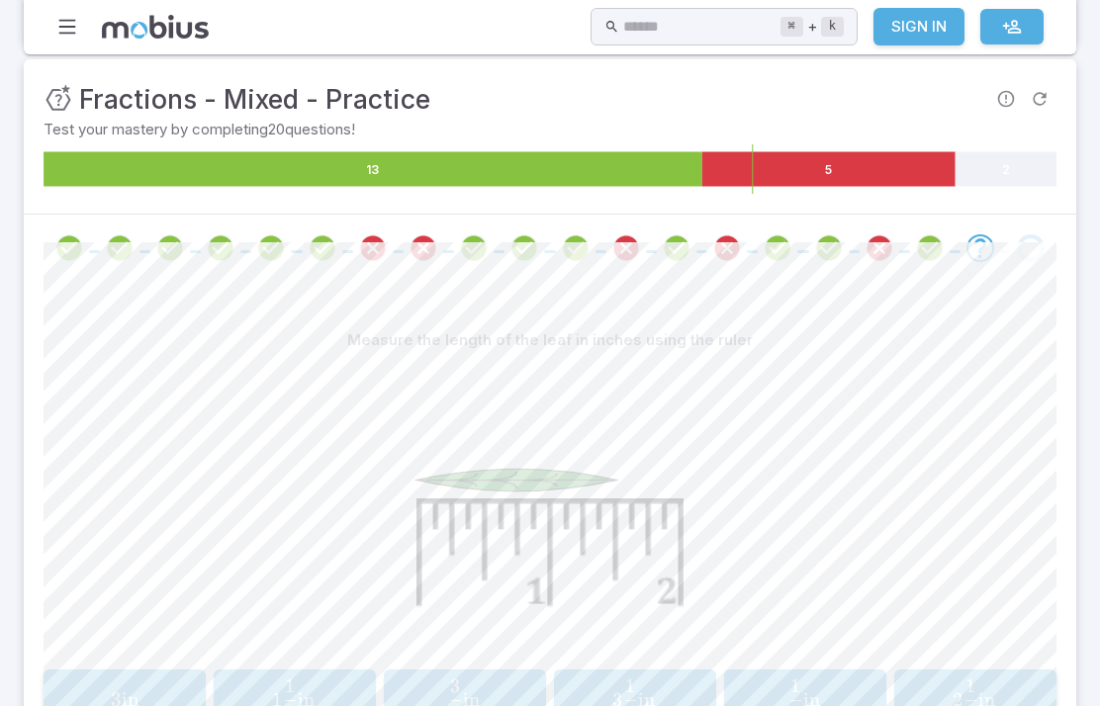
click at [279, 679] on span "1 2 1 ​ in" at bounding box center [293, 699] width 43 height 40
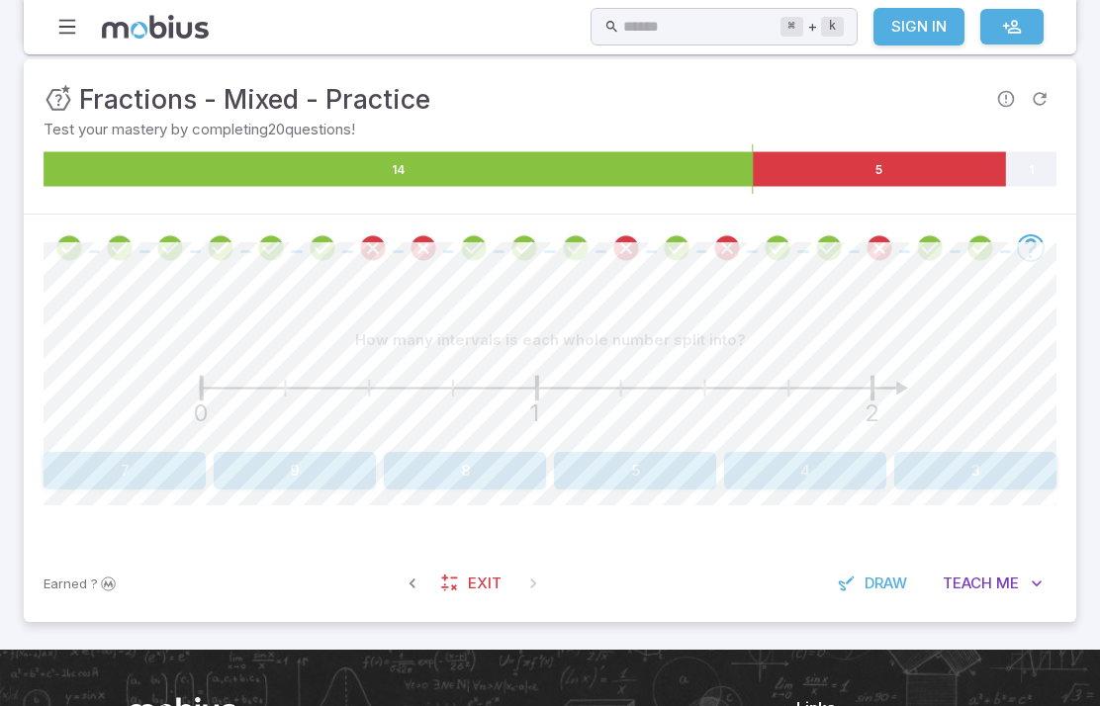
click at [766, 468] on button "4" at bounding box center [805, 471] width 162 height 38
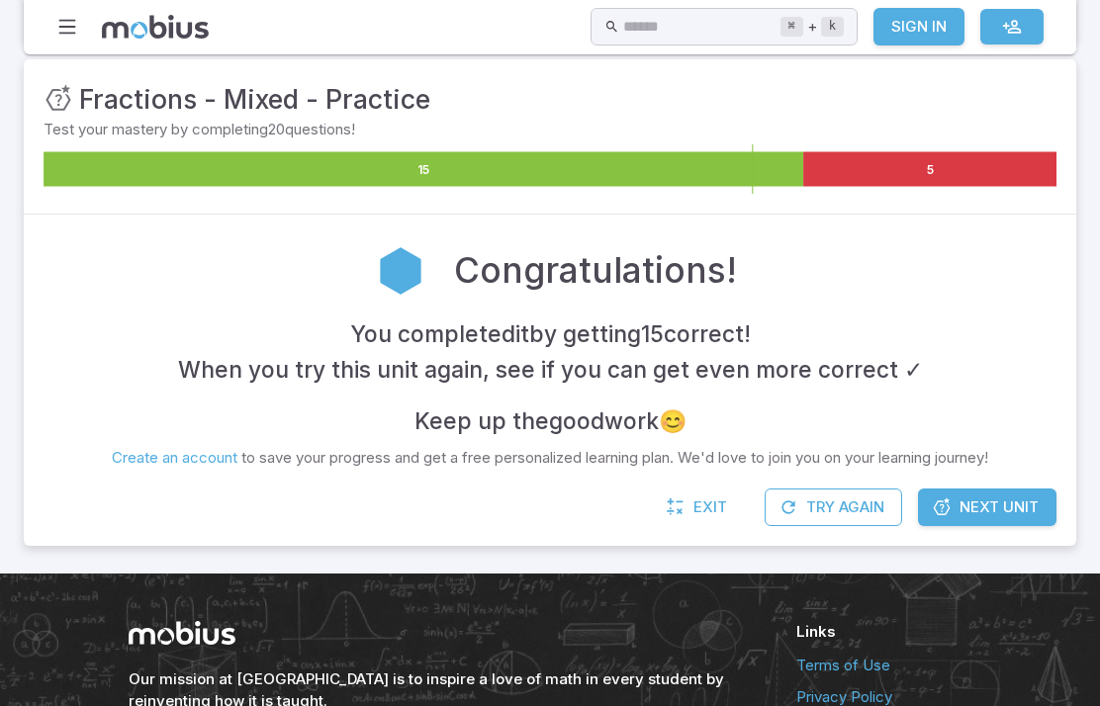
click at [982, 503] on span "Next Unit" at bounding box center [998, 507] width 79 height 22
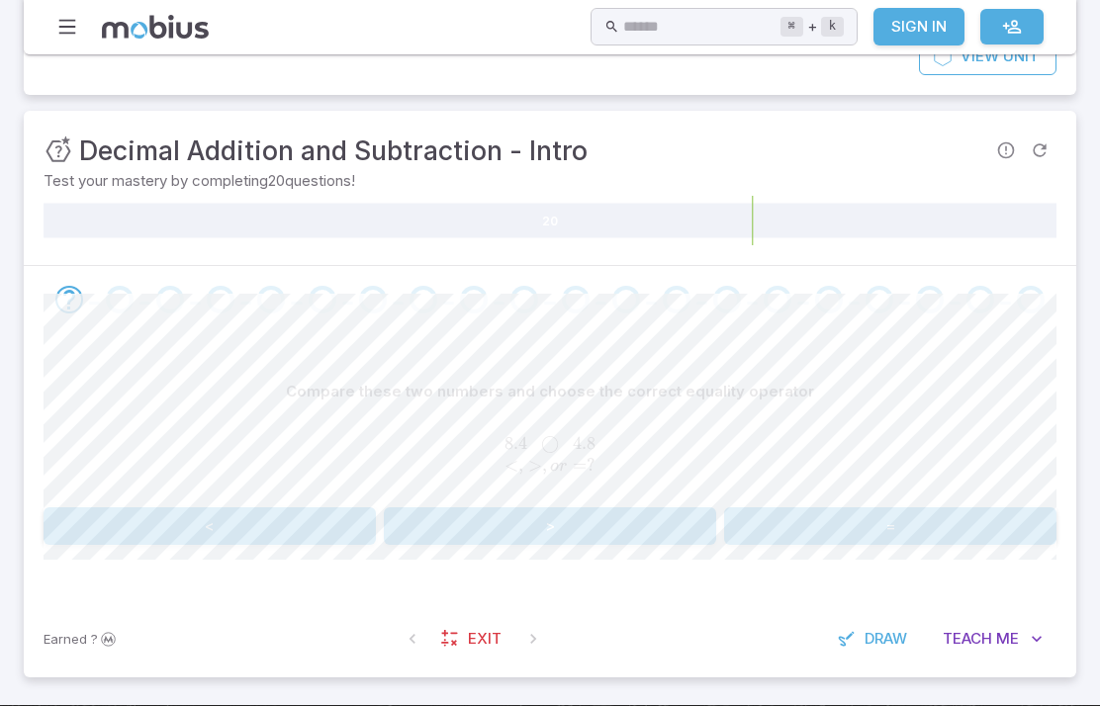
scroll to position [211, 0]
click at [612, 536] on button ">" at bounding box center [550, 526] width 332 height 38
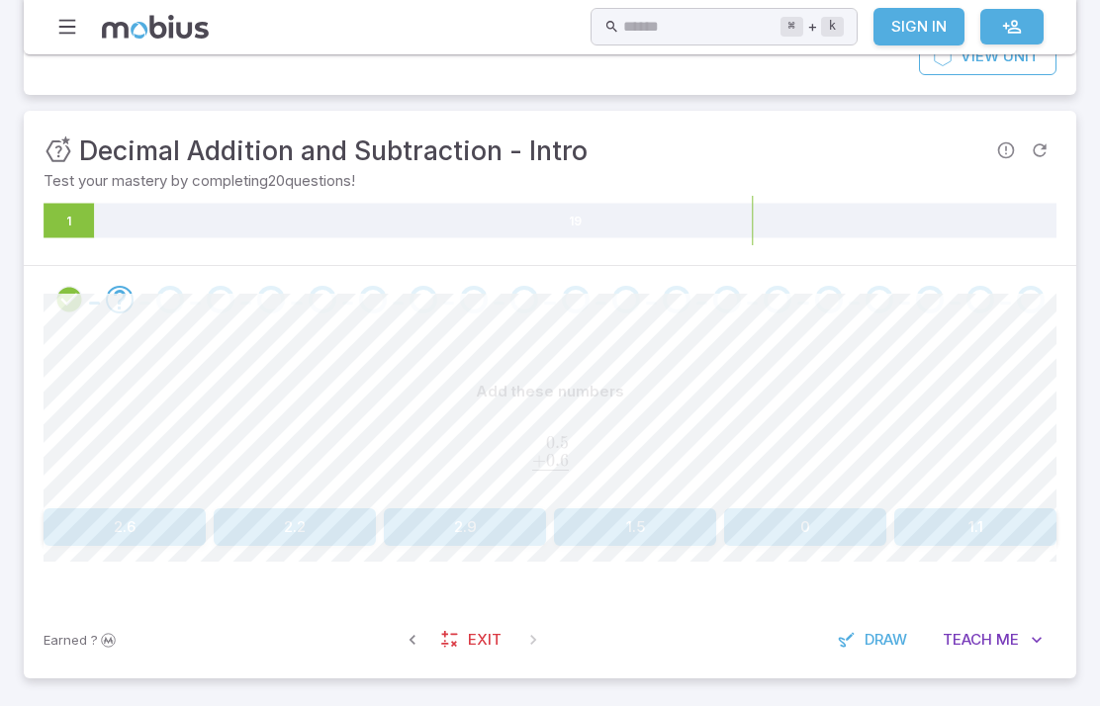
click at [933, 570] on div "Add these numbers 0.5 + 0.6 ‾ \begin{aligned}0.5\hphantom{}\\[-0.5em]\underline…" at bounding box center [550, 467] width 1013 height 268
click at [995, 510] on button "1.1" at bounding box center [975, 527] width 162 height 38
click at [1021, 535] on button "5.4" at bounding box center [975, 527] width 162 height 38
click at [162, 489] on div "6.30 + 5.7 0 ‾ \begin{aligned}6.30\hphantom{}\\[-0.5em]\underline{+5.7\hphantom…" at bounding box center [550, 455] width 1013 height 74
click at [157, 512] on button "20" at bounding box center [125, 527] width 162 height 38
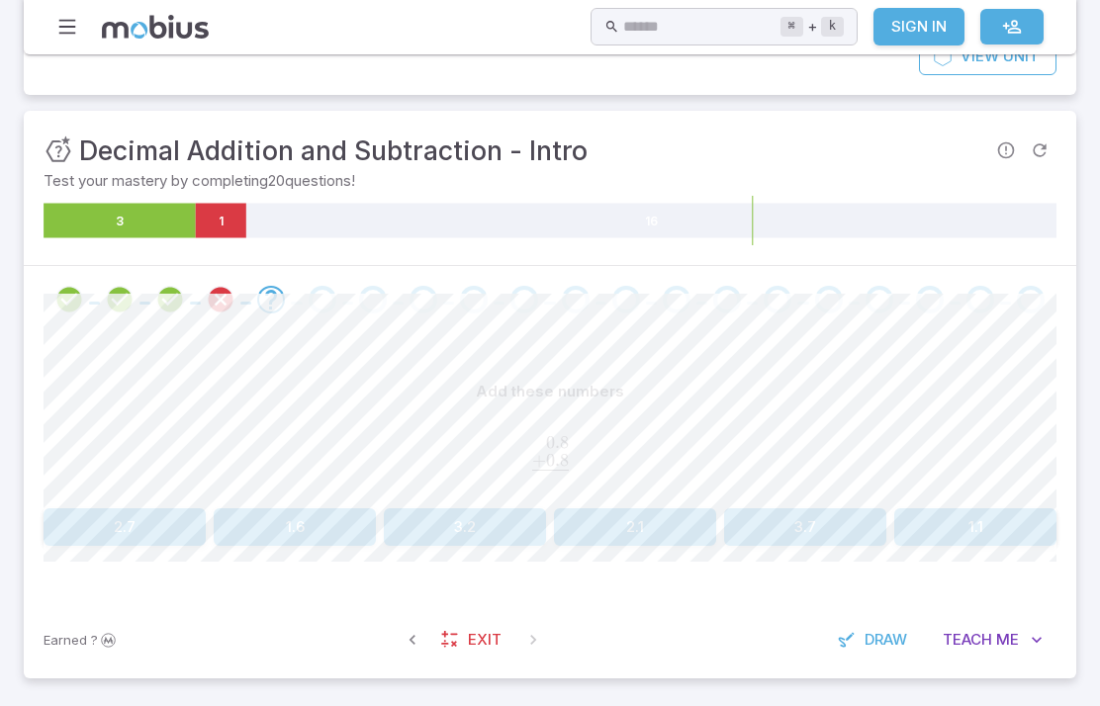
click at [332, 512] on button "1.6" at bounding box center [295, 527] width 162 height 38
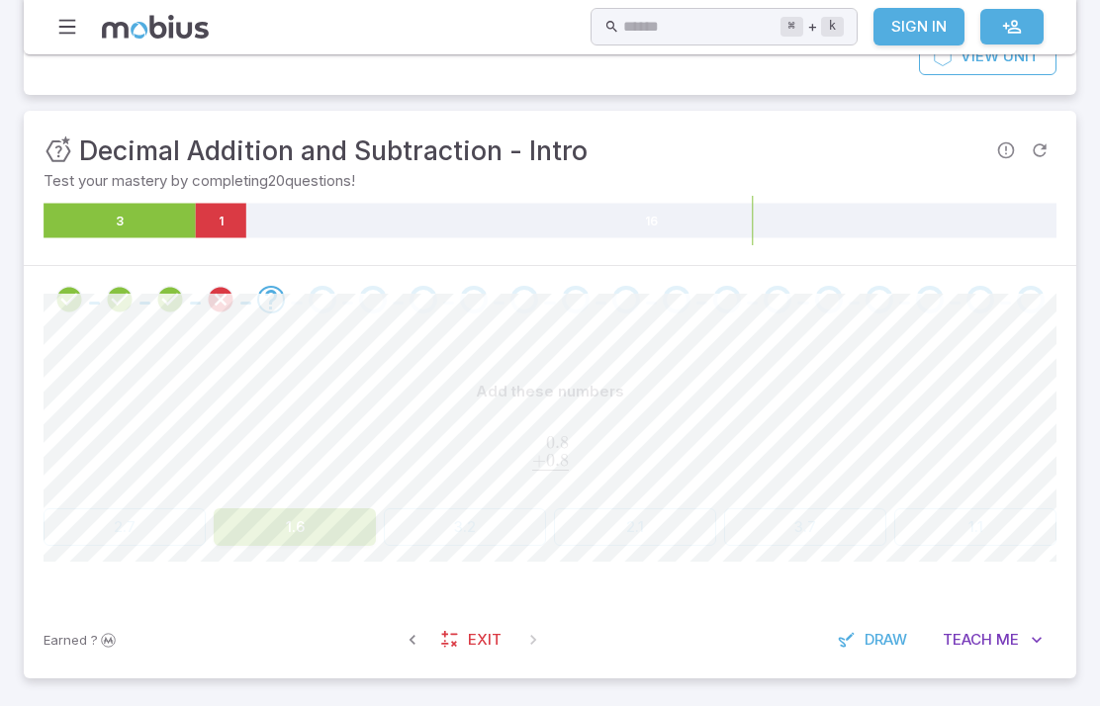
click at [332, 511] on button "1.6" at bounding box center [295, 527] width 162 height 38
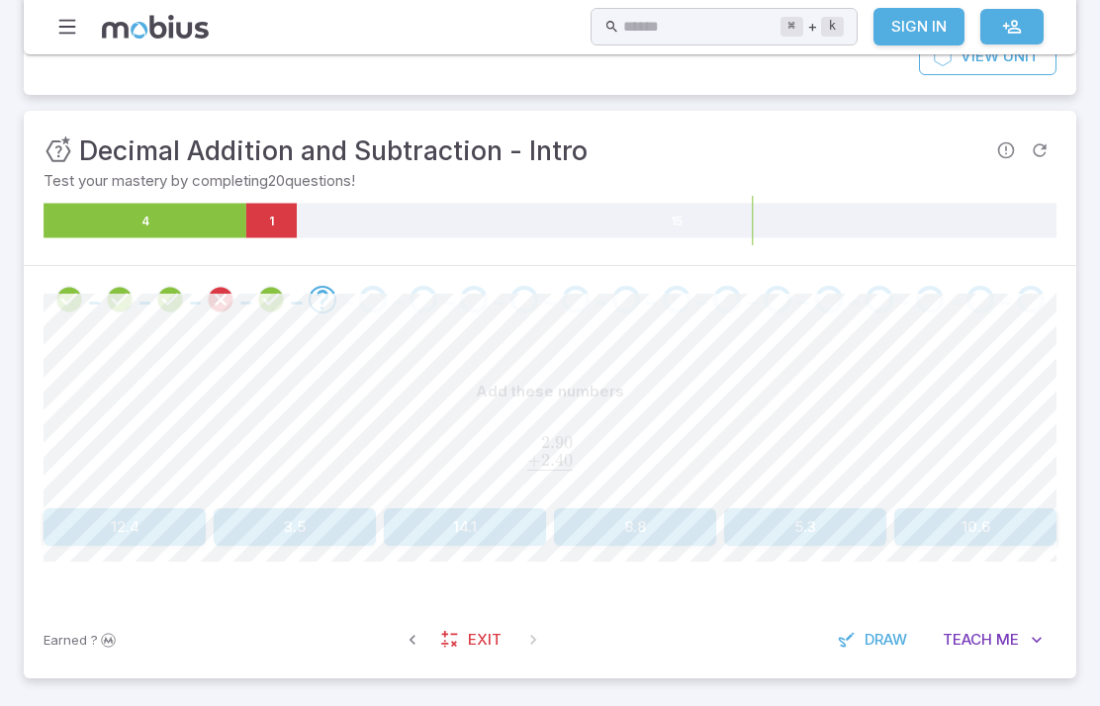
click at [834, 511] on button "5.3" at bounding box center [805, 527] width 162 height 38
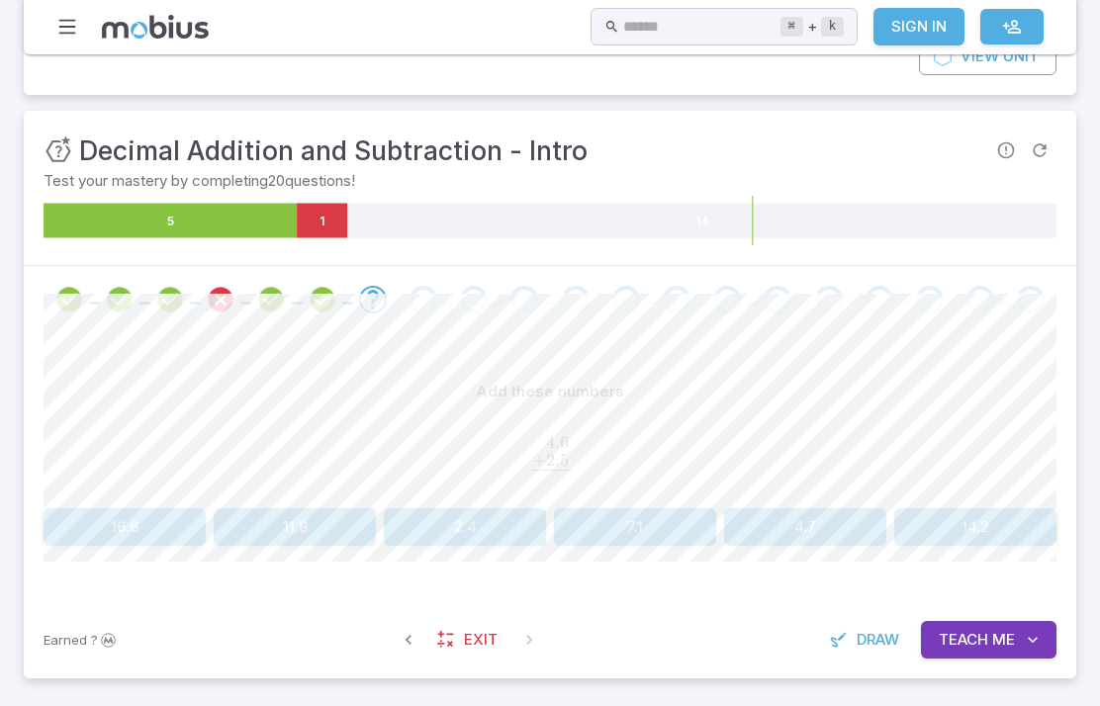
click at [684, 528] on button "7.1" at bounding box center [635, 527] width 162 height 38
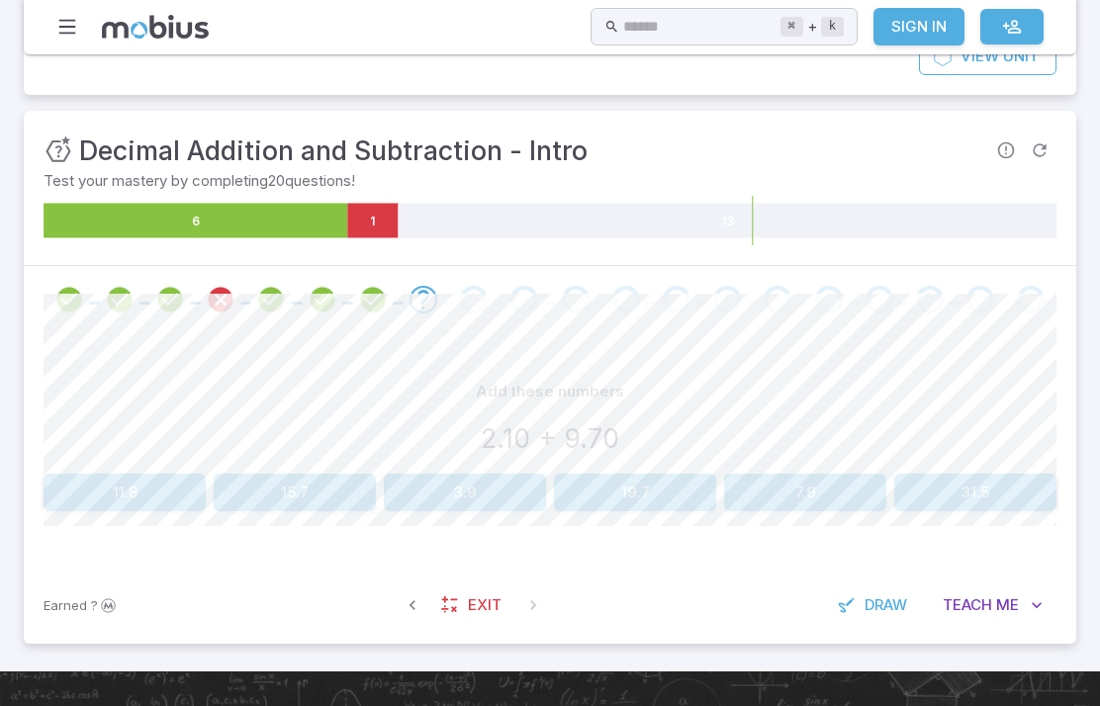
click at [142, 496] on button "11.8" at bounding box center [125, 493] width 162 height 38
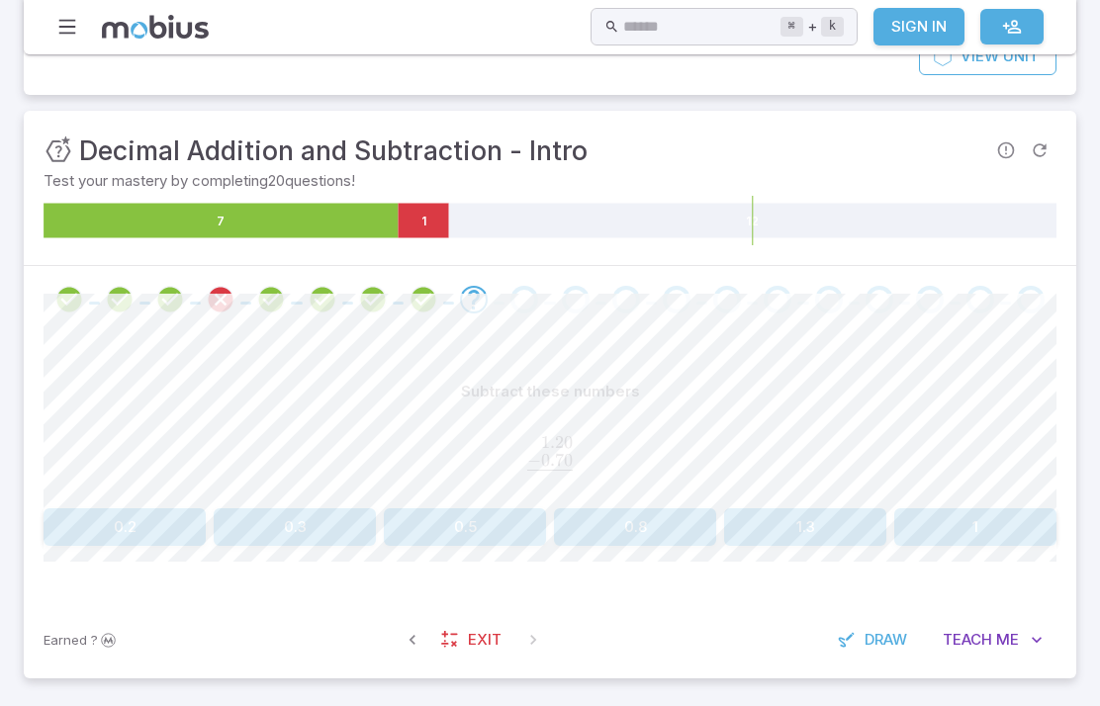
click at [464, 522] on button "0.5" at bounding box center [465, 527] width 162 height 38
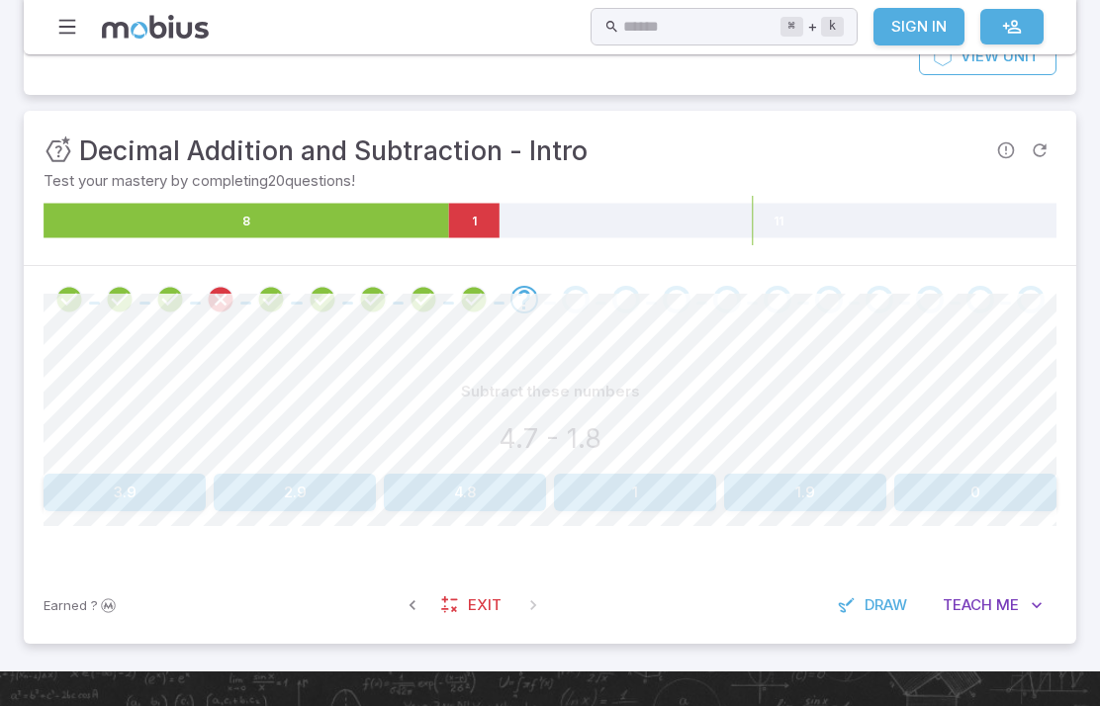
click at [277, 505] on button "2.9" at bounding box center [295, 493] width 162 height 38
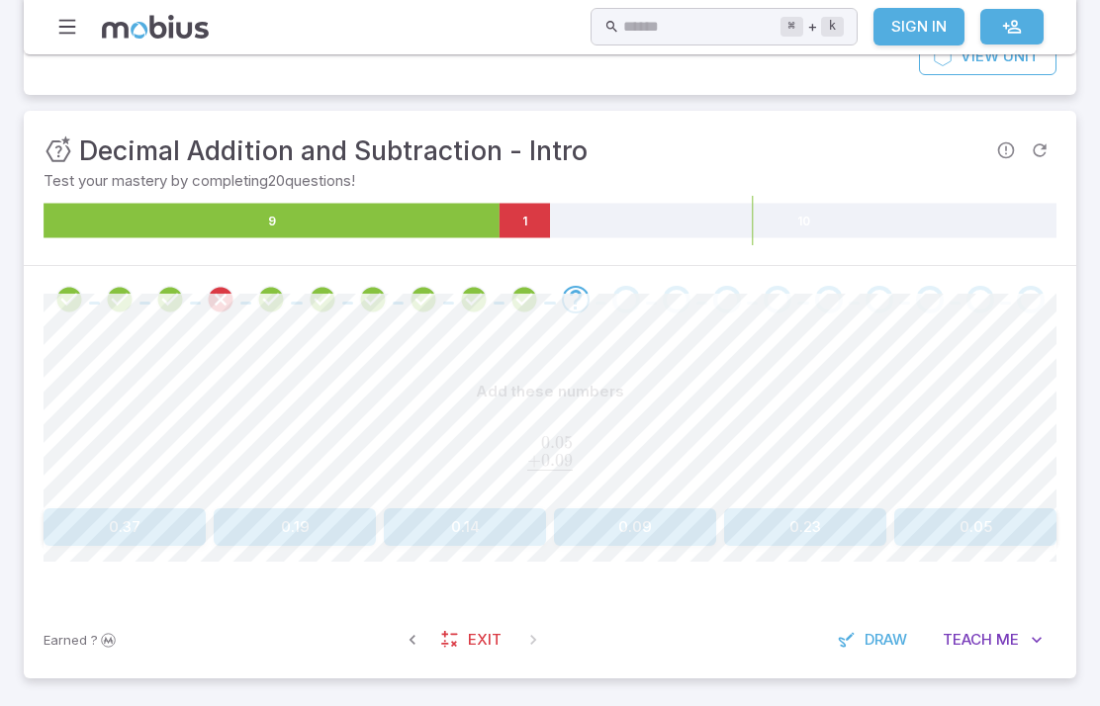
click at [408, 588] on div "Add these numbers 0.05 + 0.09 ‾ \begin{aligned}0.05\hphantom{}\\[-0.5em]\underl…" at bounding box center [550, 467] width 1013 height 268
click at [453, 491] on div "Add these numbers 0.05 + 0.09 ‾ \begin{aligned}0.05\hphantom{}\\[-0.5em]\underl…" at bounding box center [550, 437] width 1013 height 128
click at [485, 533] on button "0.14" at bounding box center [465, 527] width 162 height 38
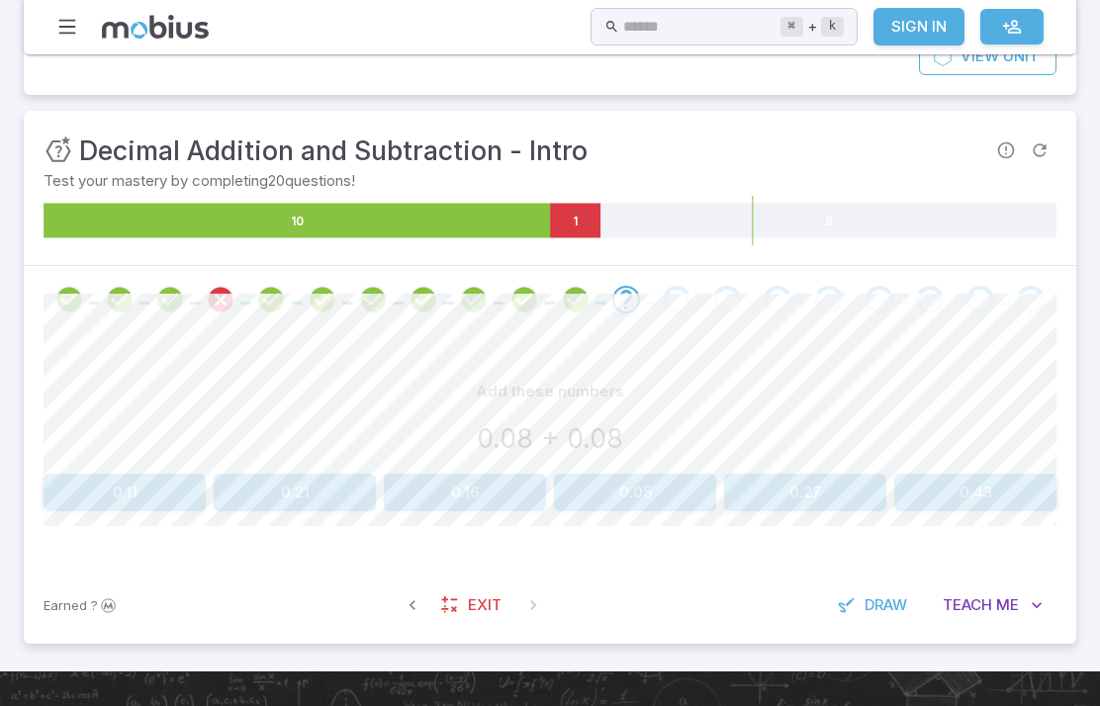
scroll to position [290, 0]
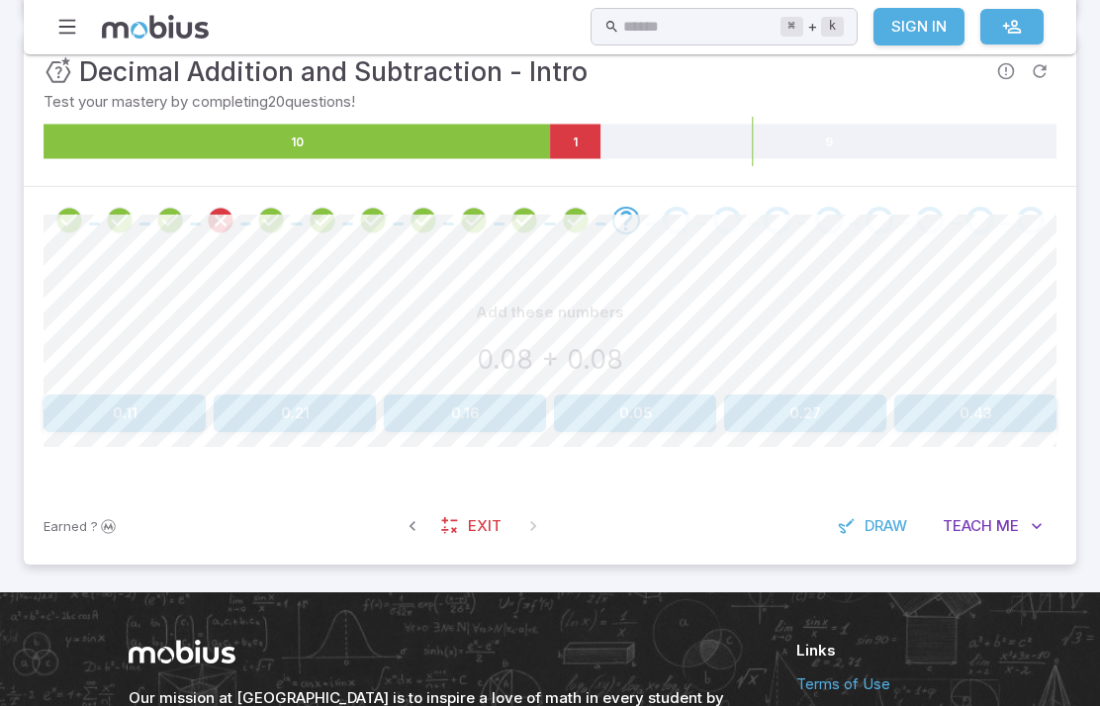
click at [452, 404] on button "0.16" at bounding box center [465, 414] width 162 height 38
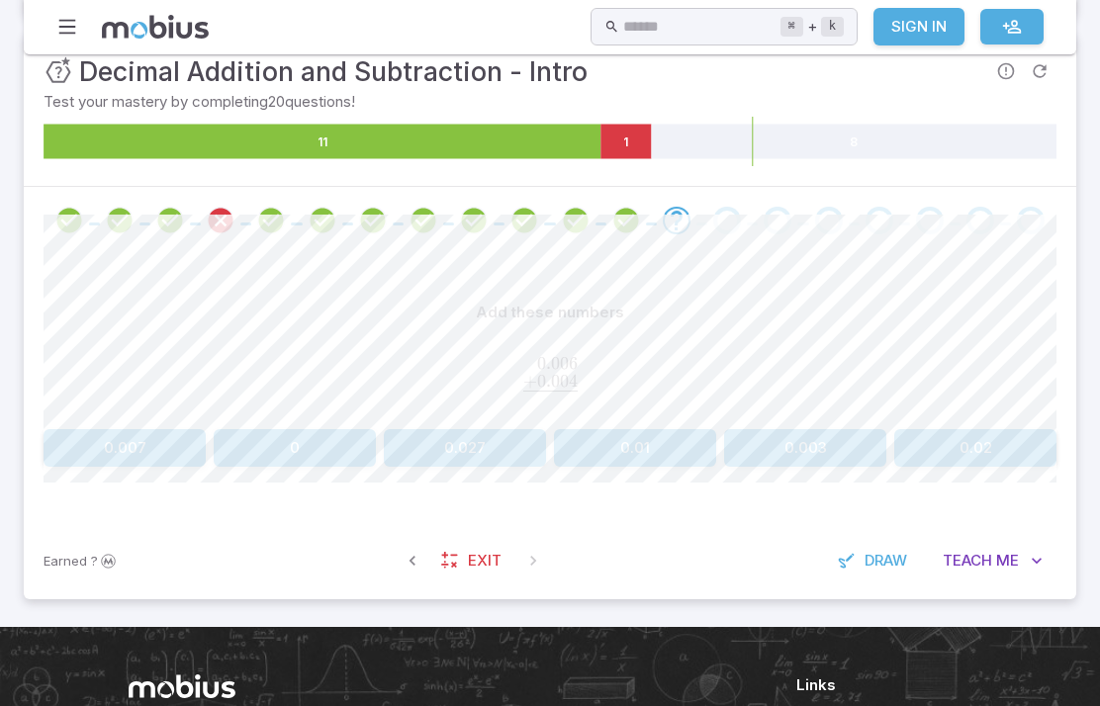
click at [583, 465] on button "0.01" at bounding box center [635, 448] width 162 height 38
click at [604, 457] on button "0.2" at bounding box center [635, 448] width 162 height 38
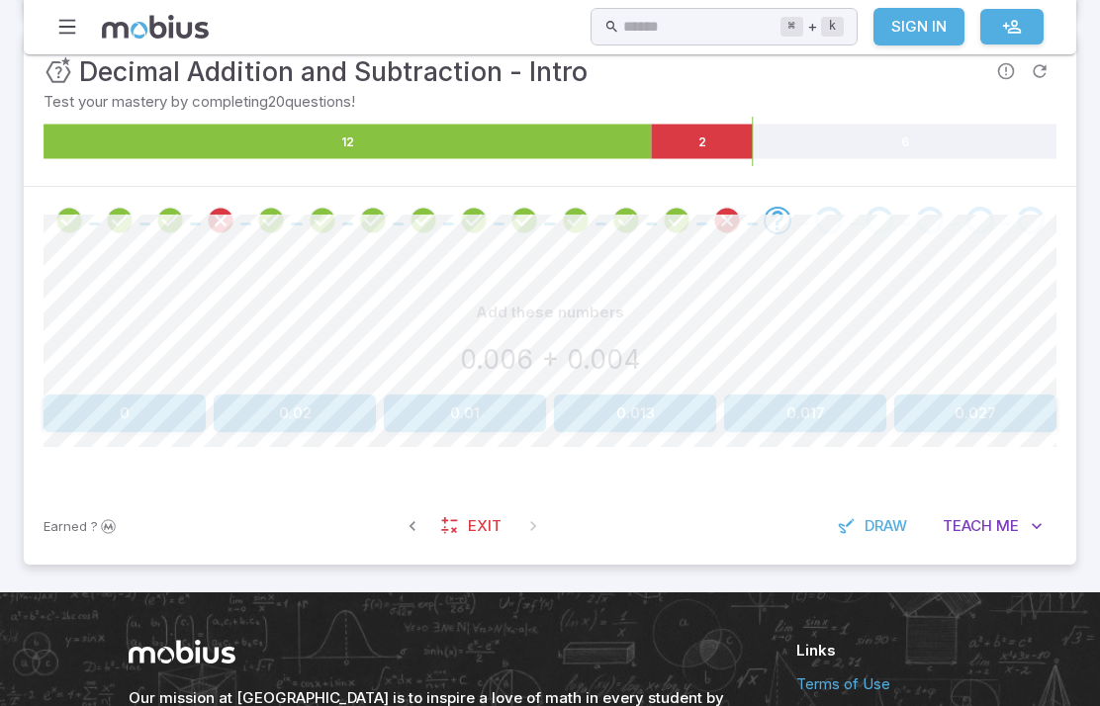
click at [439, 412] on button "0.01" at bounding box center [465, 414] width 162 height 38
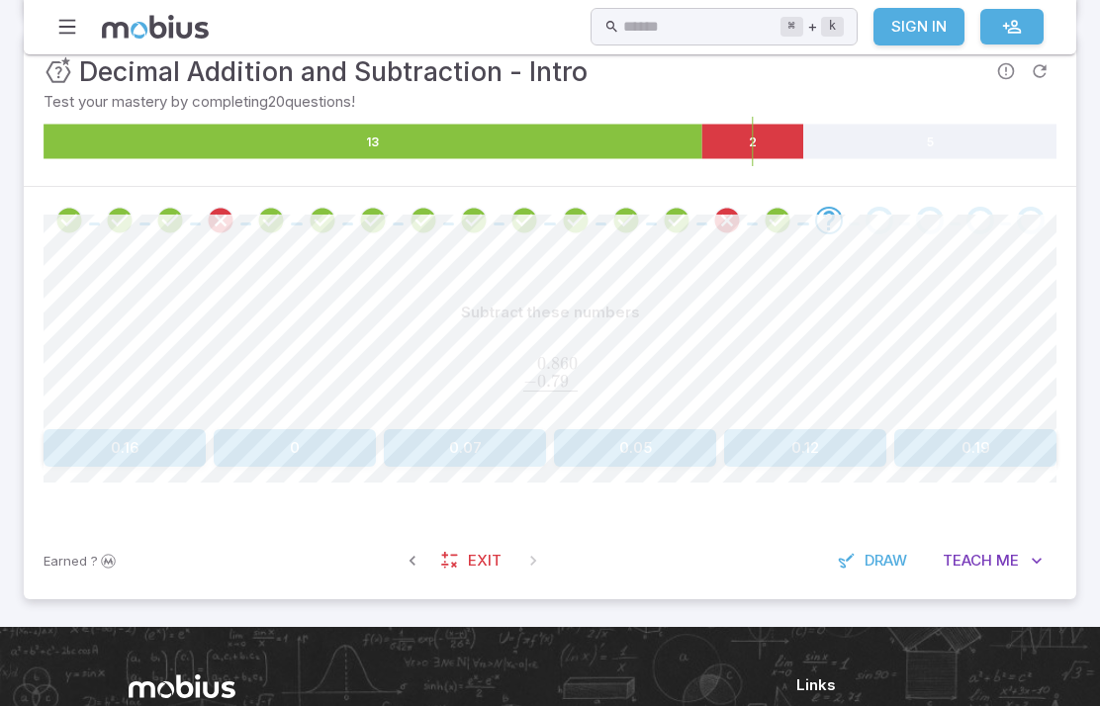
click at [784, 458] on button "0.12" at bounding box center [805, 448] width 162 height 38
click at [624, 458] on button "0.12" at bounding box center [635, 448] width 162 height 38
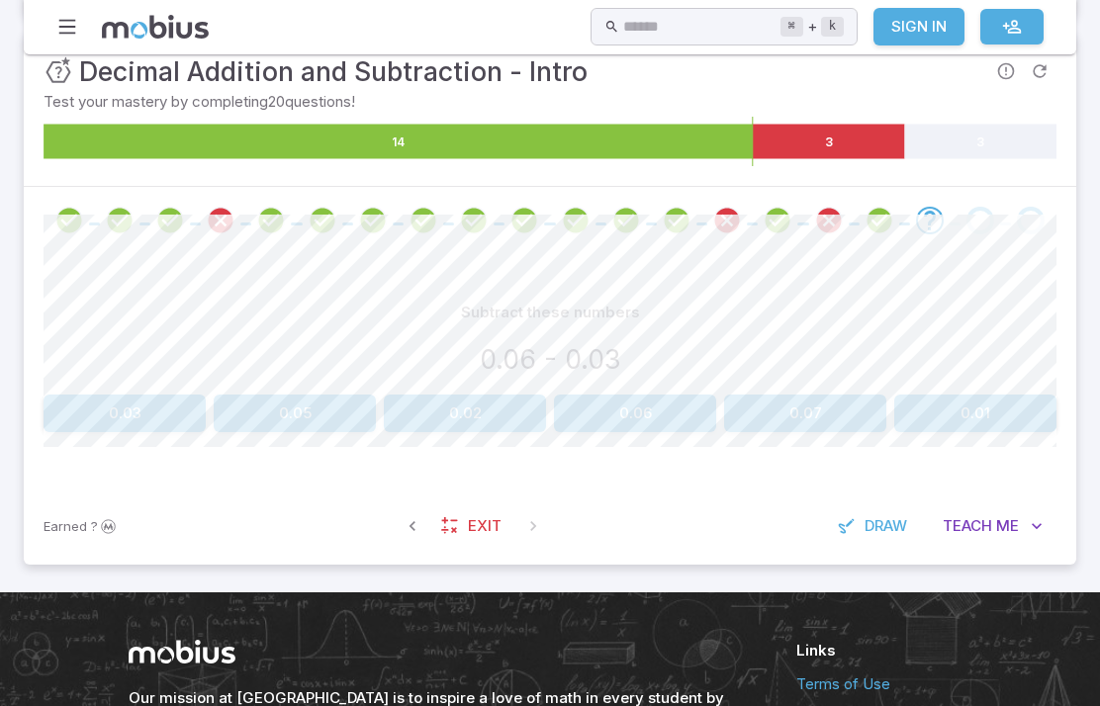
click at [111, 410] on button "0.03" at bounding box center [125, 414] width 162 height 38
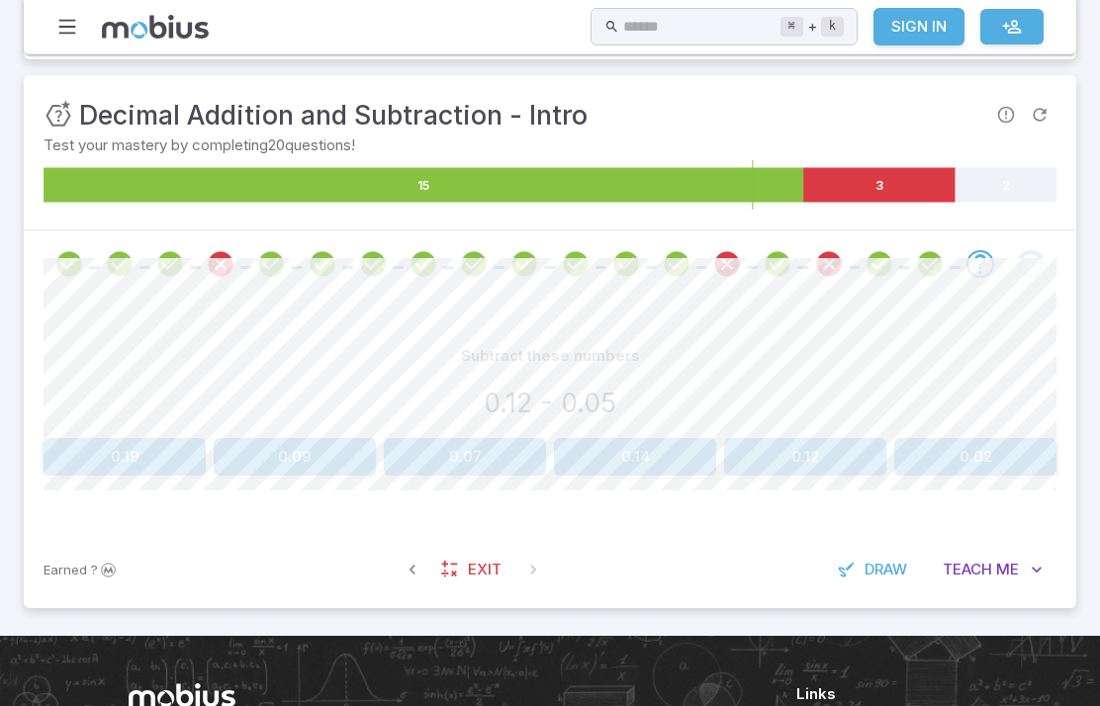
scroll to position [257, 0]
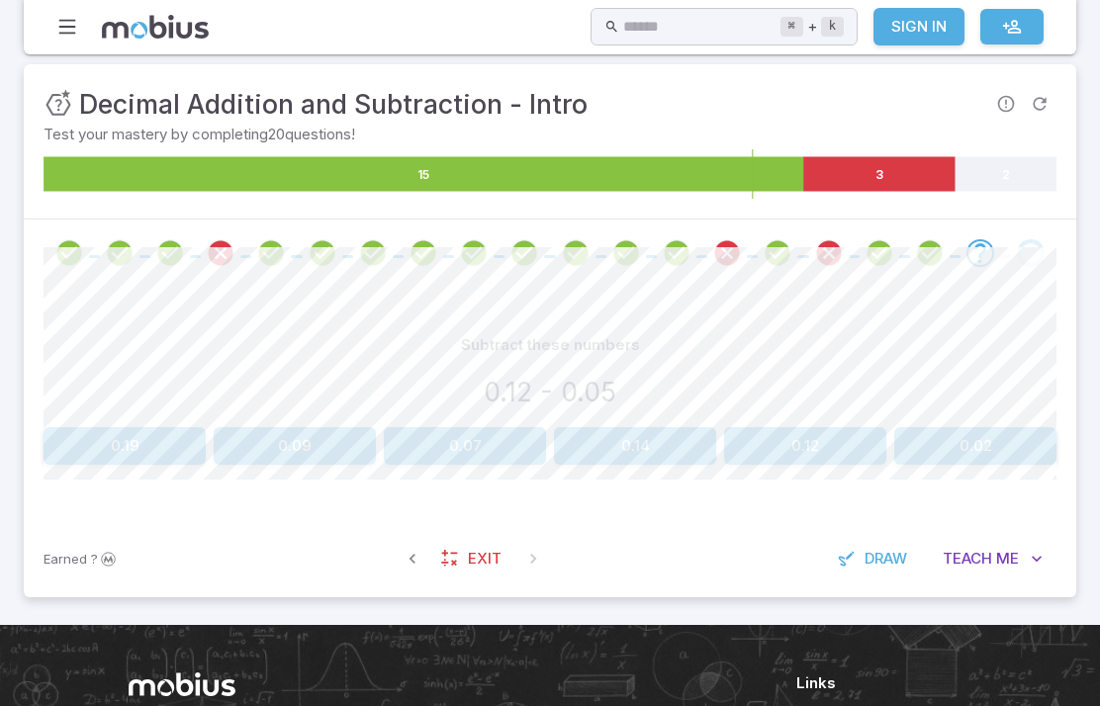
click at [460, 444] on button "0.07" at bounding box center [465, 446] width 162 height 38
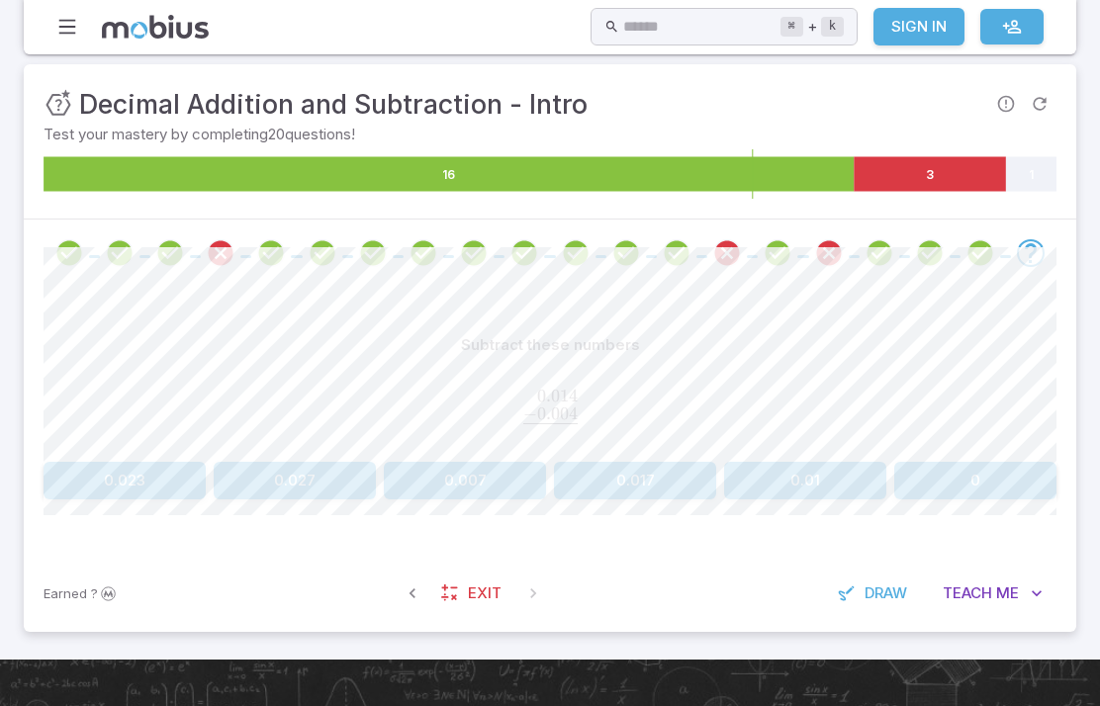
click at [779, 483] on button "0.01" at bounding box center [805, 481] width 162 height 38
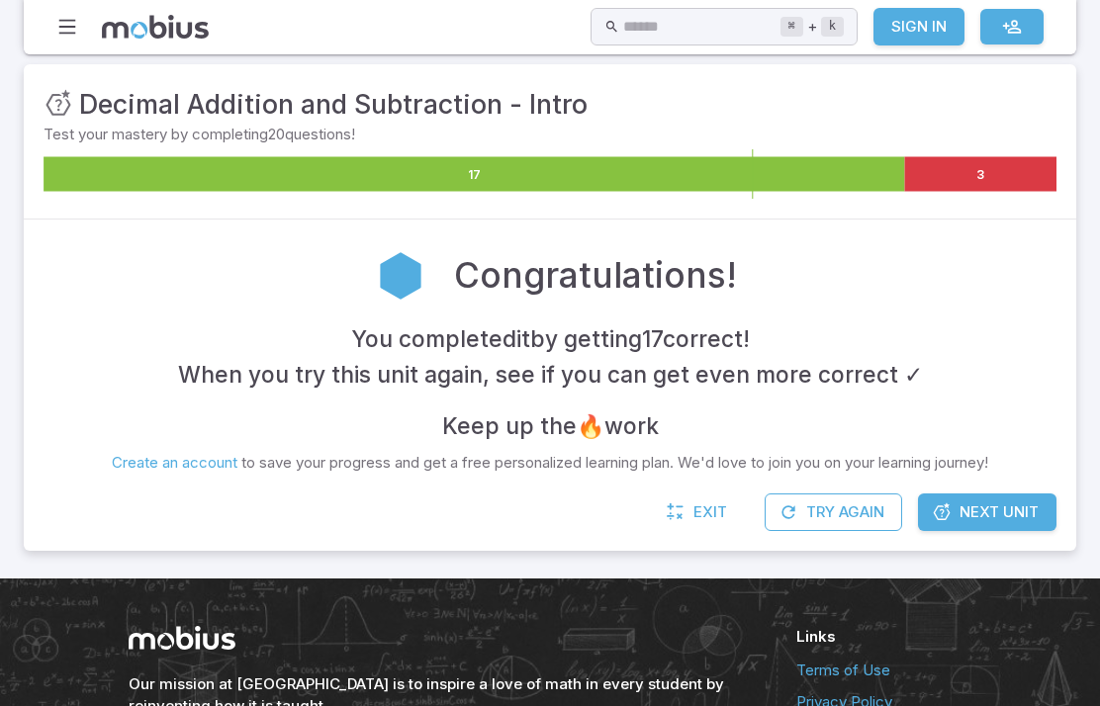
click at [995, 481] on div "Congratulations! You completed it by getting 17 correct ! When you try this uni…" at bounding box center [550, 357] width 1052 height 274
click at [976, 507] on span "Next Unit" at bounding box center [998, 512] width 79 height 22
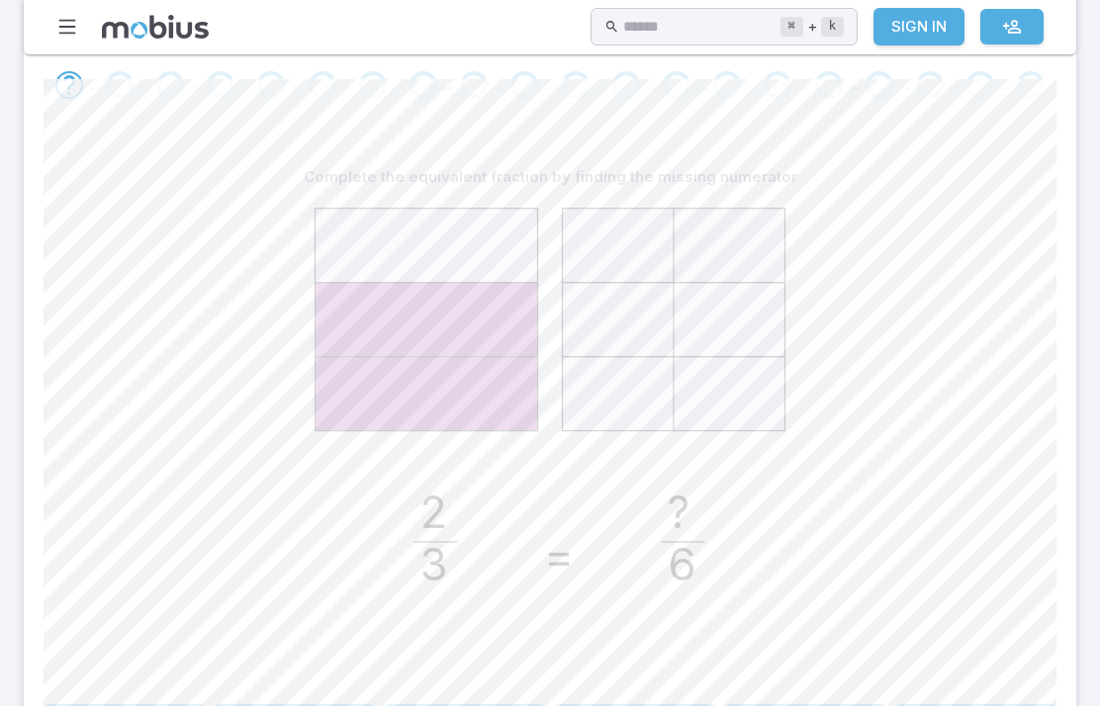
scroll to position [423, 0]
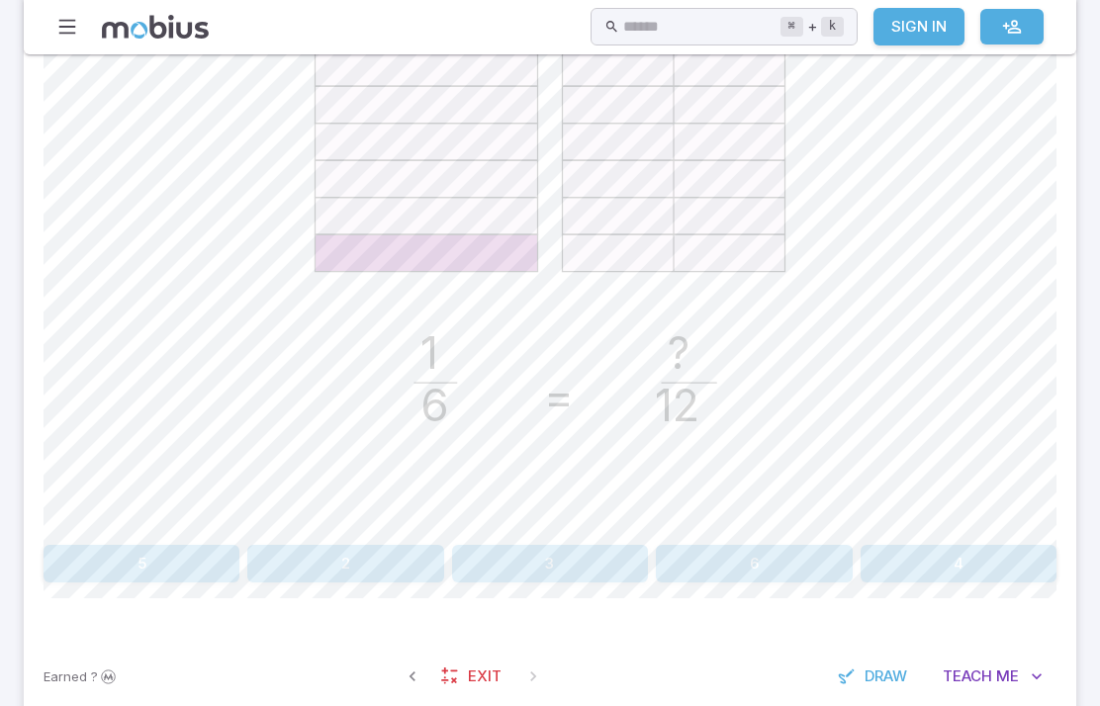
scroll to position [584, 0]
click at [305, 565] on button "2" at bounding box center [345, 564] width 196 height 38
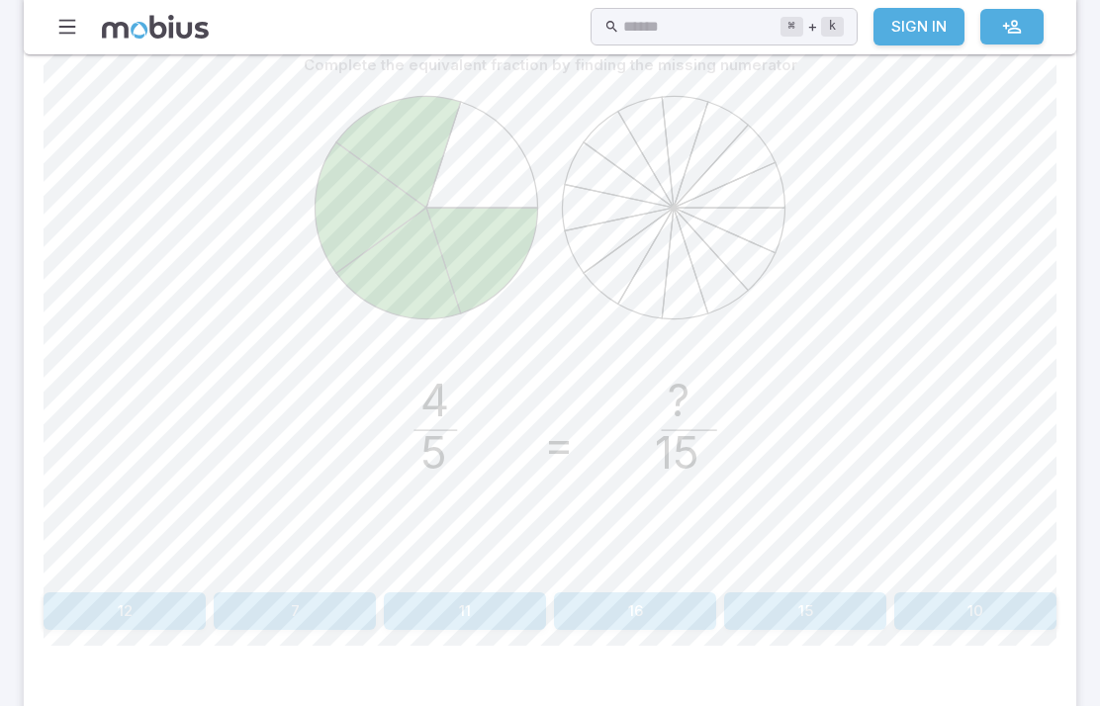
scroll to position [513, 0]
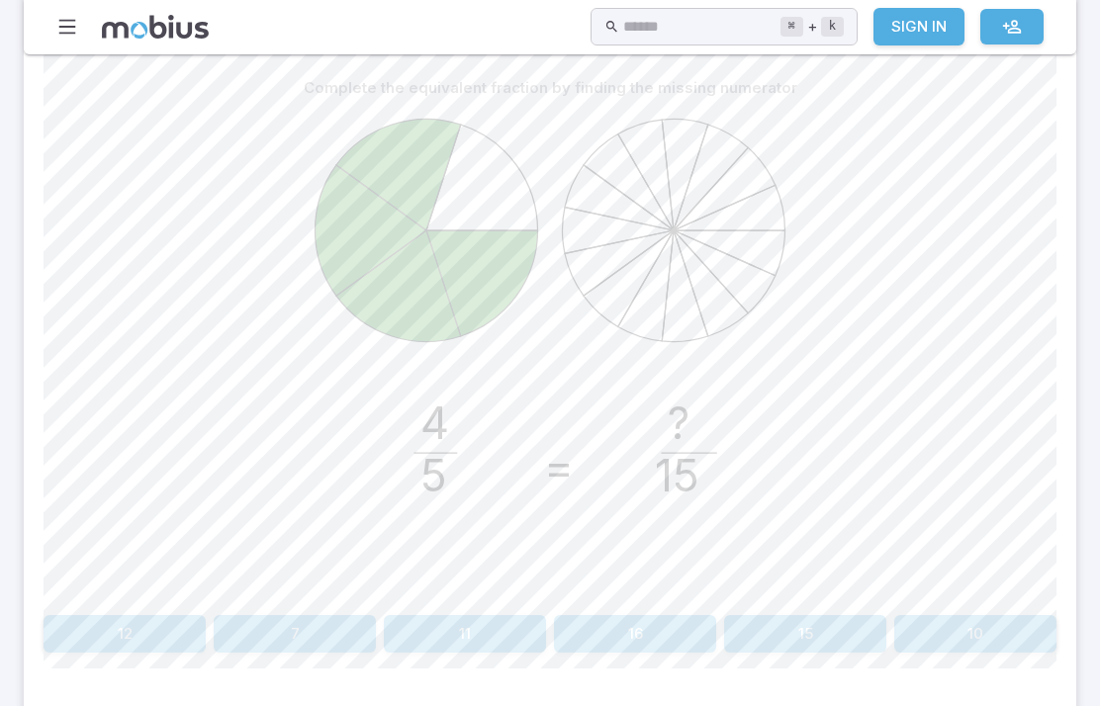
click at [118, 646] on button "12" at bounding box center [125, 635] width 162 height 38
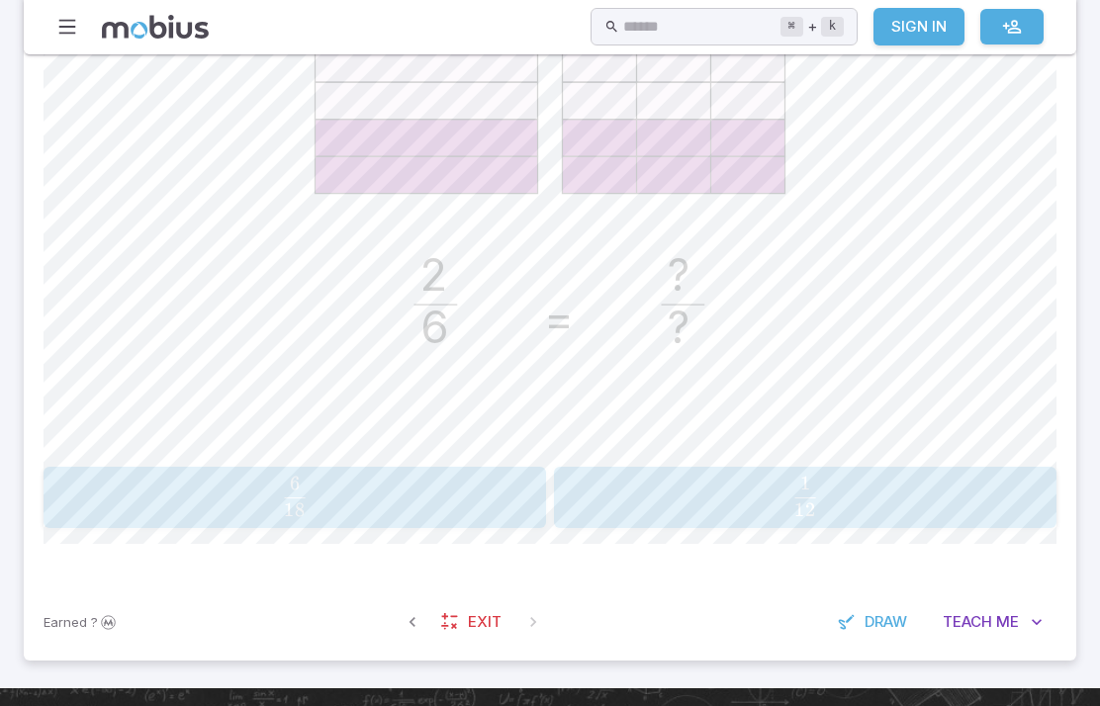
scroll to position [663, 0]
click at [990, 607] on button "Teach Me" at bounding box center [993, 622] width 128 height 38
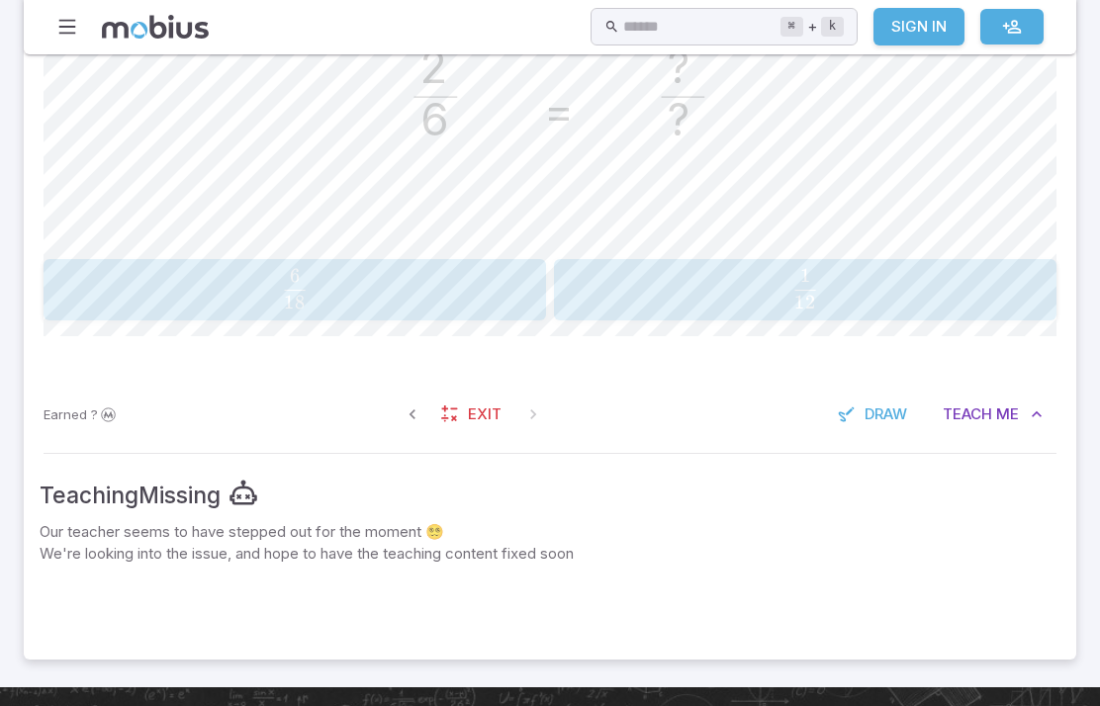
scroll to position [870, 0]
click at [1014, 414] on span "Me" at bounding box center [1007, 414] width 23 height 22
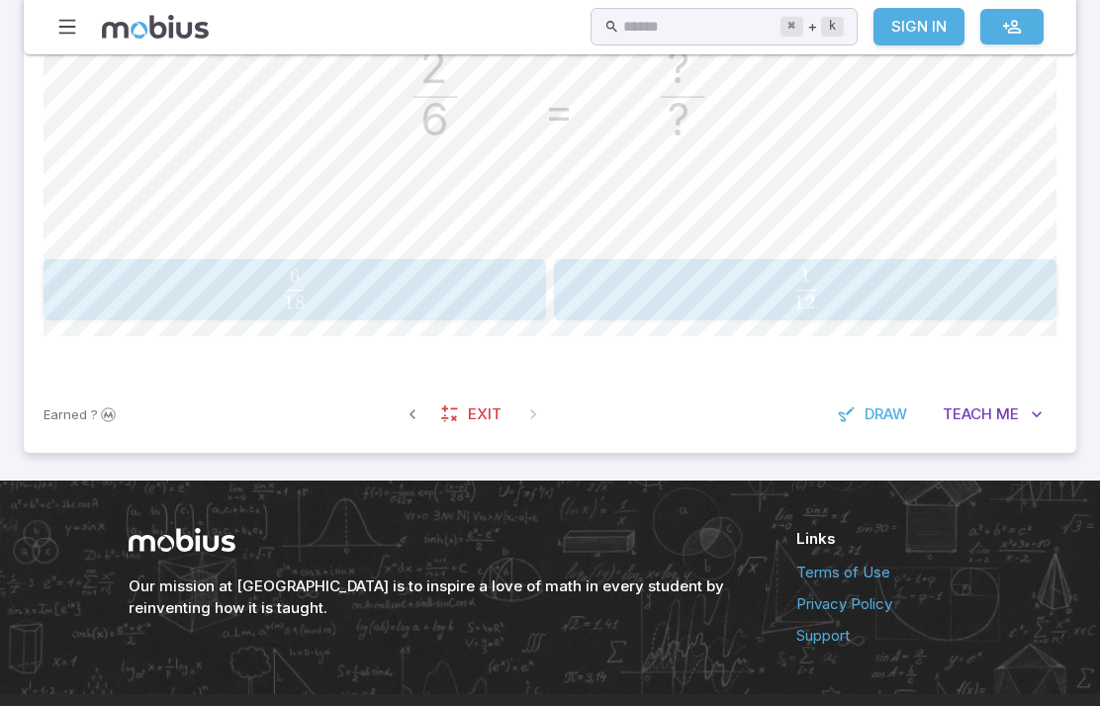
click at [887, 411] on span "Draw" at bounding box center [885, 414] width 43 height 22
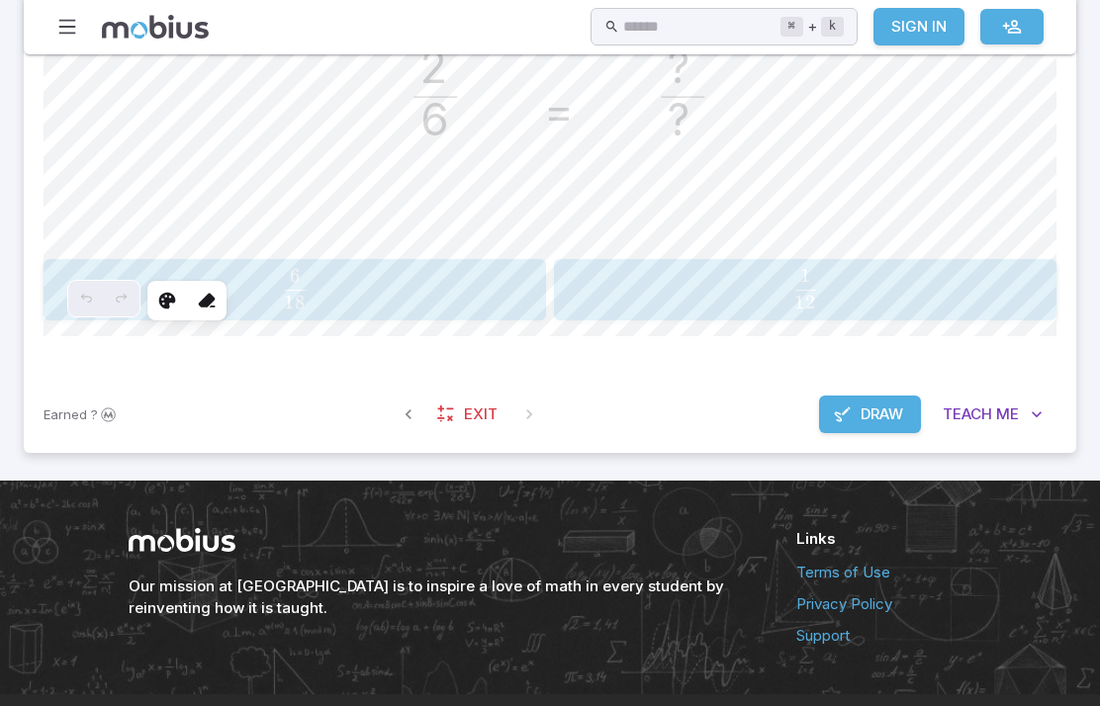
click at [875, 421] on span "Draw" at bounding box center [881, 414] width 43 height 22
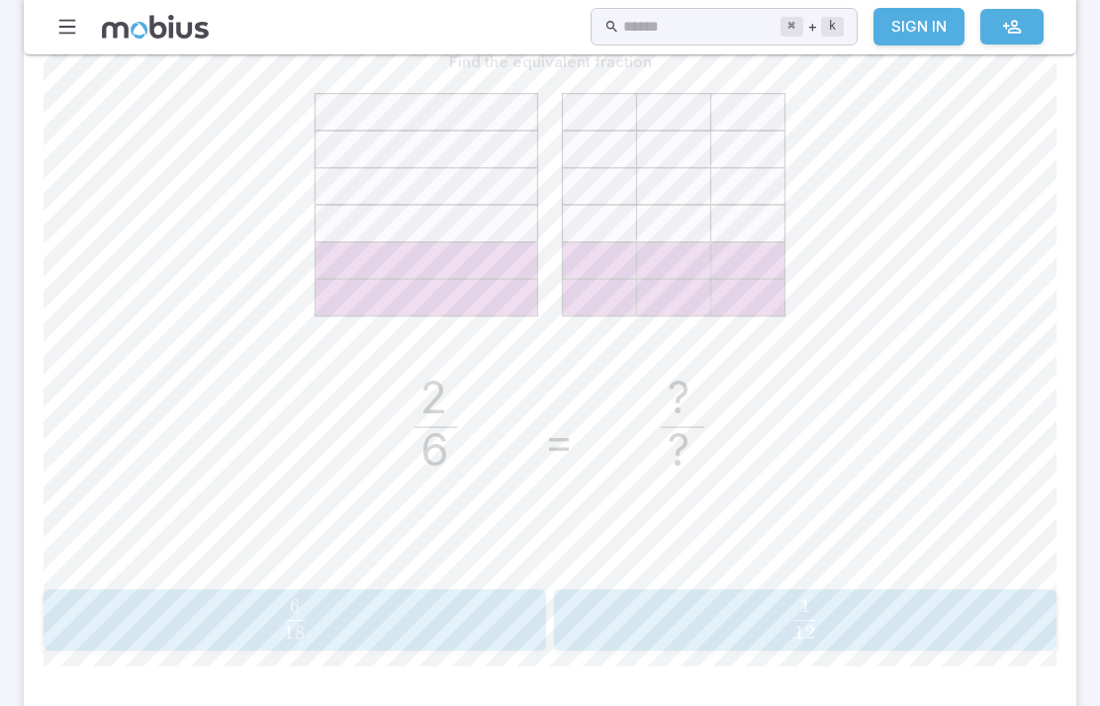
scroll to position [572, 0]
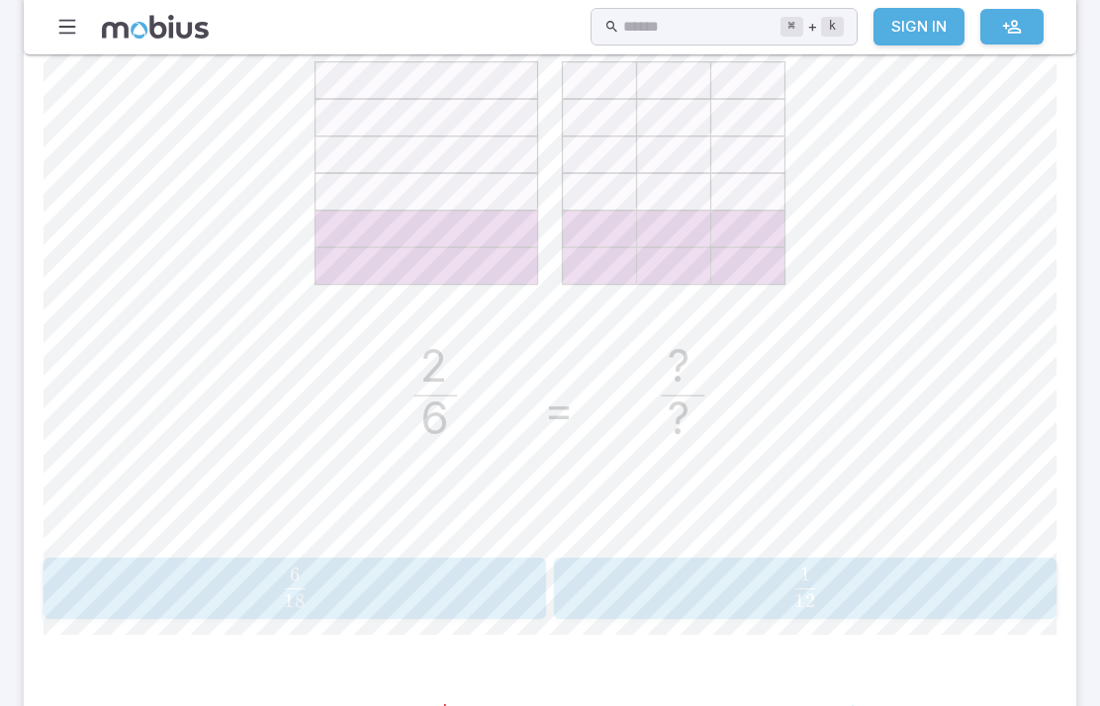
click at [328, 631] on div "Find the equivalent fraction 2 6 = ? ? 6 18 \frac{6}{18} 18 6 ​ 1 12 \frac{1}{1…" at bounding box center [550, 323] width 1013 height 702
click at [403, 597] on span "18 6 ​" at bounding box center [294, 588] width 451 height 40
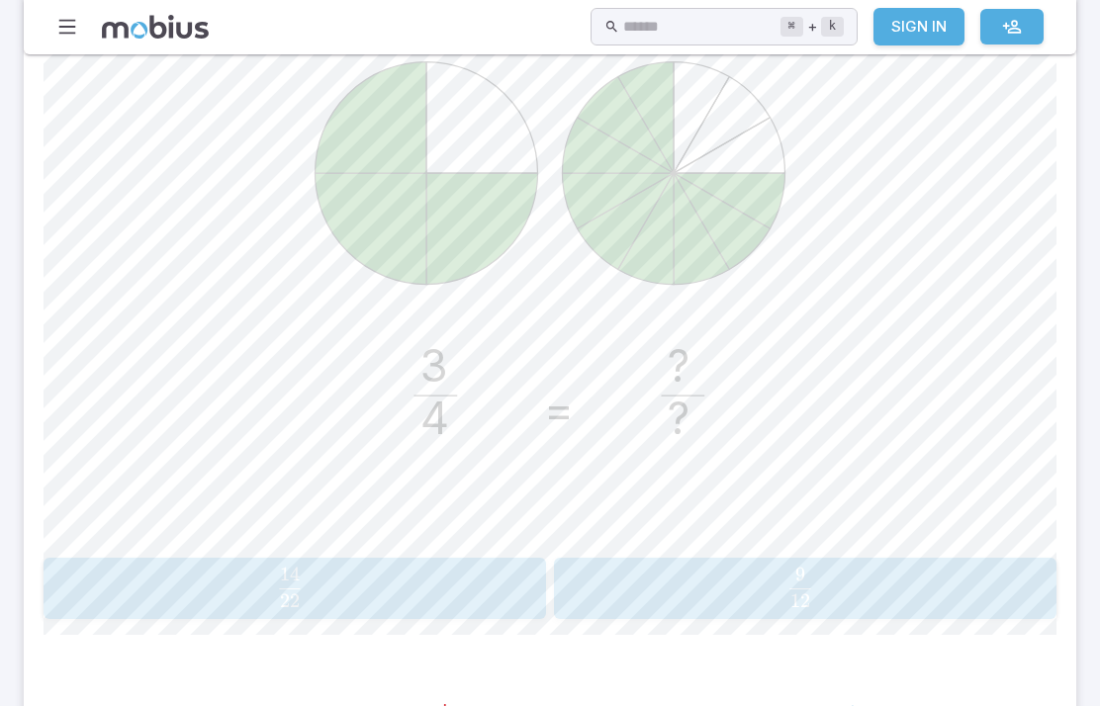
click at [866, 593] on span "12 9 ​" at bounding box center [801, 588] width 460 height 40
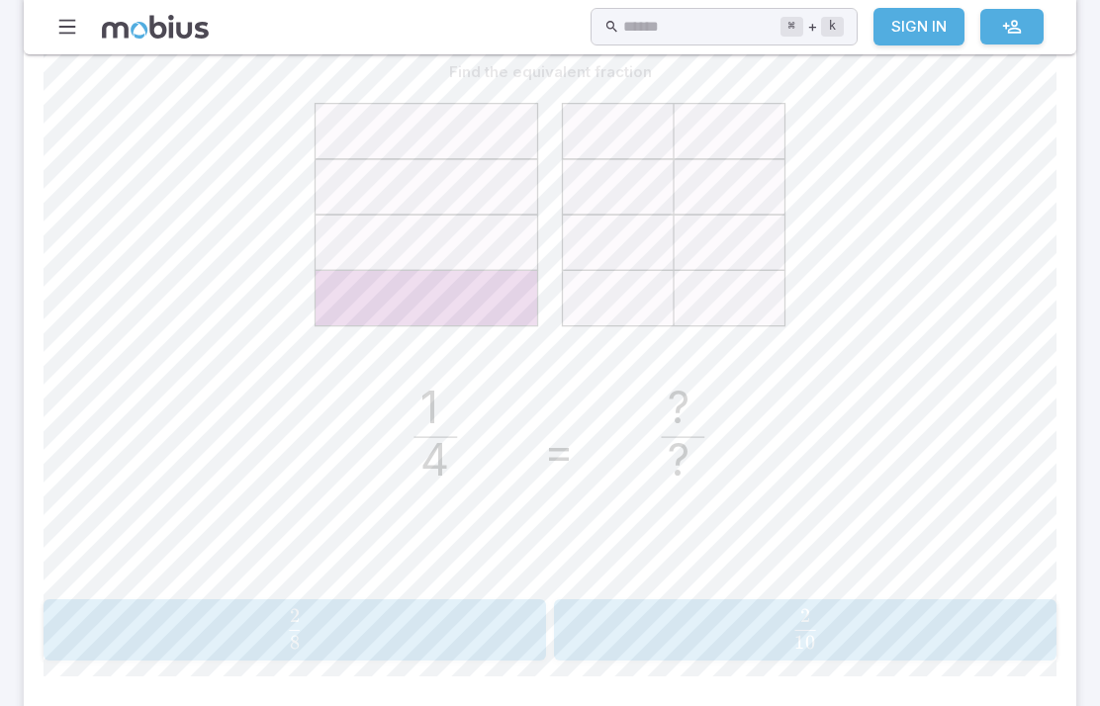
scroll to position [531, 0]
click at [422, 640] on span "8 2 ​" at bounding box center [294, 628] width 451 height 40
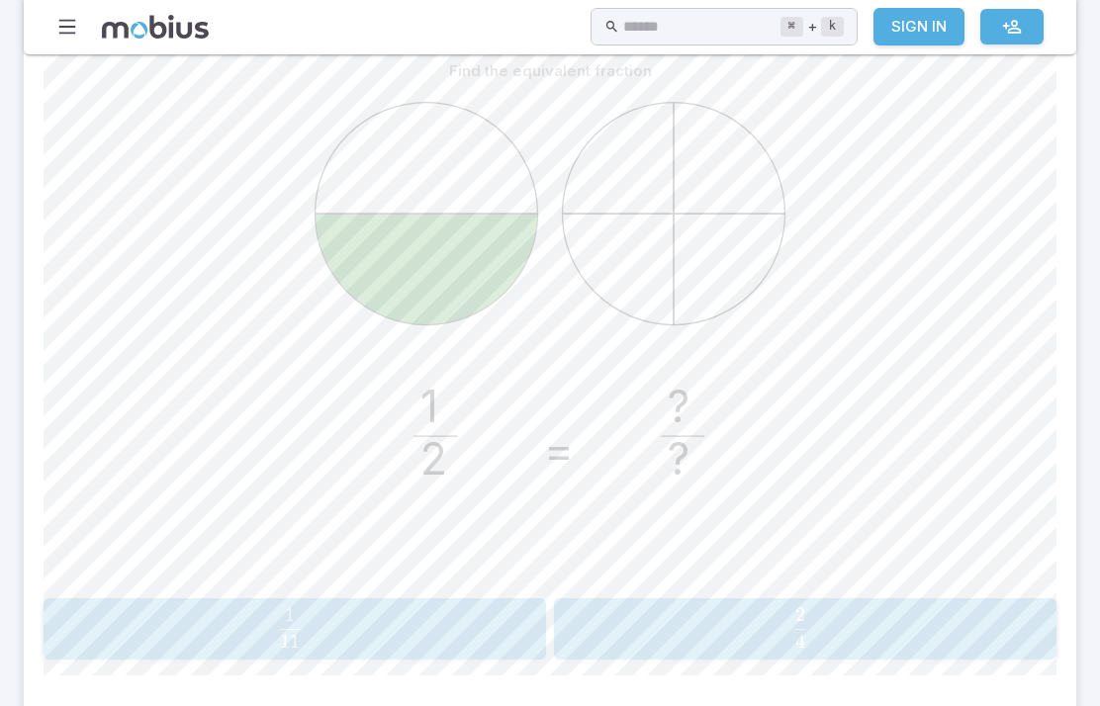
click at [858, 655] on button "2 4 \frac{2}{4} 4 2 ​" at bounding box center [805, 628] width 502 height 61
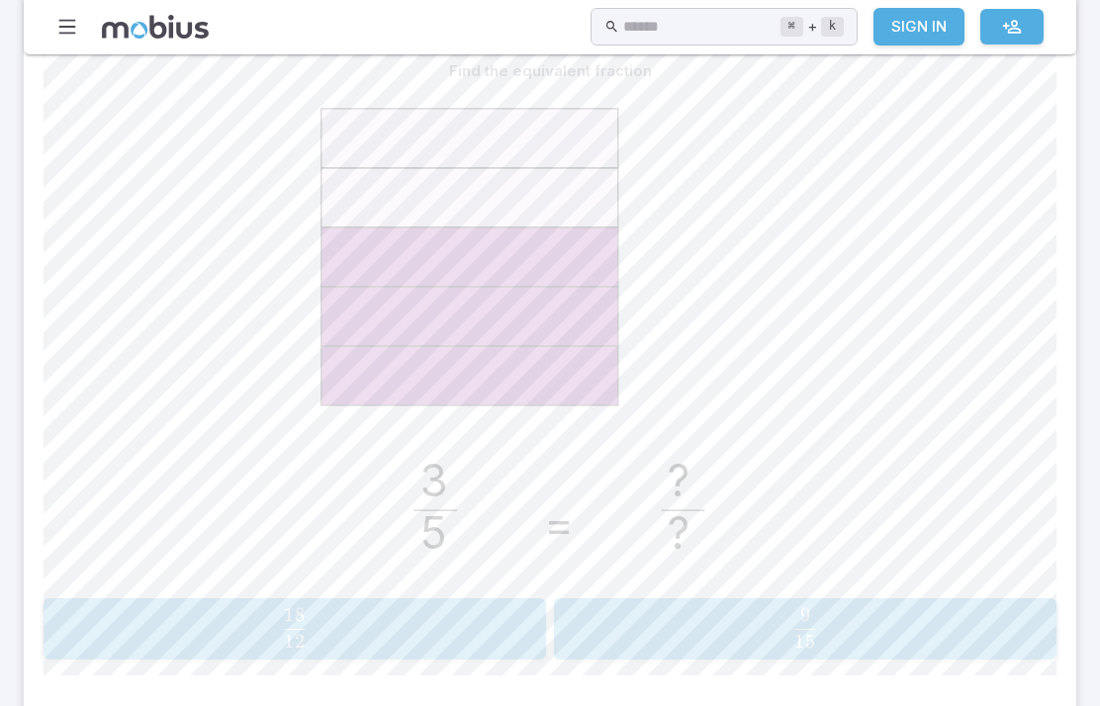
scroll to position [564, 0]
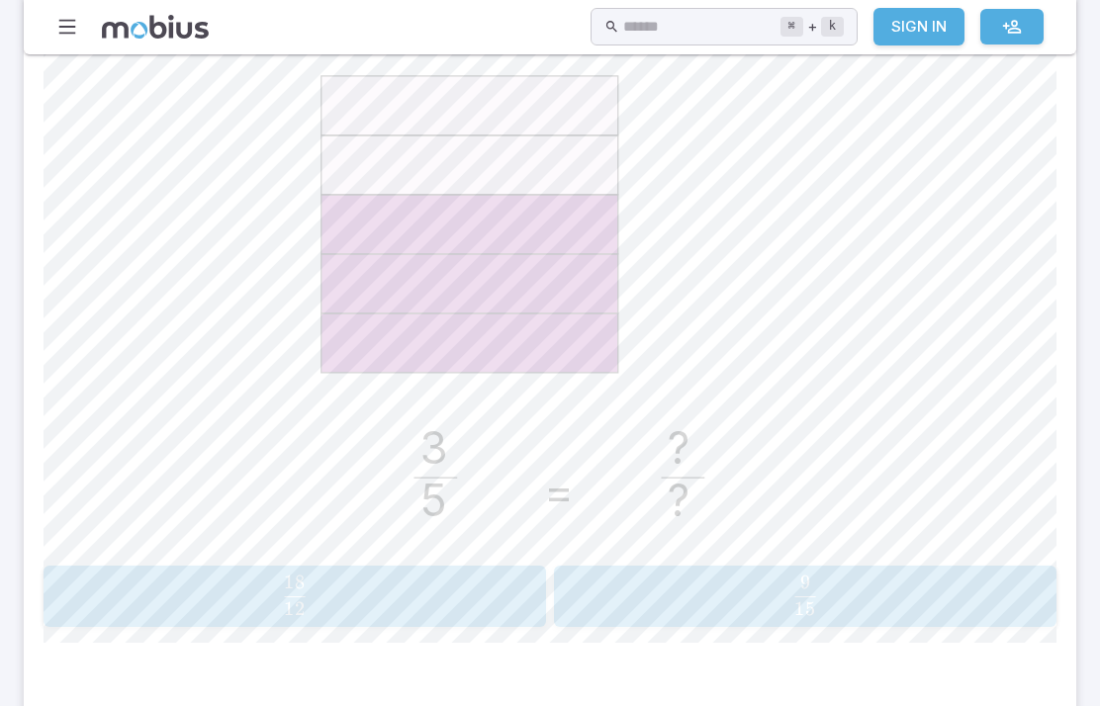
click at [970, 612] on span "15 9 ​" at bounding box center [804, 596] width 451 height 40
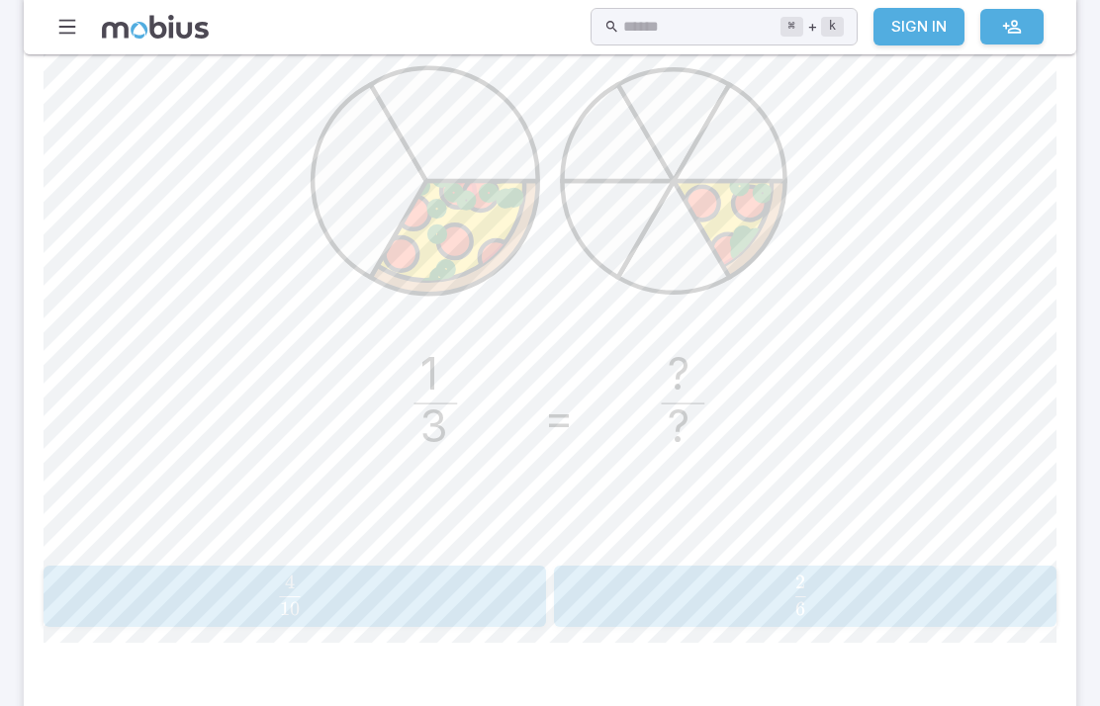
click at [841, 580] on span "6 2 ​" at bounding box center [801, 596] width 460 height 40
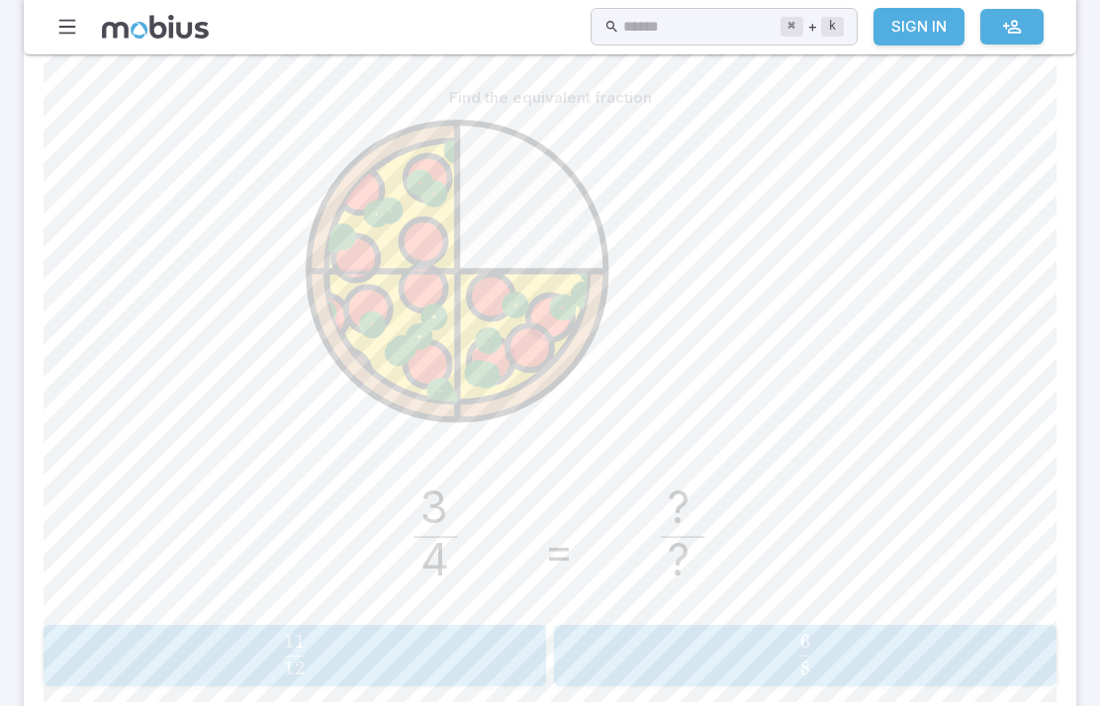
scroll to position [488, 0]
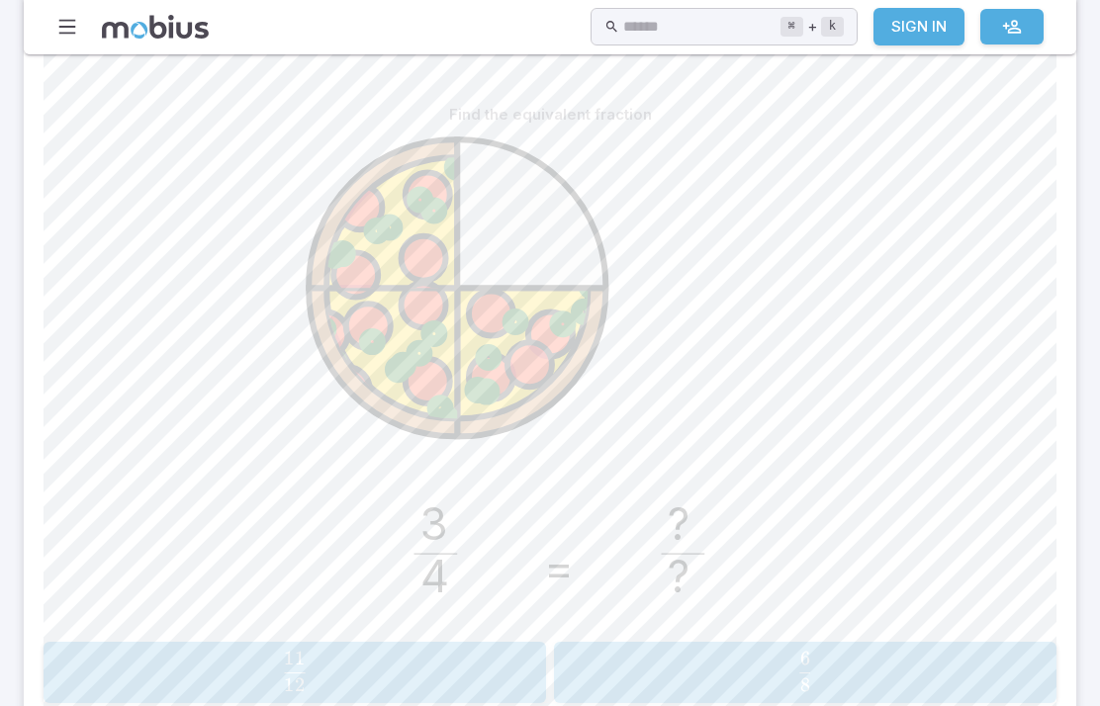
click at [664, 665] on span "8 6 ​" at bounding box center [804, 672] width 451 height 40
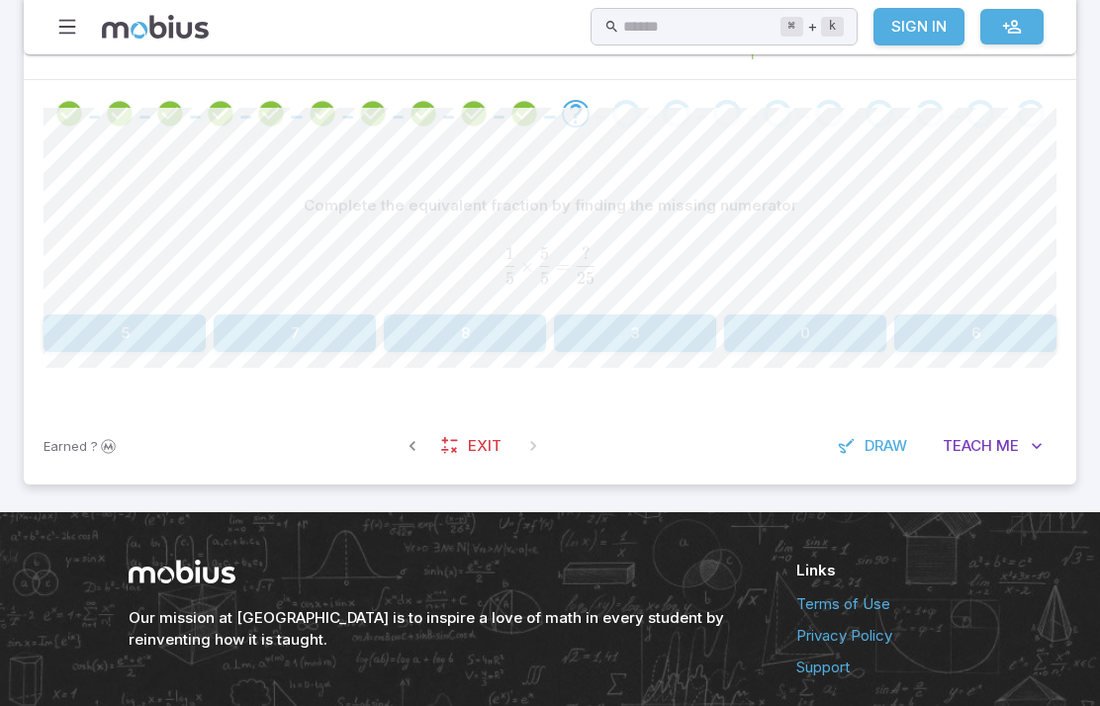
scroll to position [476, 0]
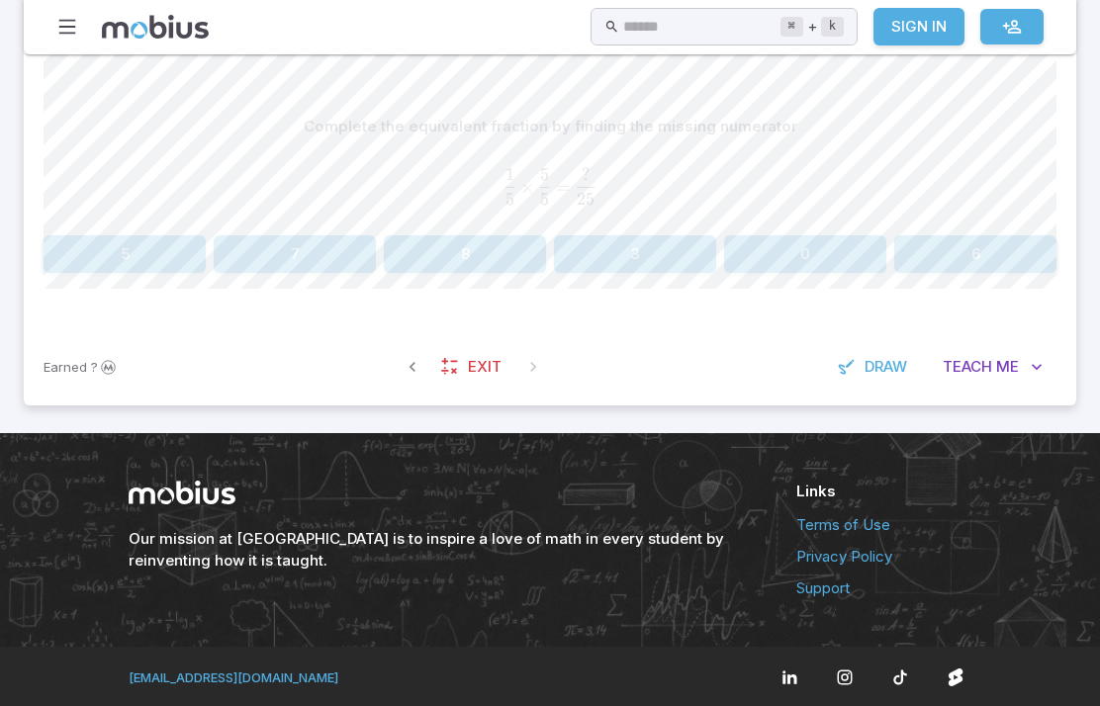
click at [181, 256] on button "5" at bounding box center [125, 254] width 162 height 38
click at [783, 262] on button "4" at bounding box center [805, 254] width 162 height 38
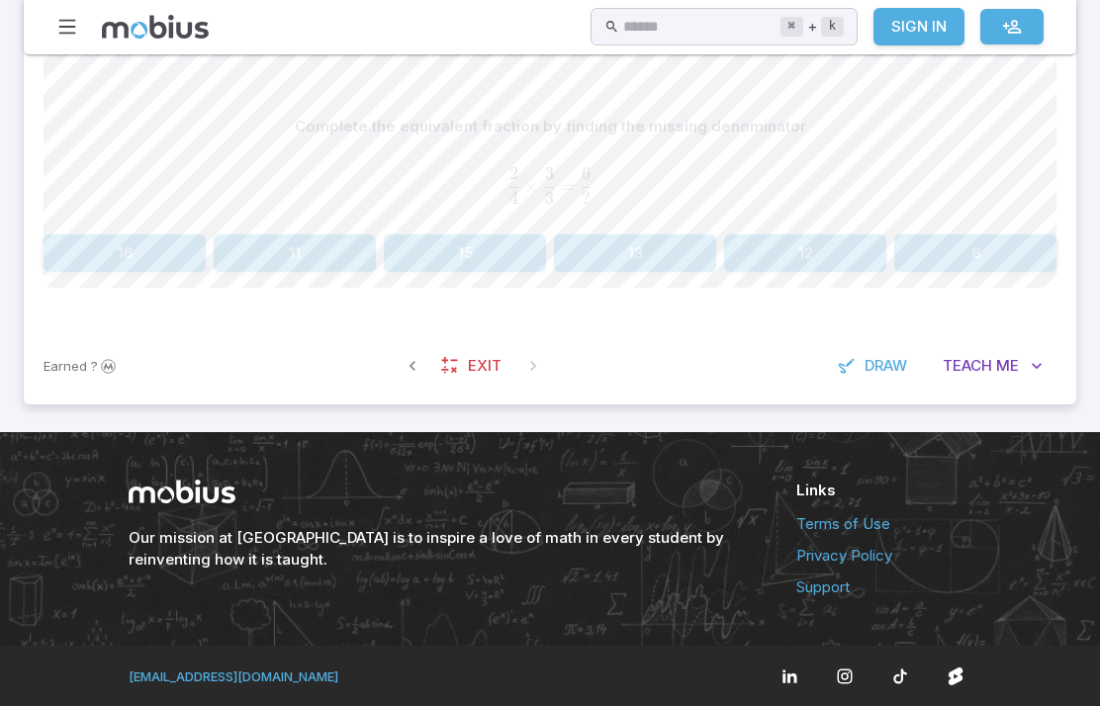
scroll to position [475, 0]
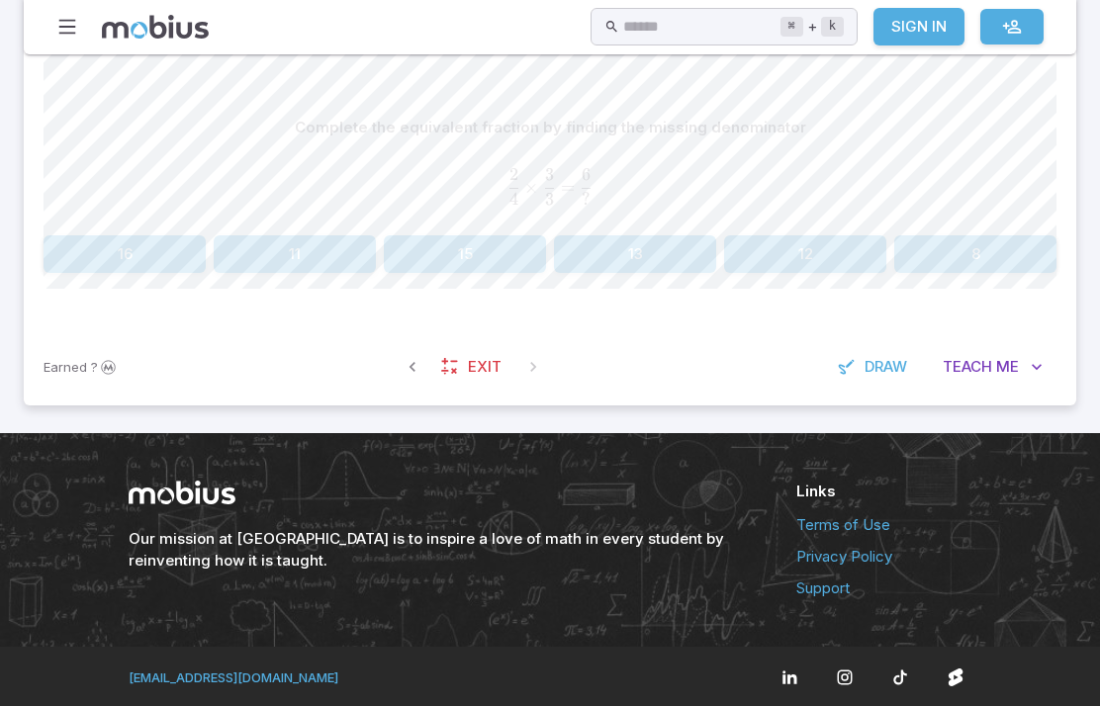
click at [793, 266] on button "12" at bounding box center [805, 254] width 162 height 38
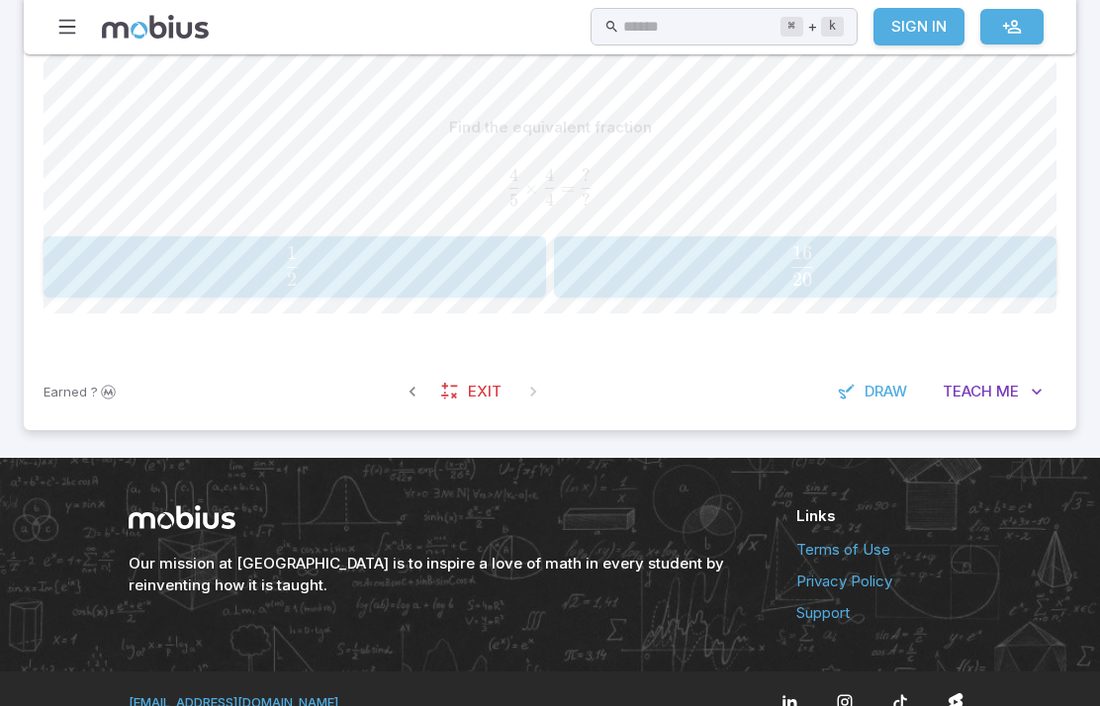
click at [764, 294] on button "16 20 \frac{16}{20} 20 16 ​" at bounding box center [805, 266] width 502 height 61
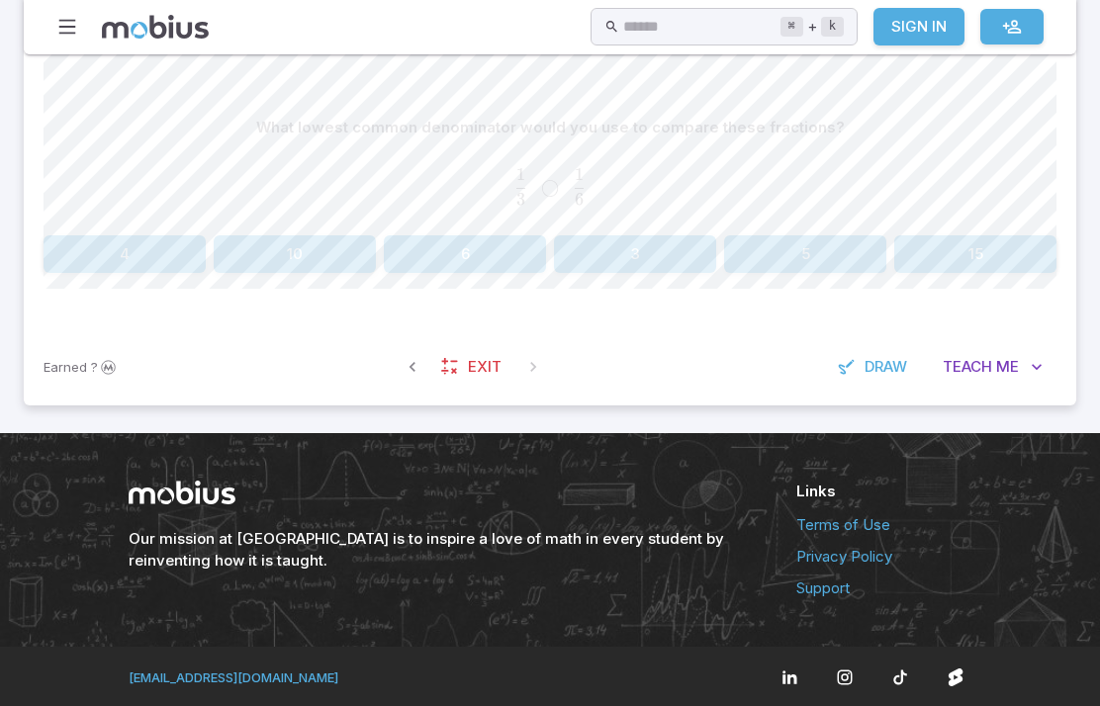
click at [651, 270] on button "3" at bounding box center [635, 254] width 162 height 38
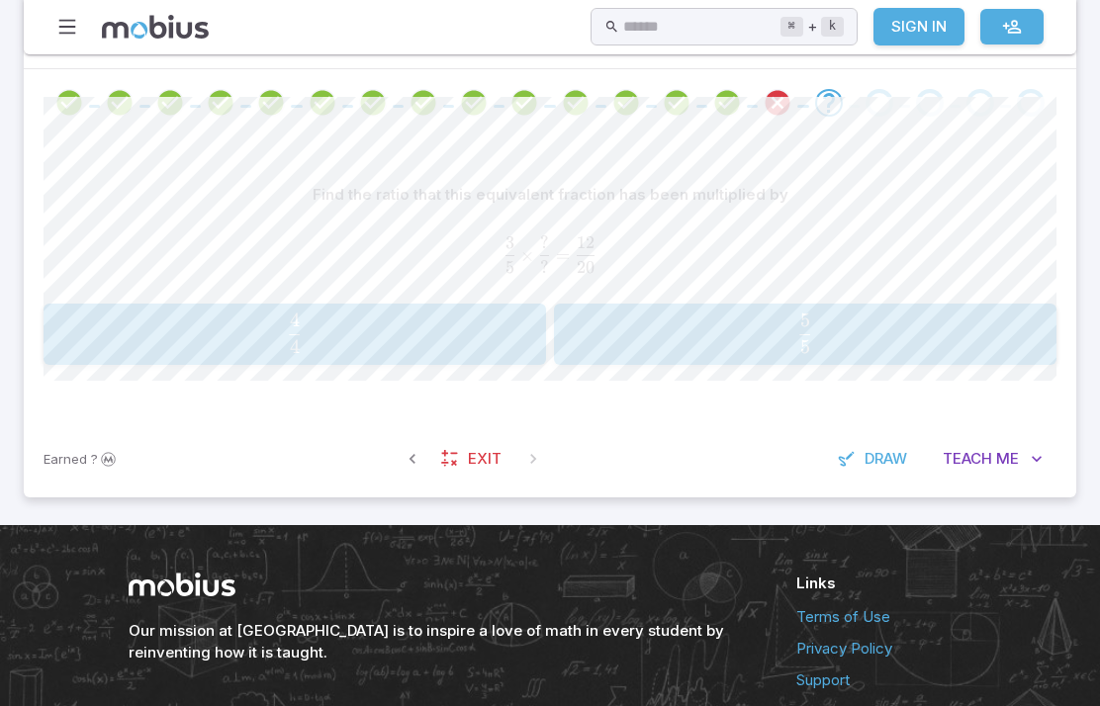
scroll to position [420, 0]
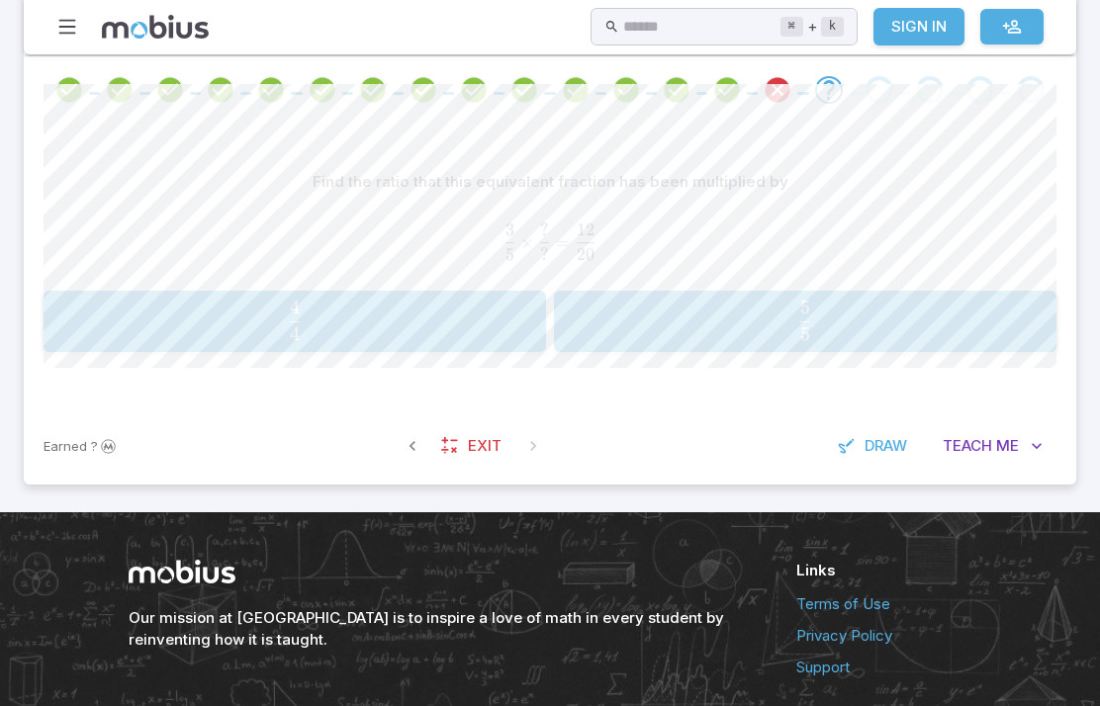
click at [395, 321] on span "4 4 ​" at bounding box center [294, 321] width 451 height 40
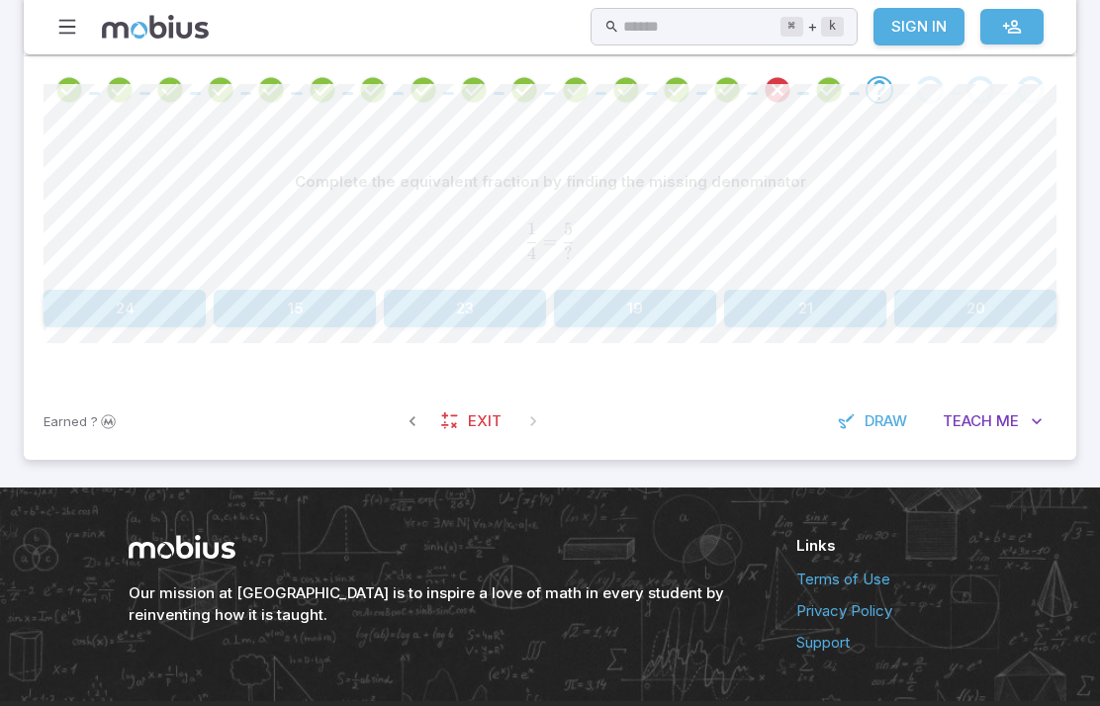
scroll to position [396, 0]
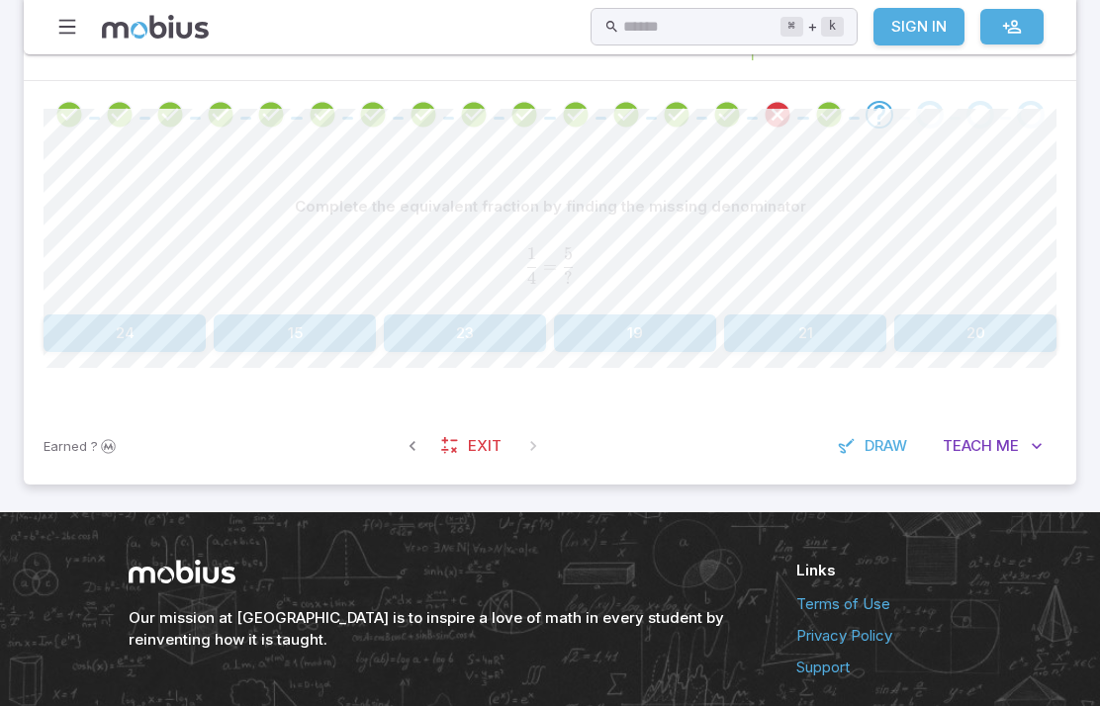
click at [1004, 348] on button "20" at bounding box center [975, 333] width 162 height 38
click at [194, 302] on div "Complete the equivalent fraction by finding the missing denominator 1 2 = 10 ? …" at bounding box center [550, 247] width 1013 height 119
click at [159, 326] on button "20" at bounding box center [125, 333] width 162 height 38
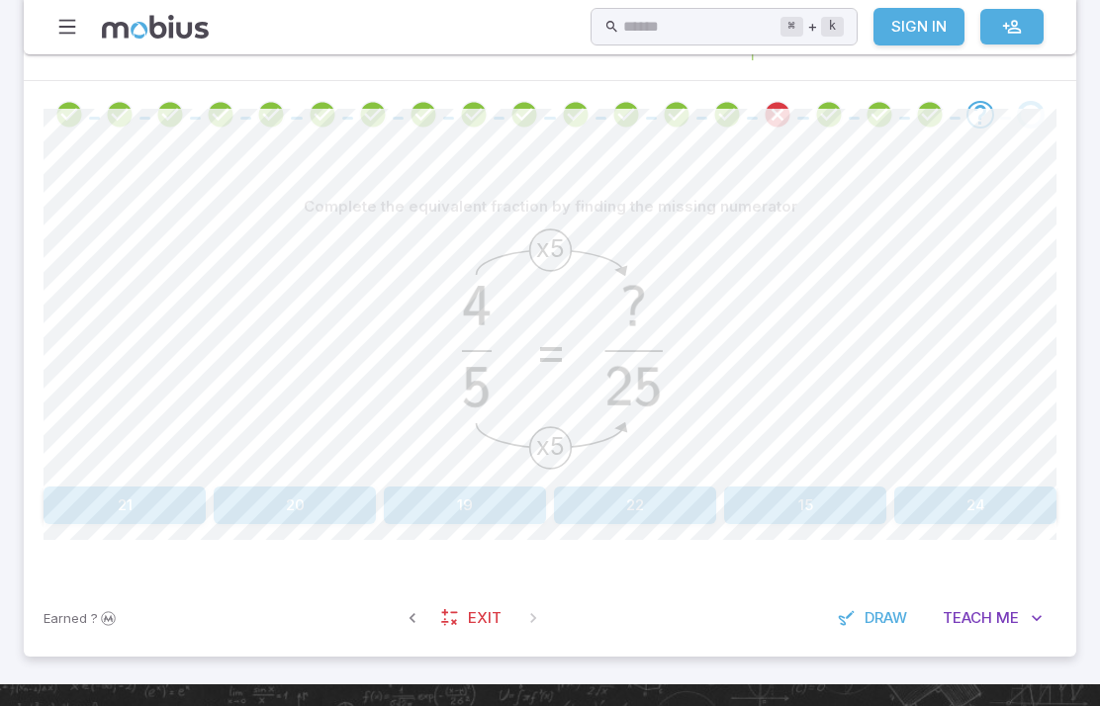
click at [289, 517] on button "20" at bounding box center [295, 506] width 162 height 38
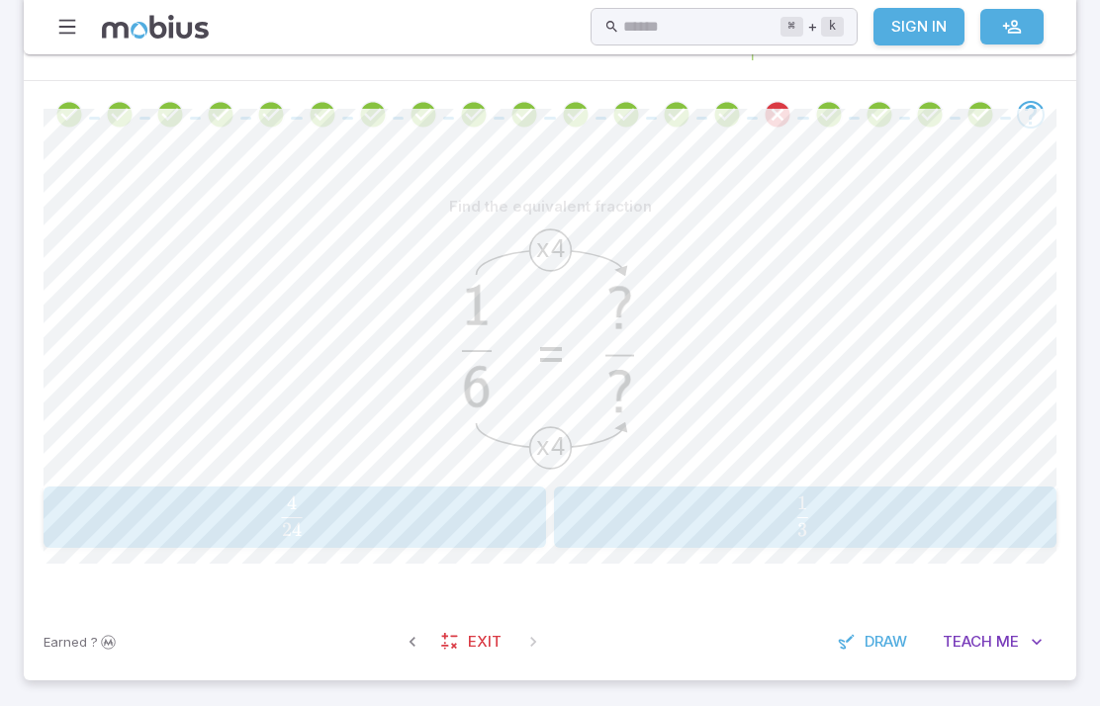
click at [225, 515] on span "24 4 ​" at bounding box center [291, 516] width 455 height 40
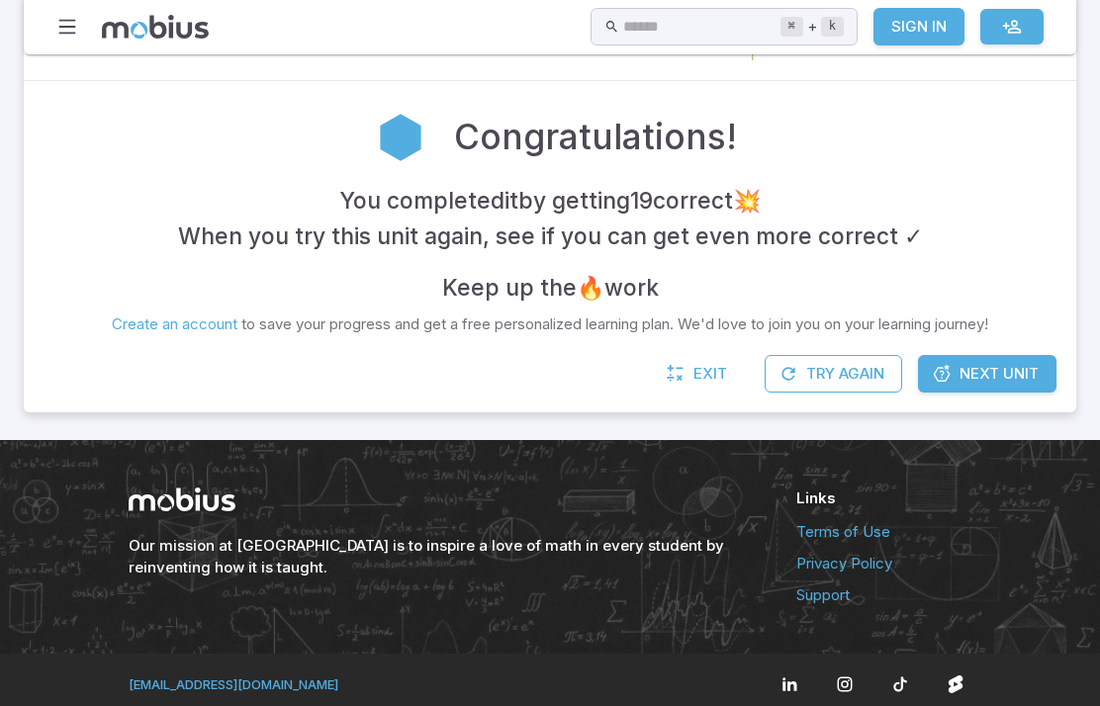
scroll to position [320, 0]
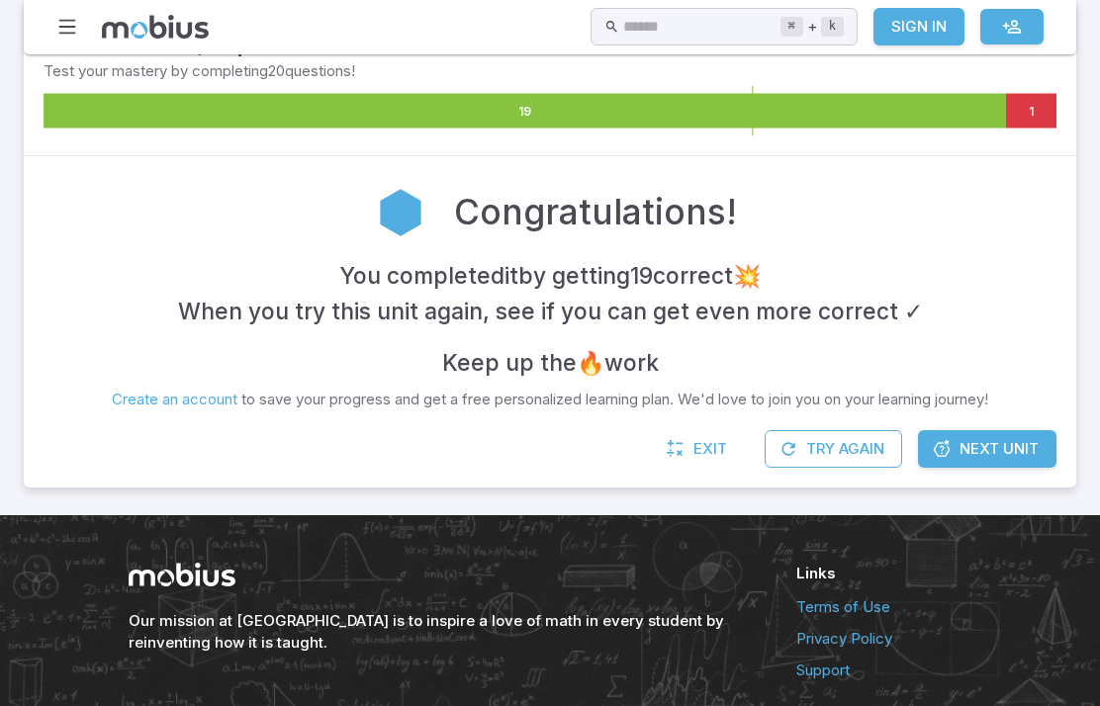
click at [978, 453] on span "Next Unit" at bounding box center [998, 449] width 79 height 22
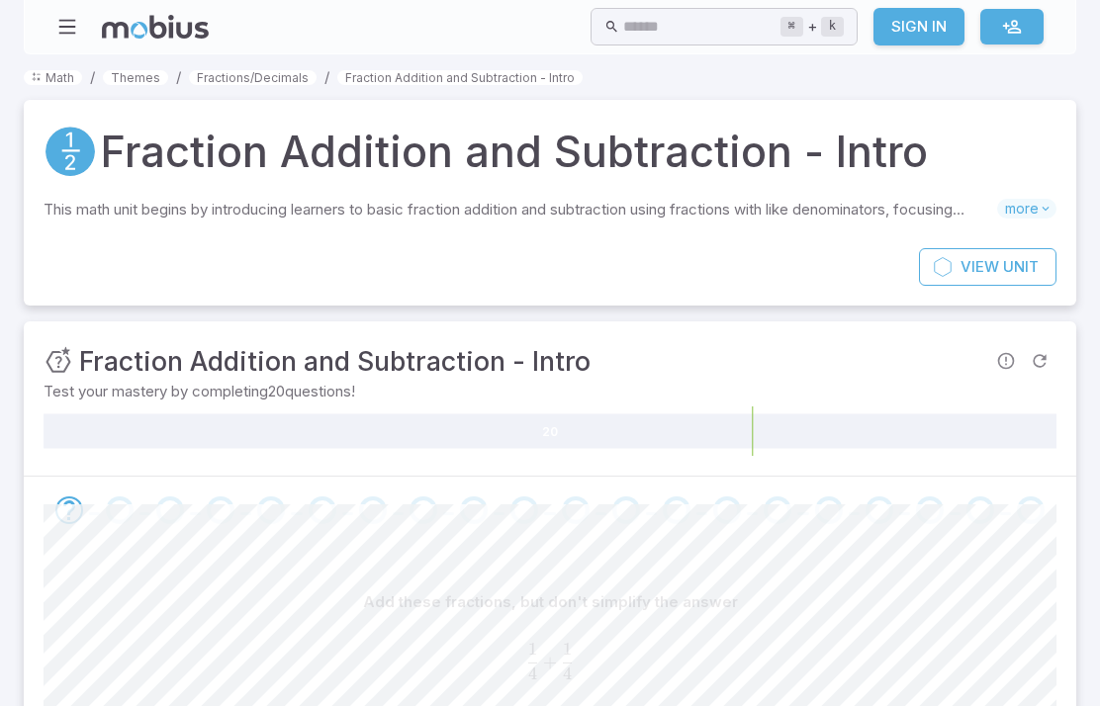
click at [131, 71] on link "Themes" at bounding box center [135, 77] width 65 height 15
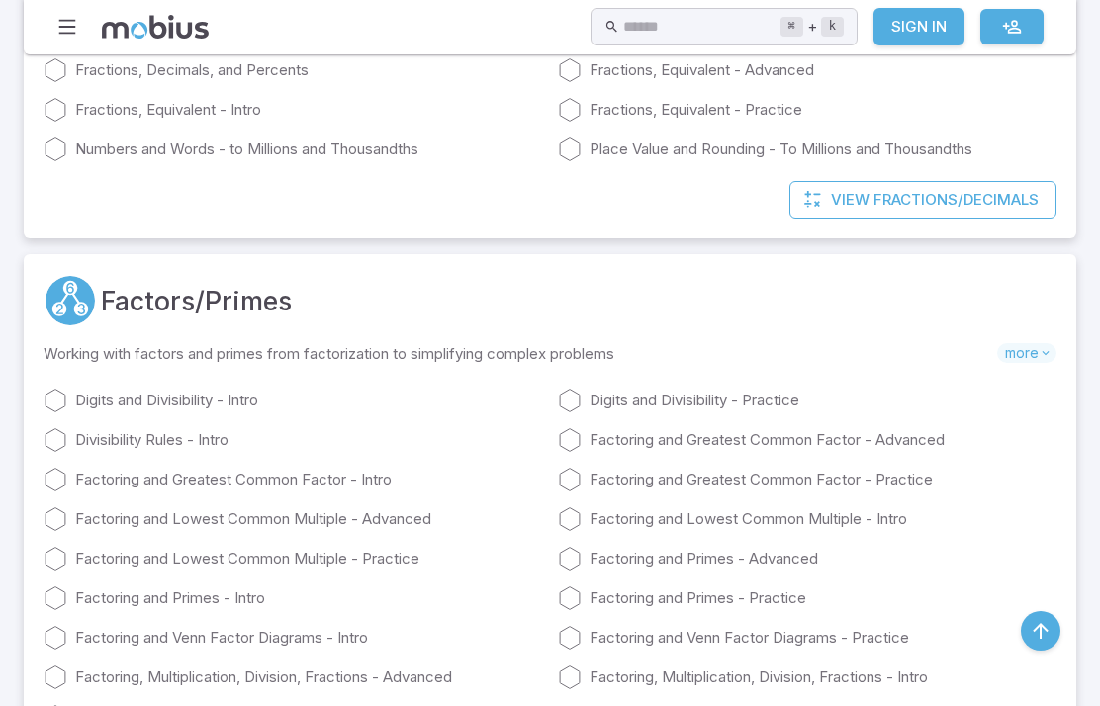
scroll to position [4721, 0]
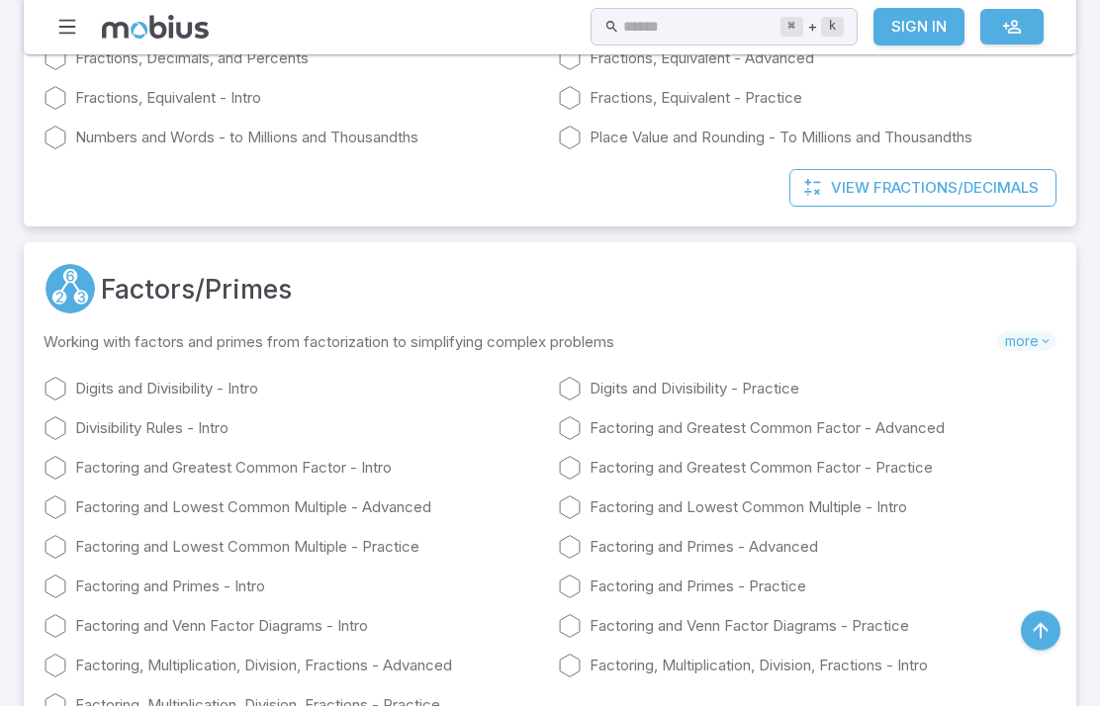
click at [99, 398] on link "Digits and Divisibility - Intro" at bounding box center [293, 390] width 498 height 24
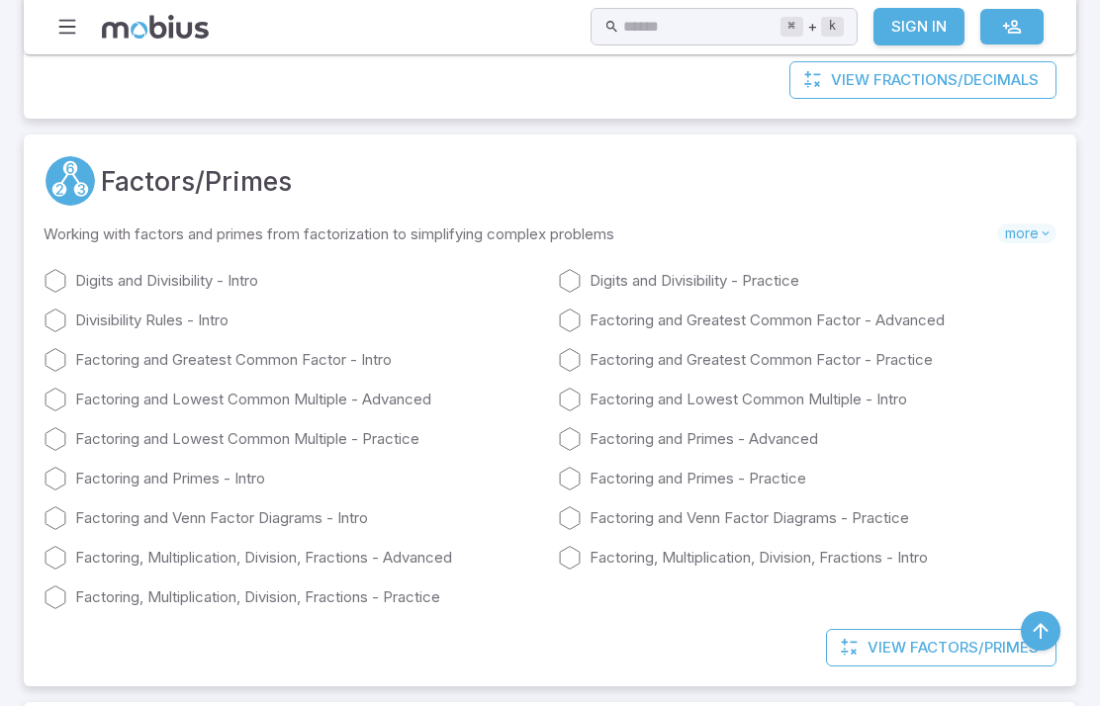
scroll to position [4930, 0]
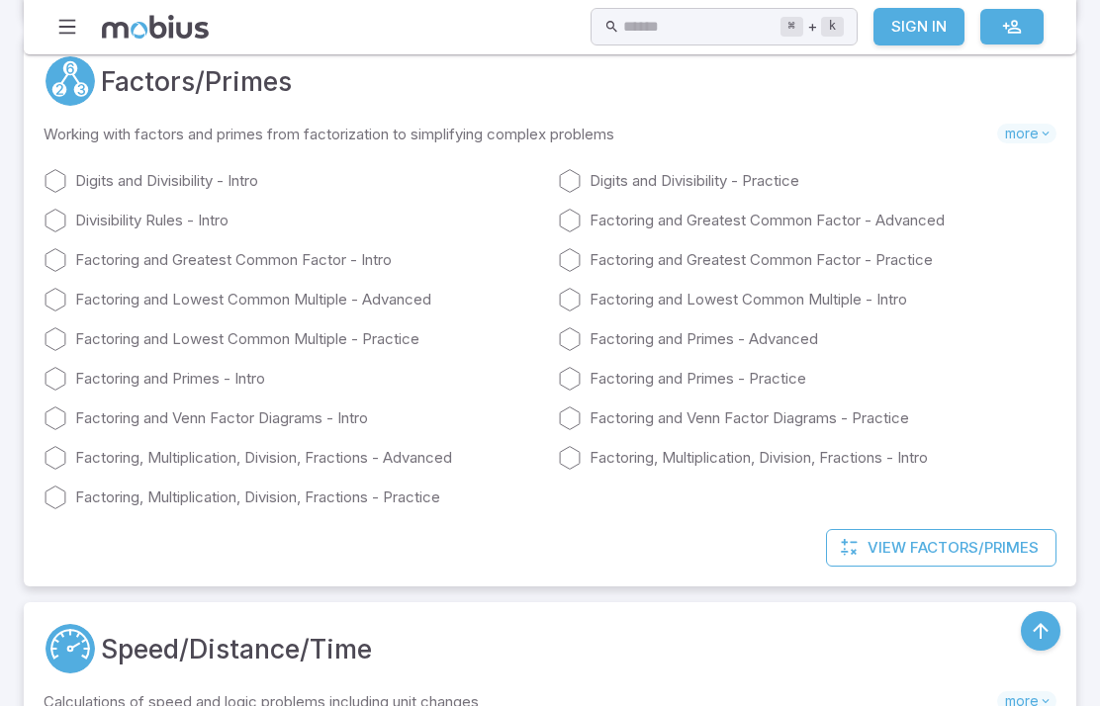
click at [109, 414] on link "Factoring and Venn Factor Diagrams - Intro" at bounding box center [293, 418] width 498 height 24
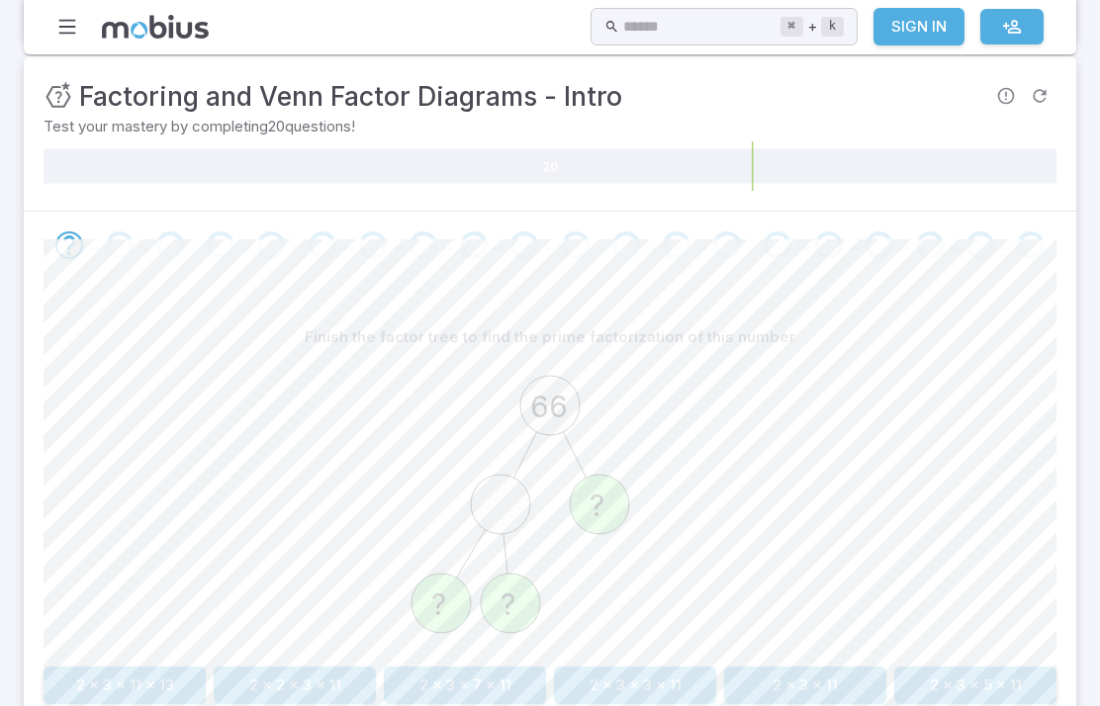
scroll to position [333, 0]
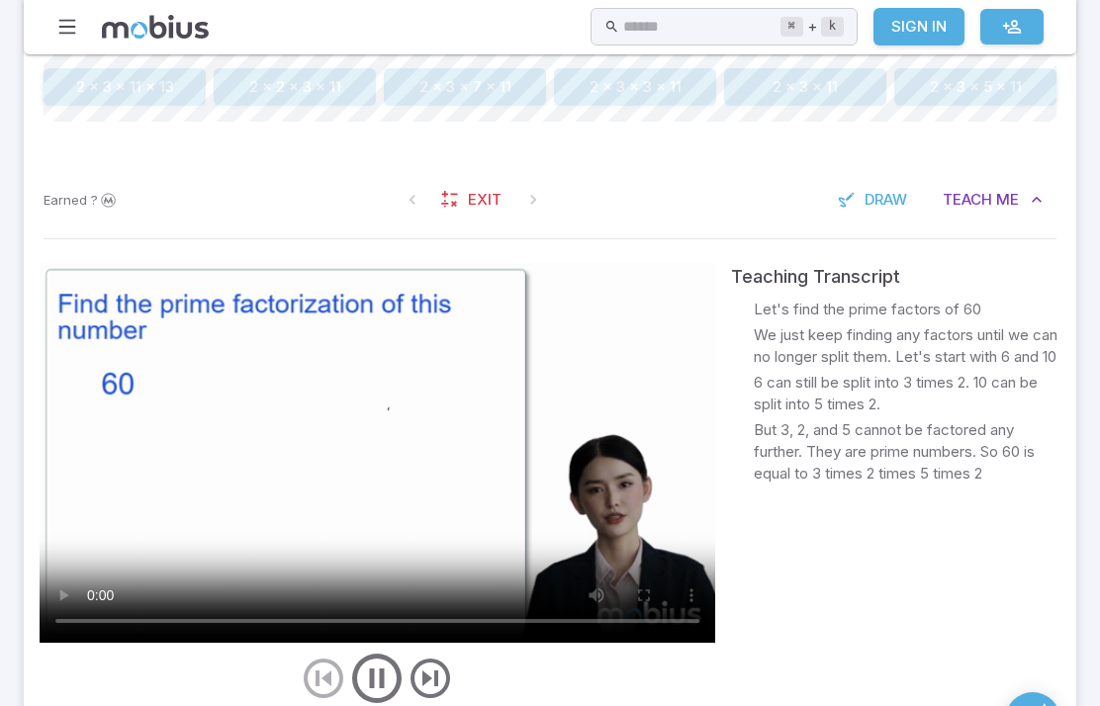
scroll to position [868, 0]
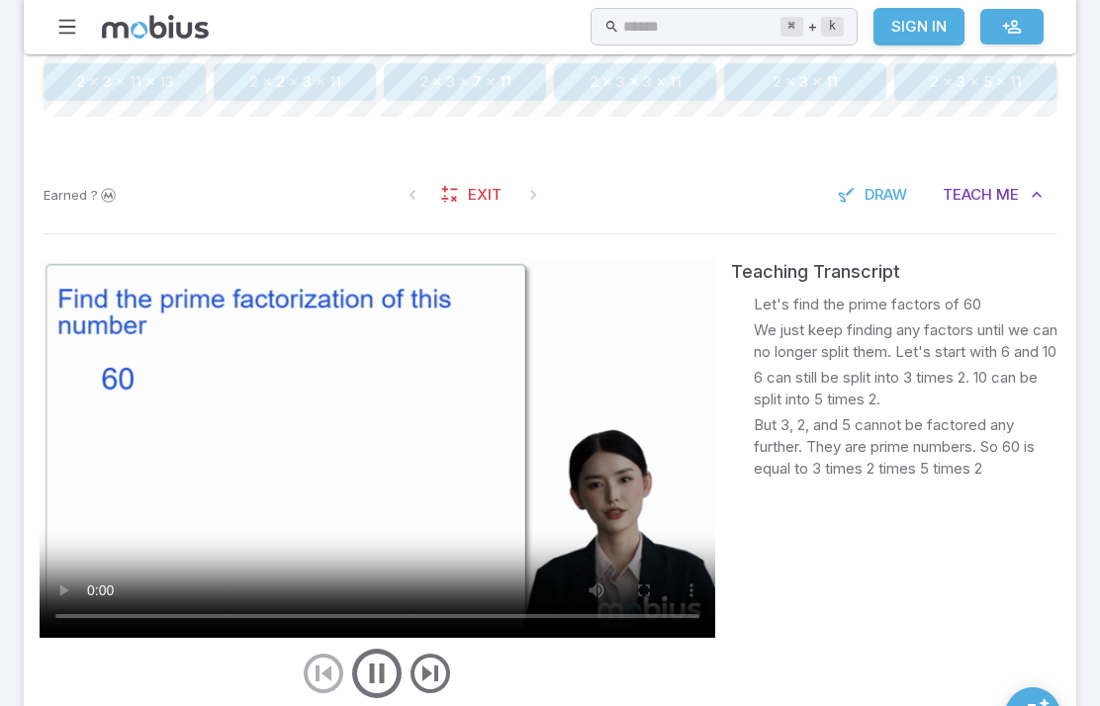
click at [389, 460] on video at bounding box center [377, 448] width 675 height 380
click at [394, 450] on video at bounding box center [377, 448] width 675 height 380
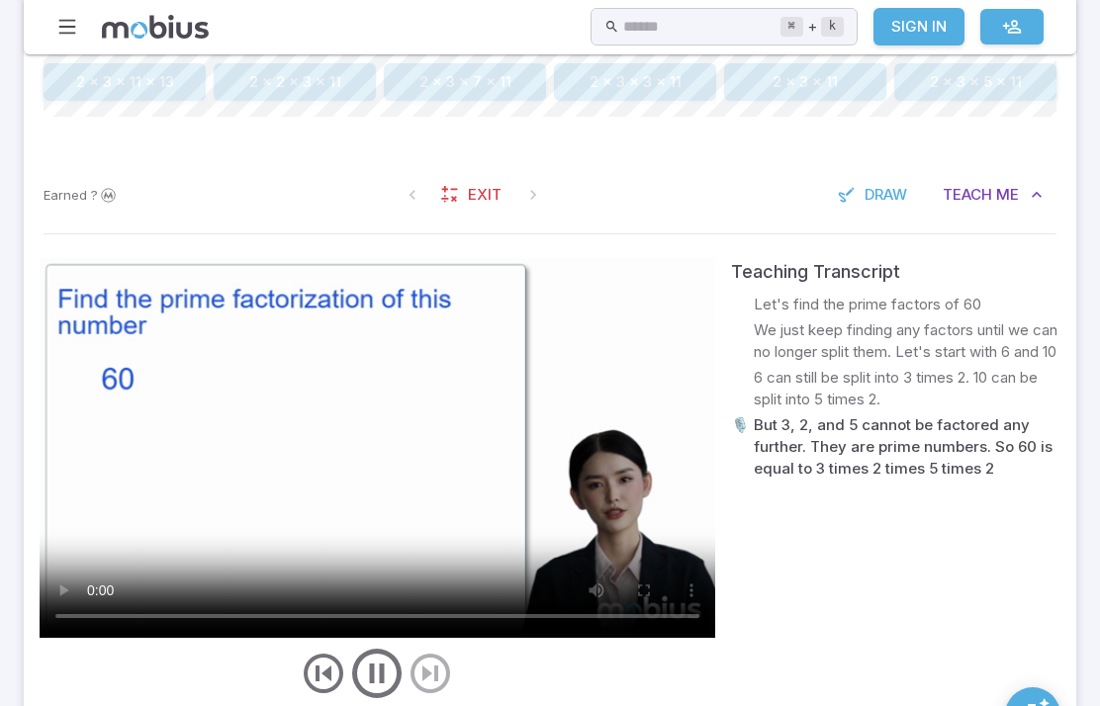
click at [166, 467] on video at bounding box center [377, 448] width 675 height 380
click at [385, 677] on icon "play/pause/restart" at bounding box center [376, 673] width 59 height 59
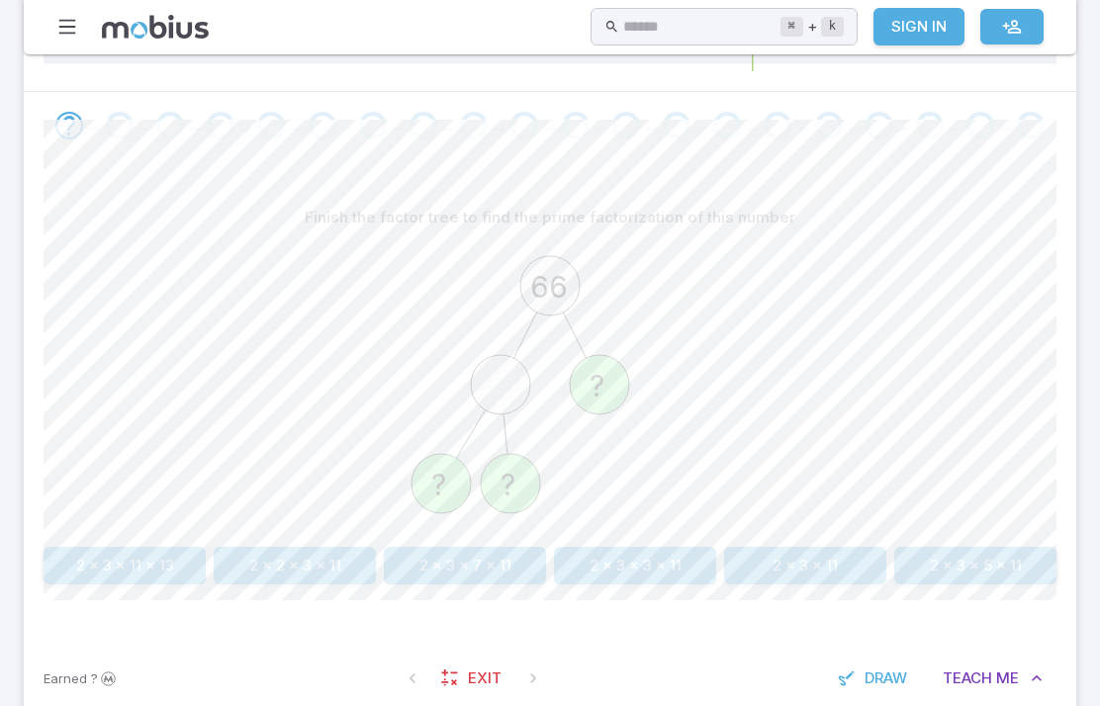
scroll to position [402, 0]
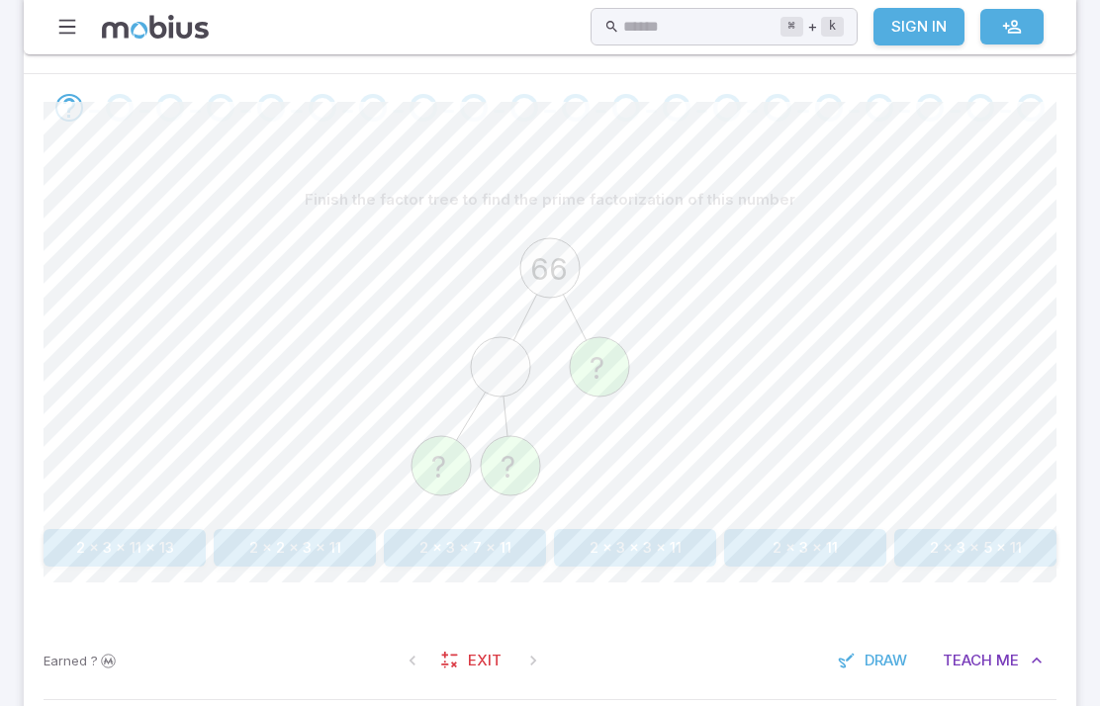
click at [783, 543] on button "2 x 3 x 11" at bounding box center [805, 548] width 162 height 38
